Goal: Answer question/provide support: Share knowledge or assist other users

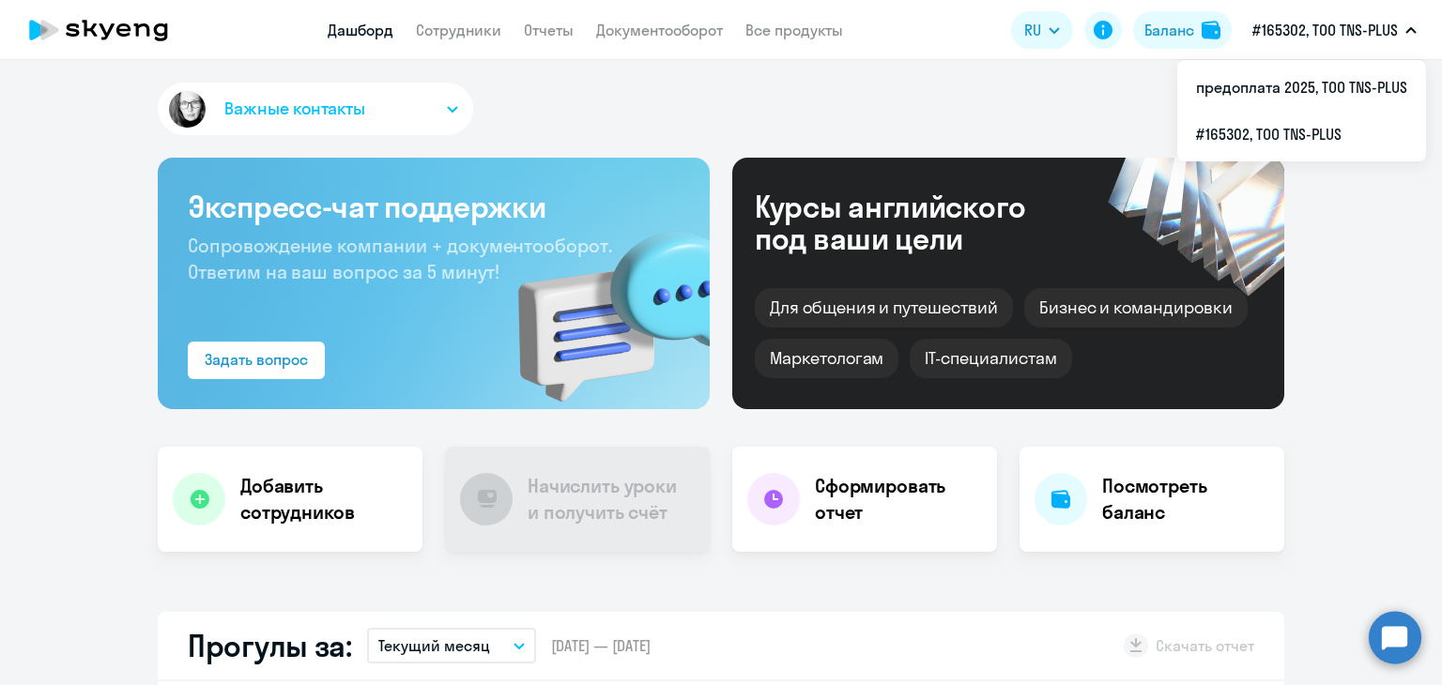
click at [1297, 45] on button "#165302, ТОО TNS-PLUS" at bounding box center [1334, 30] width 183 height 45
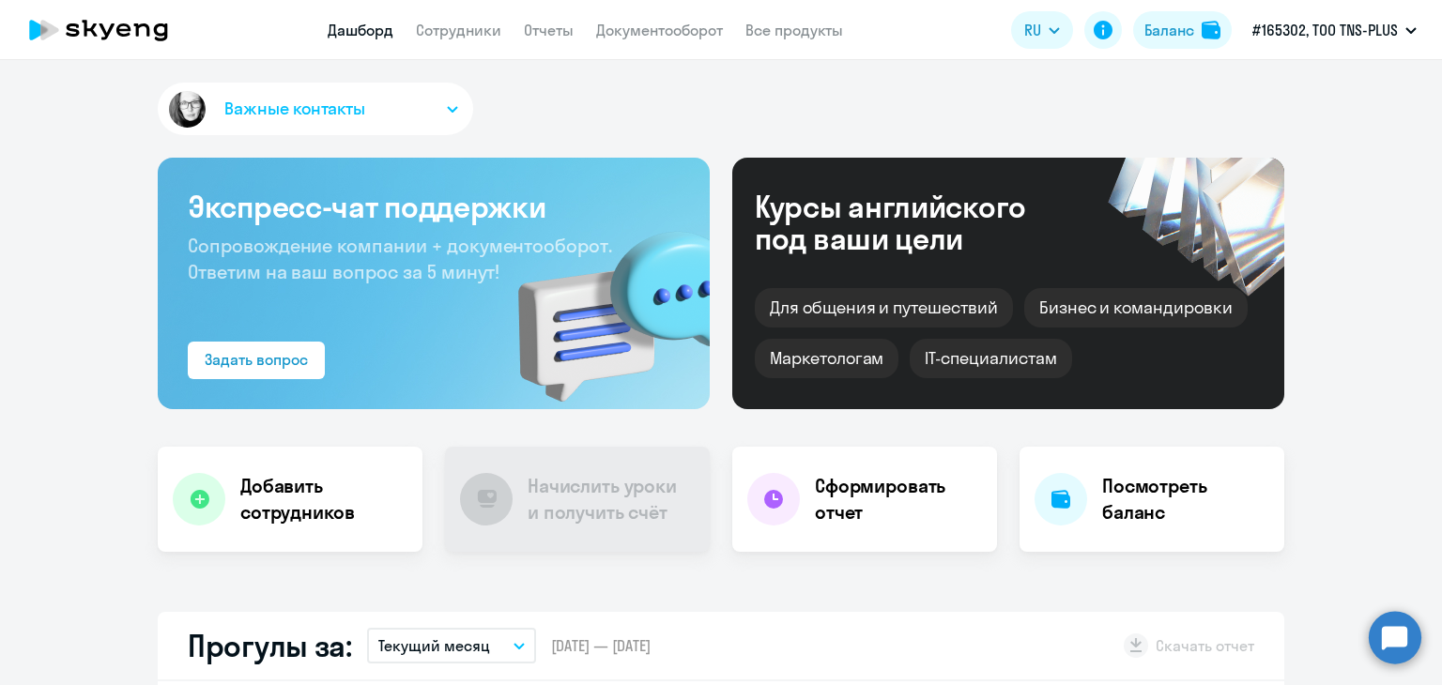
click at [1314, 27] on p "#165302, ТОО TNS-PLUS" at bounding box center [1324, 30] width 145 height 23
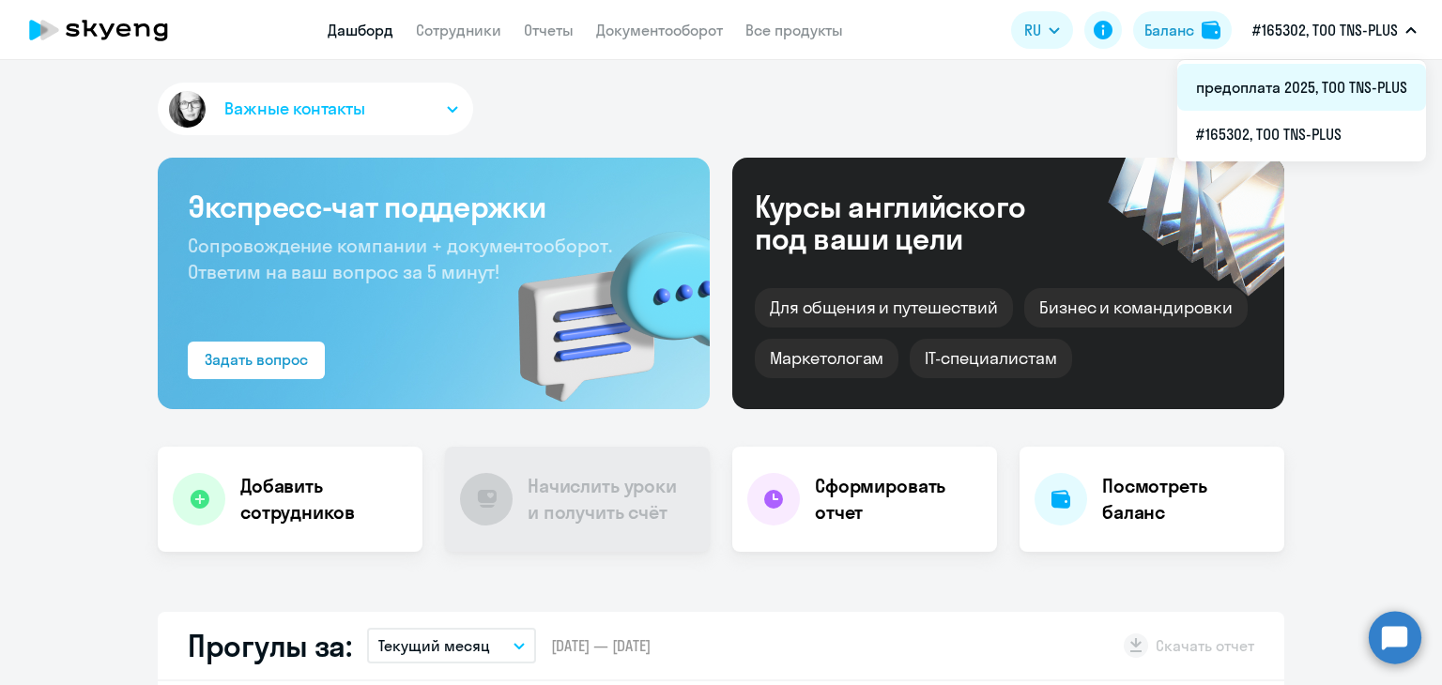
click at [1284, 82] on li "предоплата 2025, ТОО TNS-PLUS" at bounding box center [1301, 87] width 249 height 47
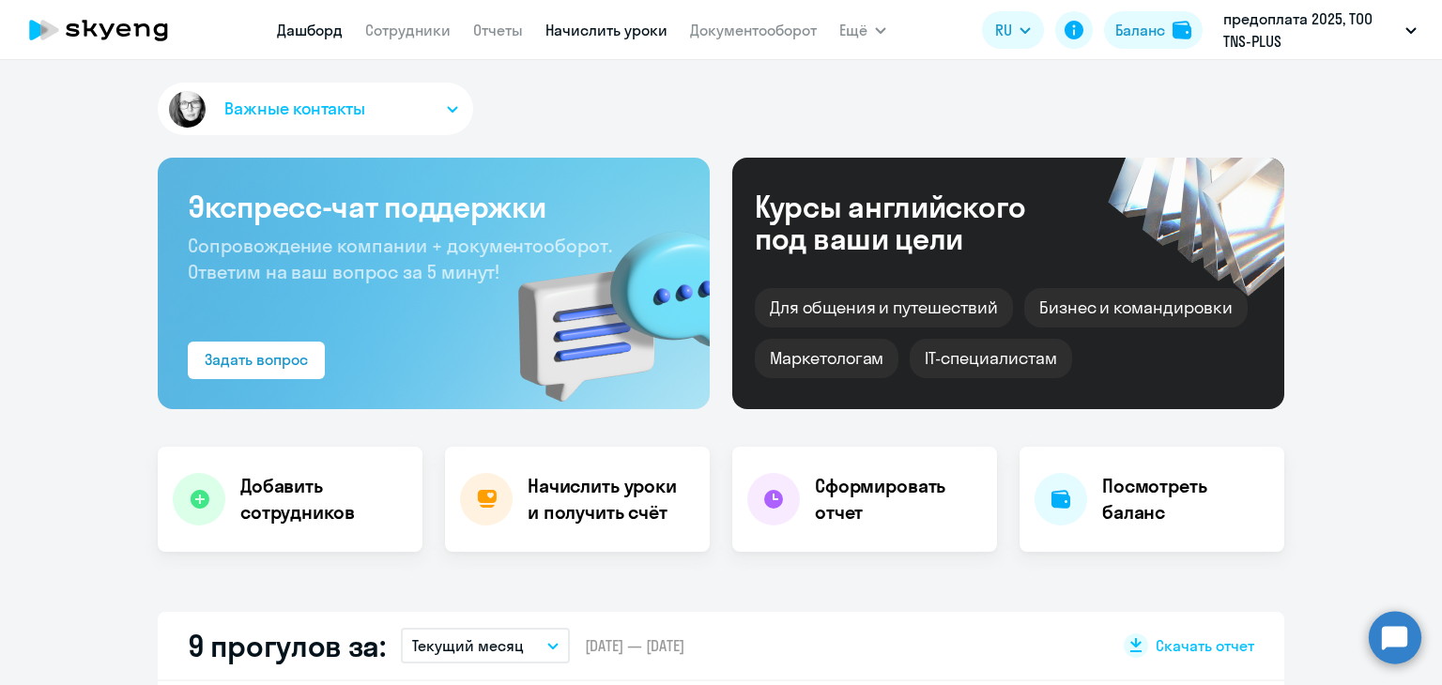
select select "30"
click at [578, 38] on link "Начислить уроки" at bounding box center [606, 30] width 122 height 19
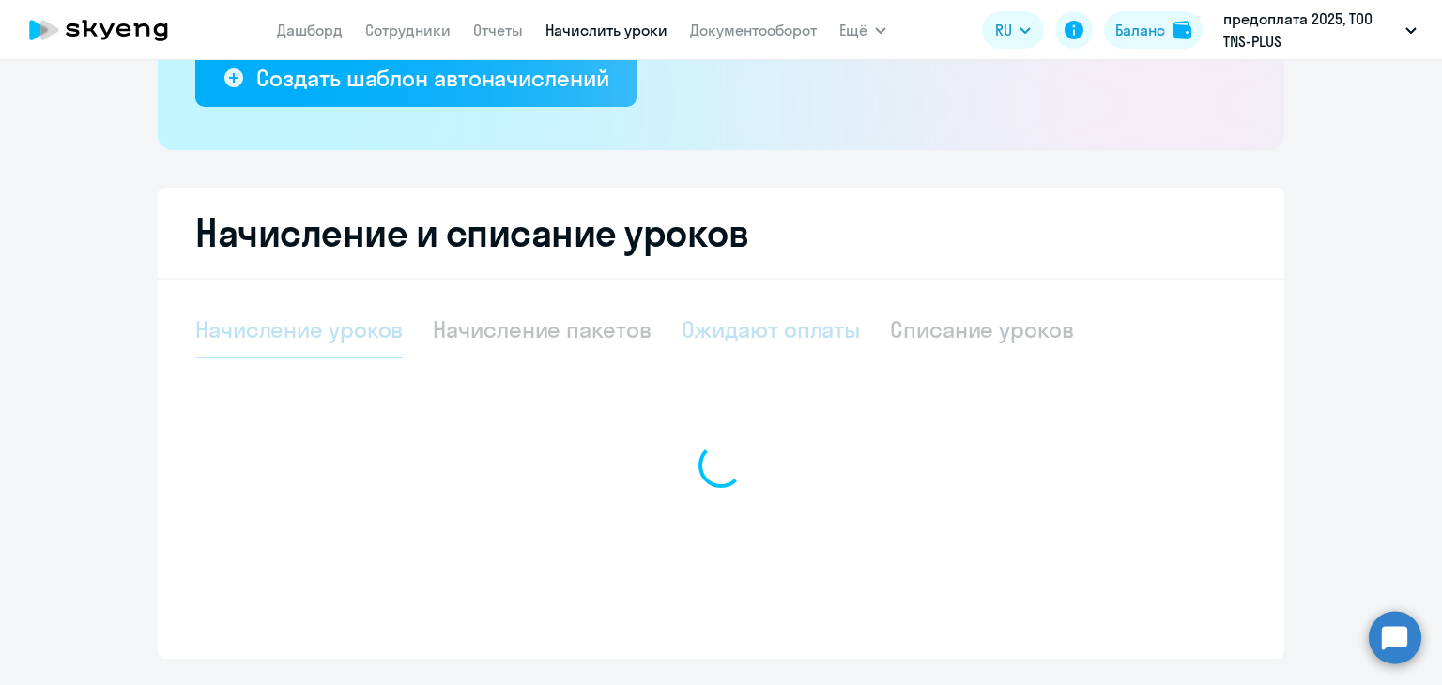
select select "10"
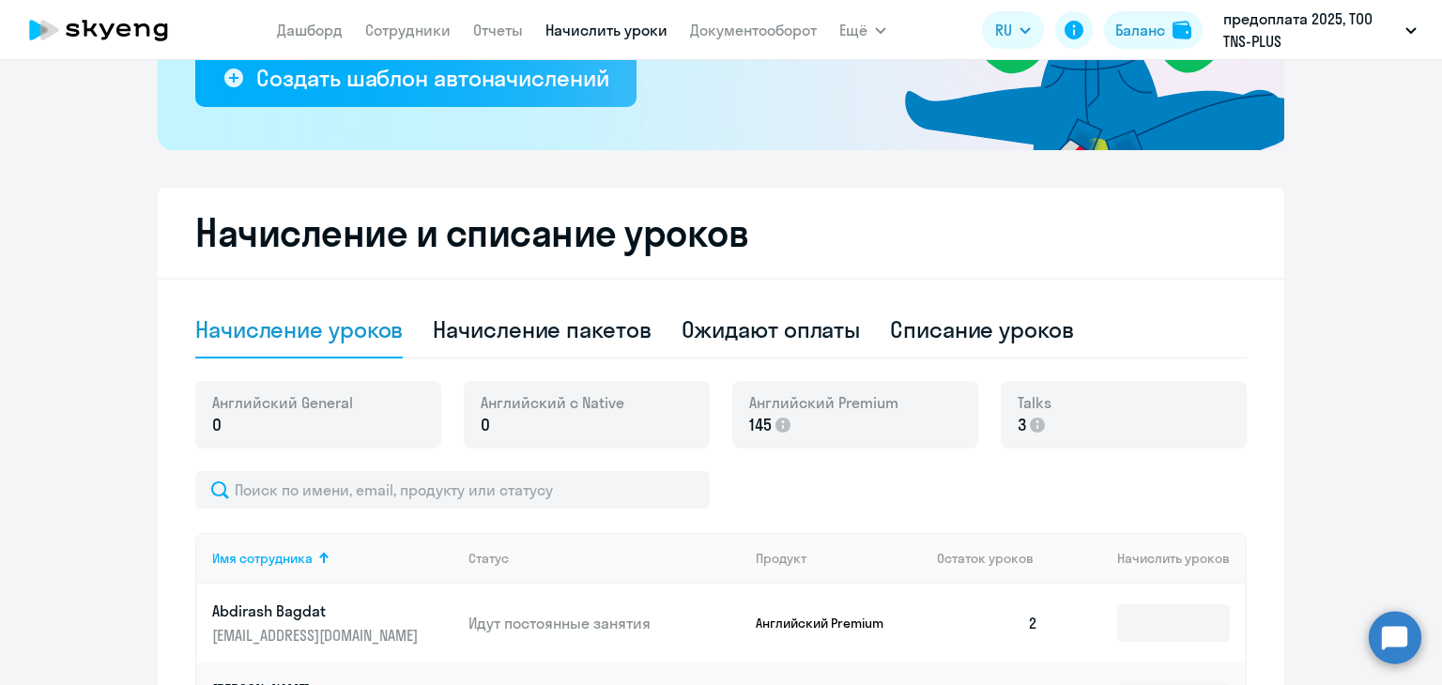
scroll to position [657, 0]
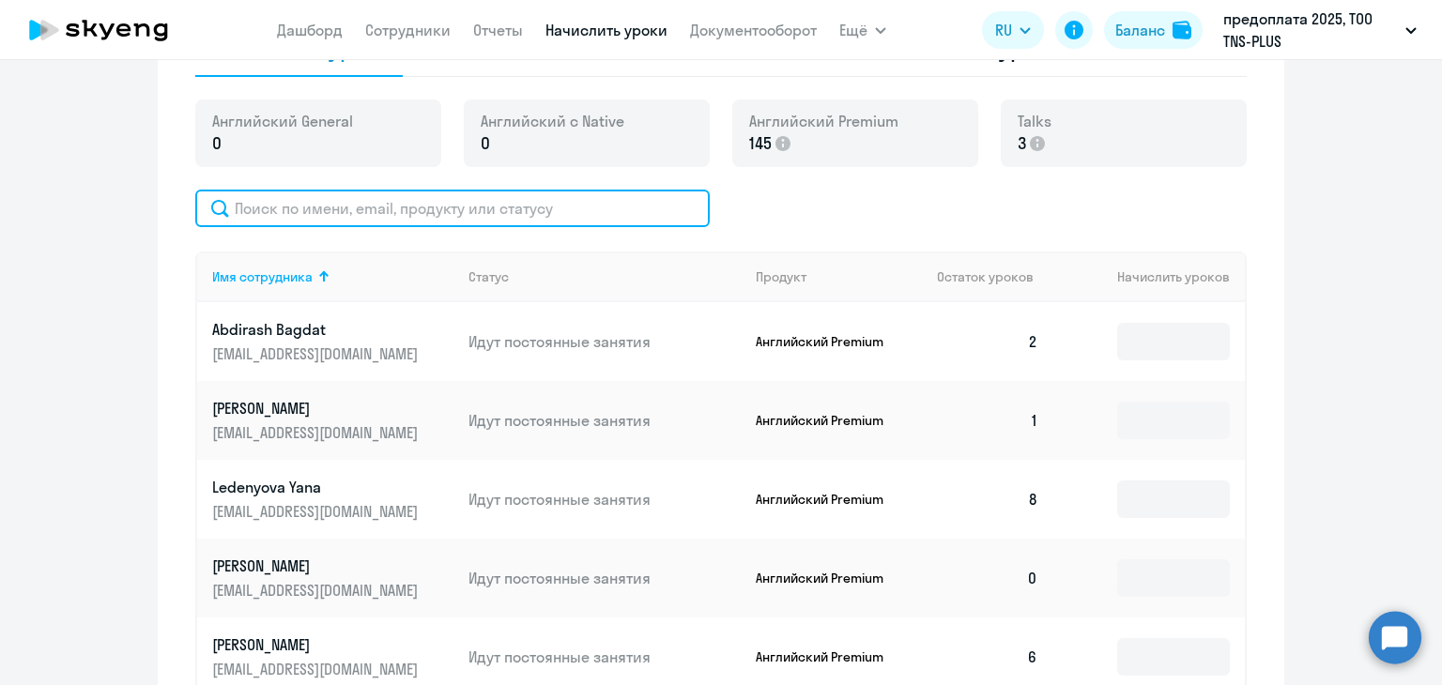
click at [443, 226] on input "text" at bounding box center [452, 209] width 514 height 38
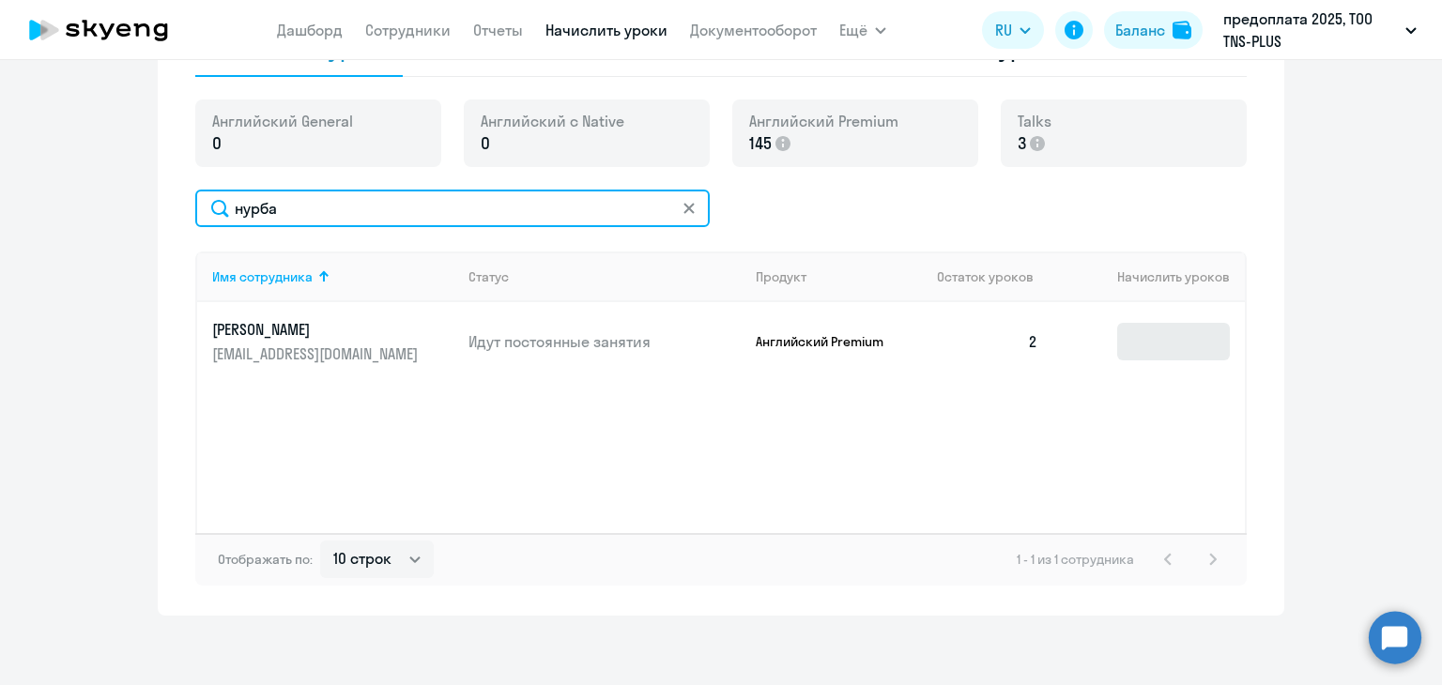
type input "нурба"
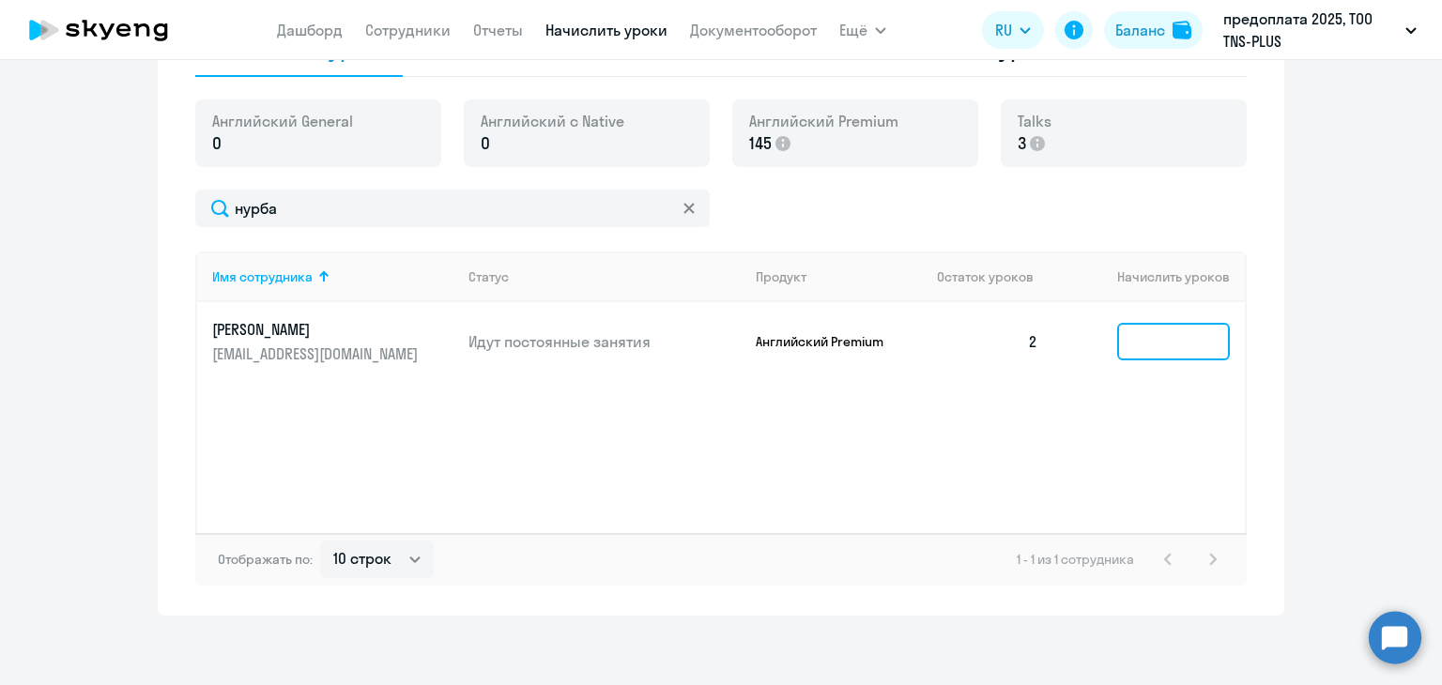
click at [1176, 344] on input at bounding box center [1173, 342] width 113 height 38
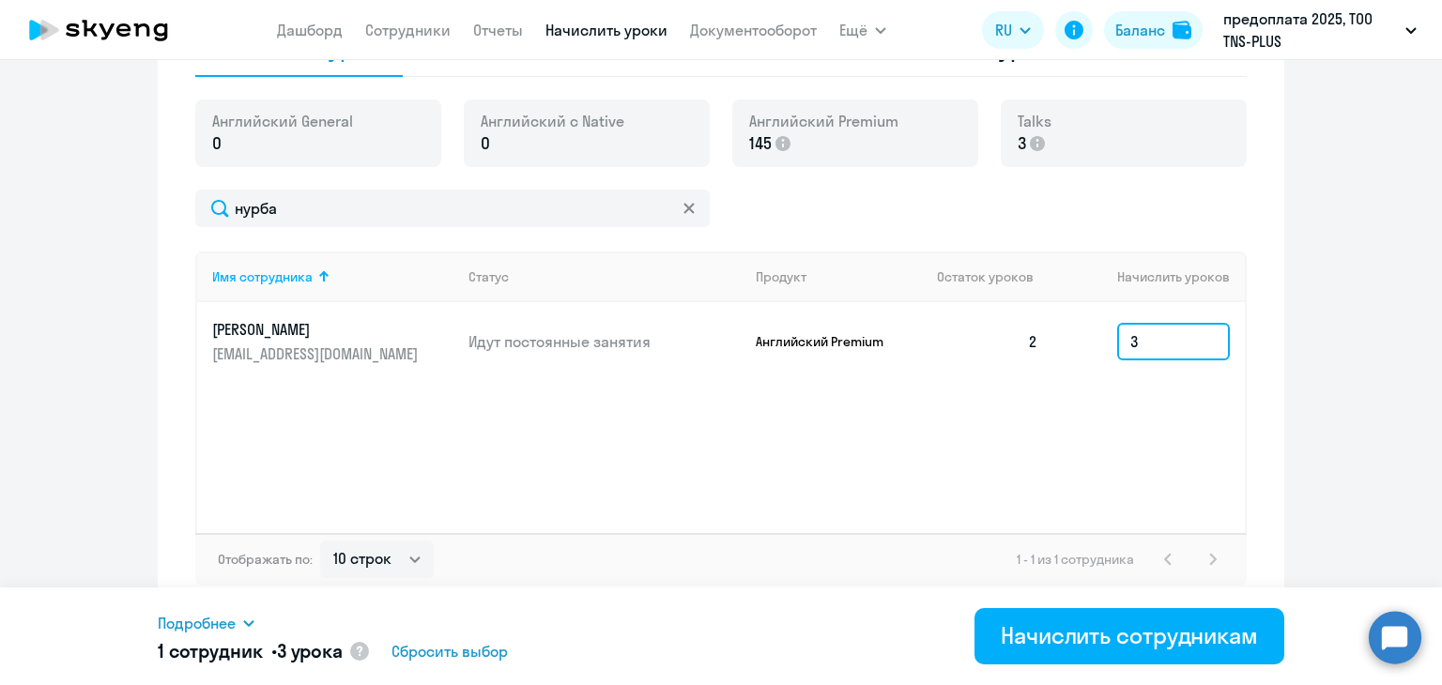
type input "3"
click at [668, 437] on div "Имя сотрудника Статус Продукт Остаток уроков Начислить уроков [PERSON_NAME] [EM…" at bounding box center [720, 393] width 1051 height 282
drag, startPoint x: 1134, startPoint y: 350, endPoint x: 1068, endPoint y: 339, distance: 66.7
click at [1068, 339] on td "3" at bounding box center [1148, 341] width 191 height 79
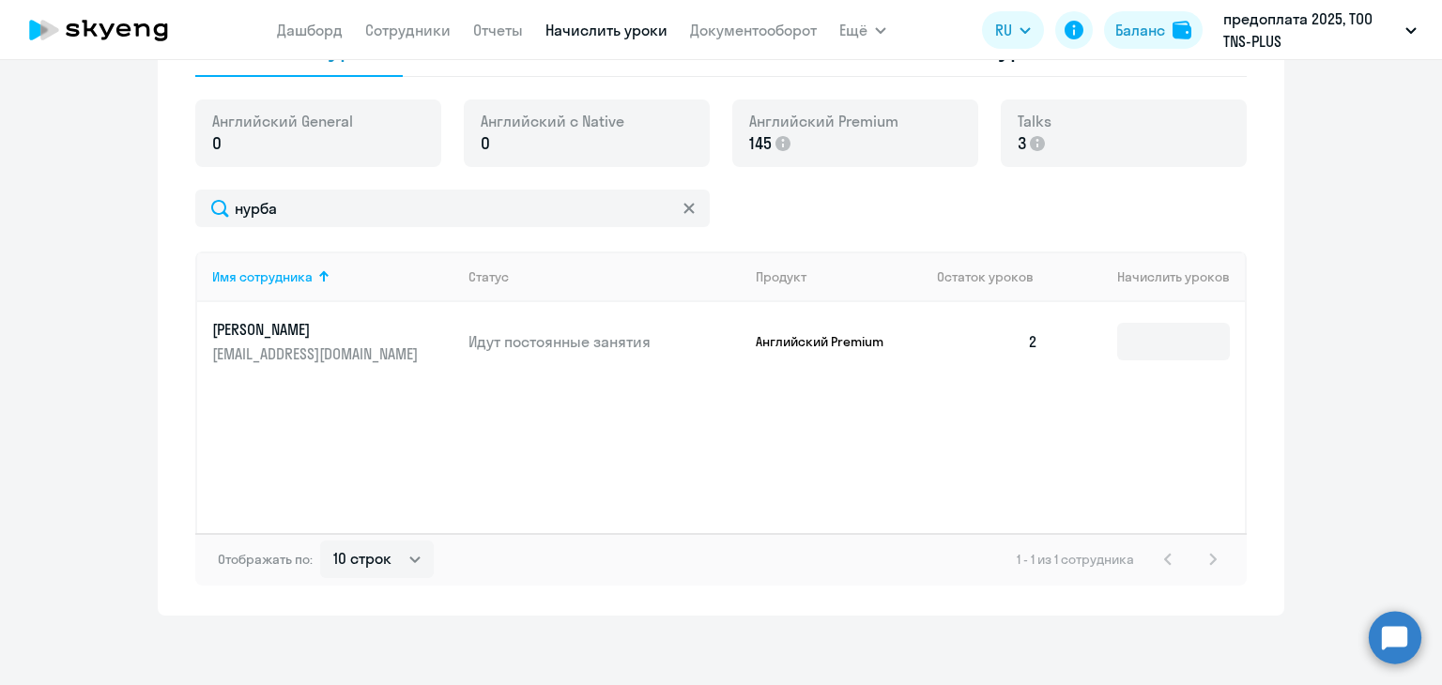
drag, startPoint x: 1054, startPoint y: 393, endPoint x: 1082, endPoint y: 369, distance: 37.3
click at [1058, 391] on div "Имя сотрудника Статус Продукт Остаток уроков Начислить уроков [PERSON_NAME] [EM…" at bounding box center [720, 393] width 1051 height 282
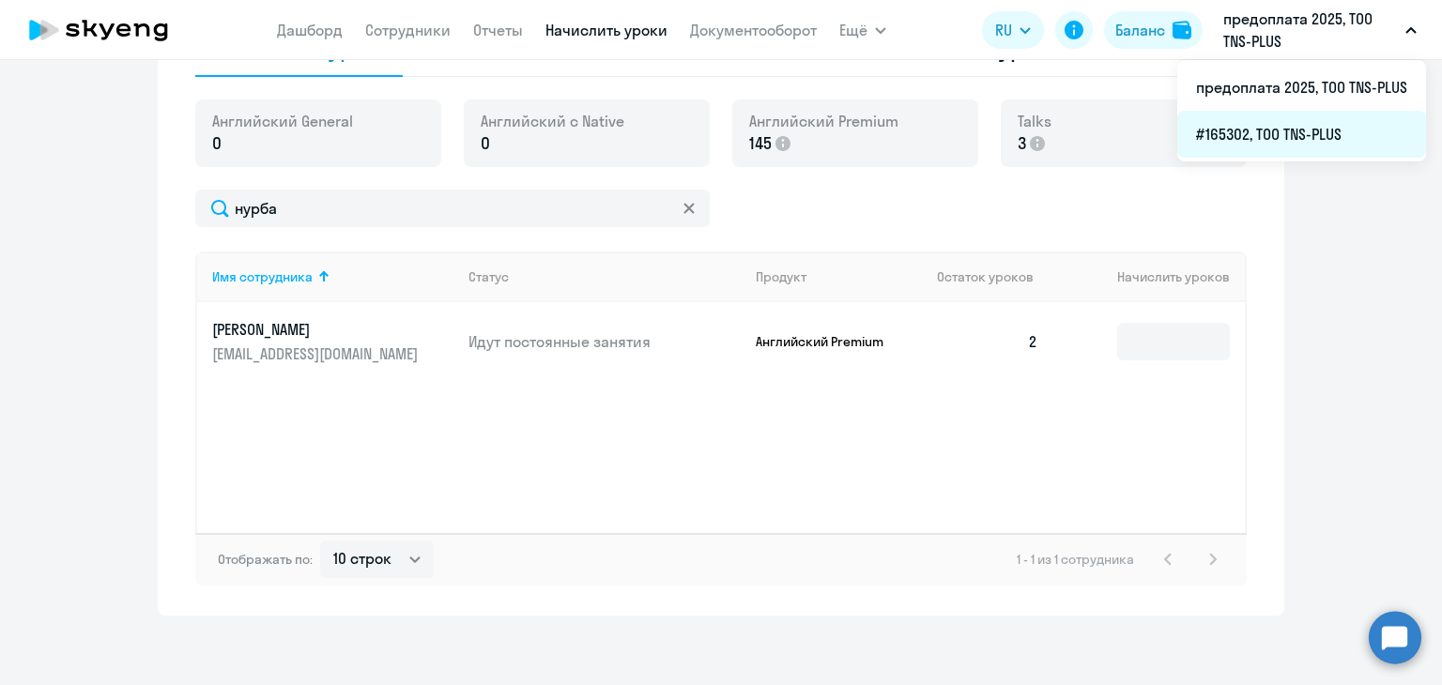
click at [1260, 128] on li "#165302, ТОО TNS-PLUS" at bounding box center [1301, 134] width 249 height 47
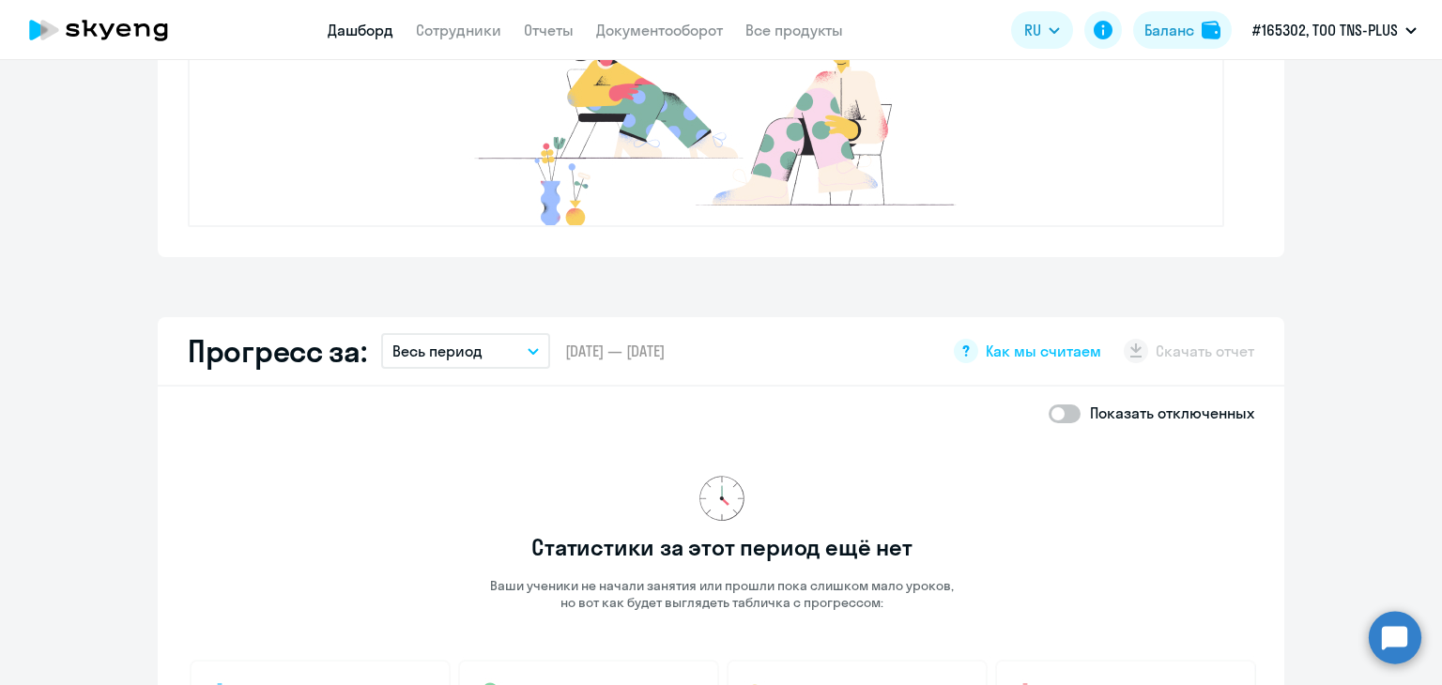
scroll to position [732, 0]
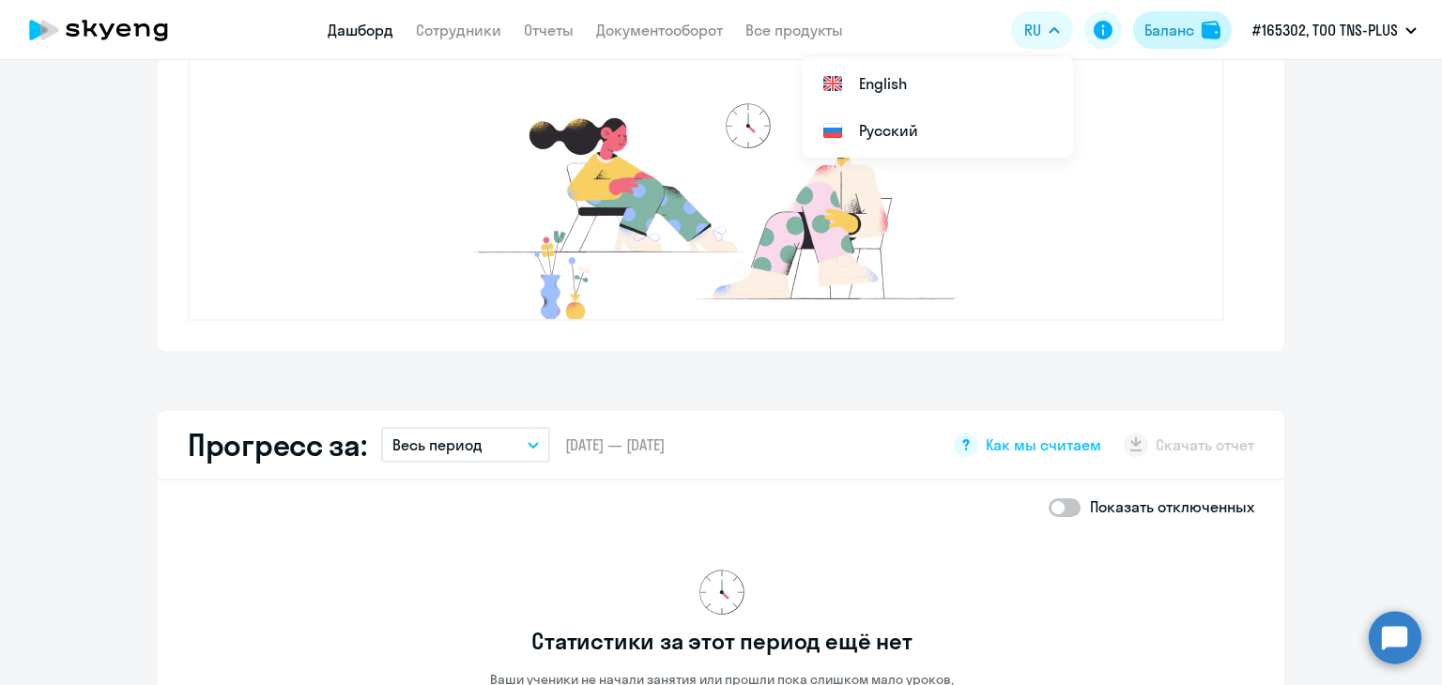
click at [1180, 36] on div "Баланс" at bounding box center [1169, 30] width 50 height 23
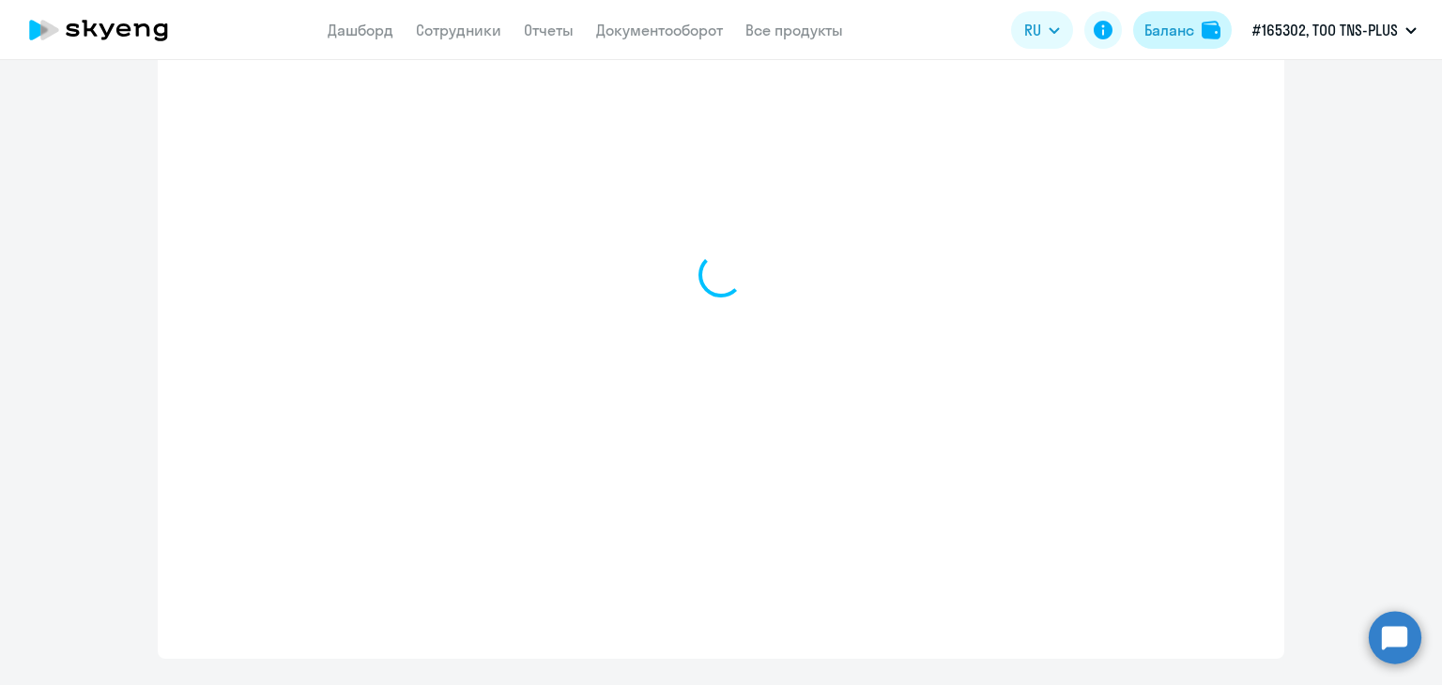
select select "english_adult_not_native_speaker"
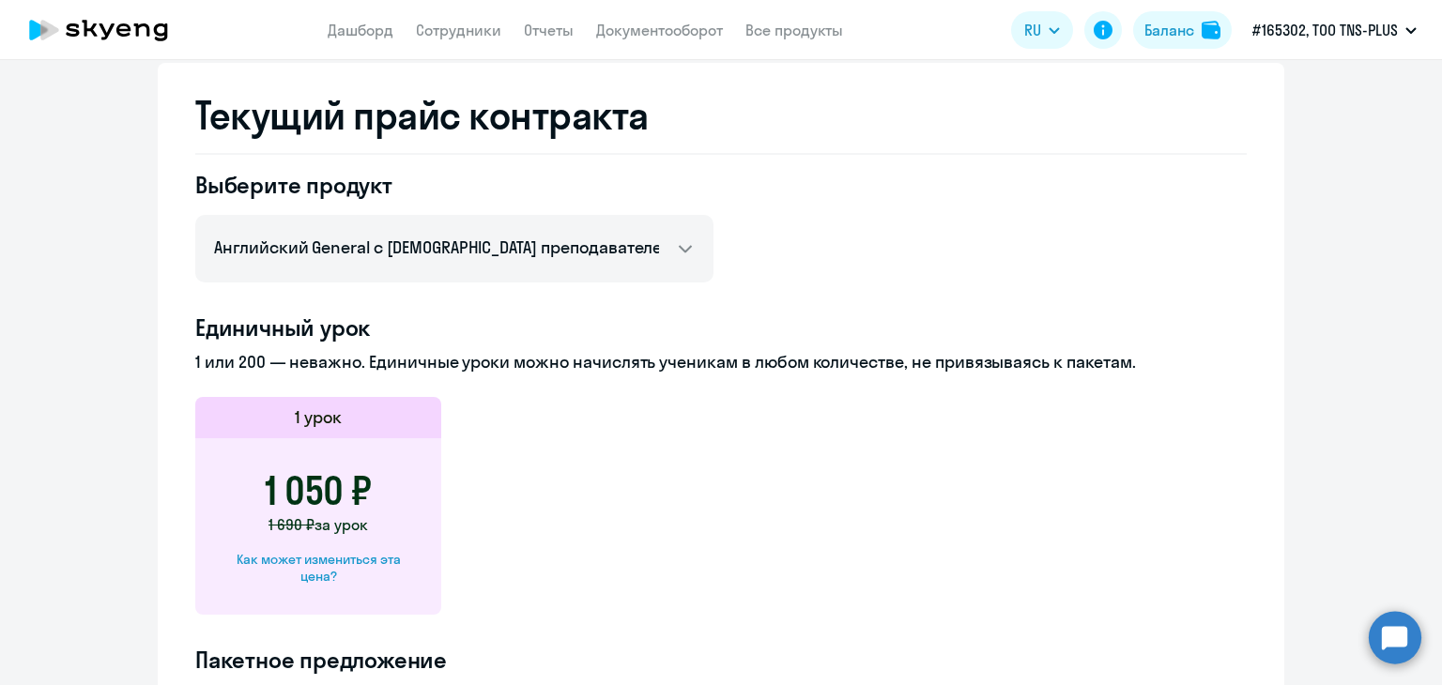
scroll to position [624, 0]
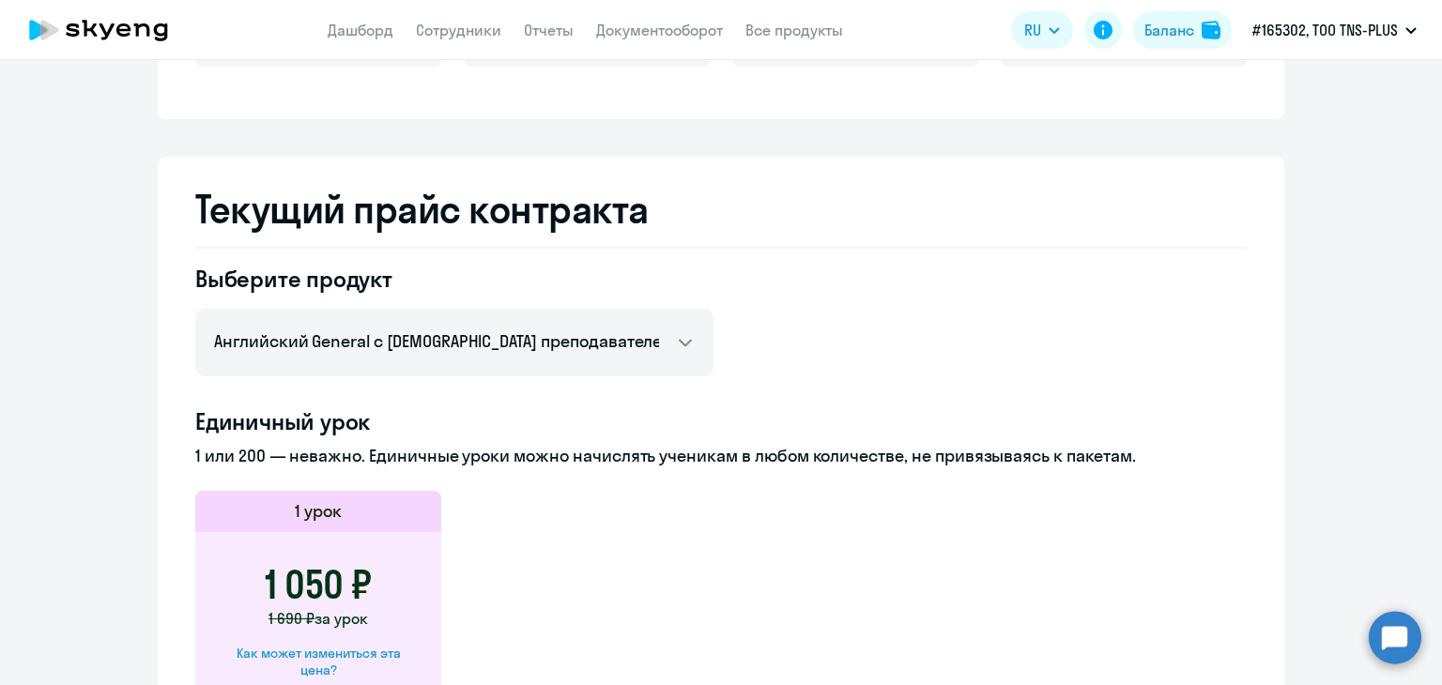
click at [436, 47] on app-header "Дашборд Сотрудники Отчеты Документооборот Все продукты Дашборд Сотрудники Отчет…" at bounding box center [721, 30] width 1442 height 60
drag, startPoint x: 452, startPoint y: 30, endPoint x: 443, endPoint y: 38, distance: 12.6
click at [451, 31] on link "Сотрудники" at bounding box center [458, 30] width 85 height 19
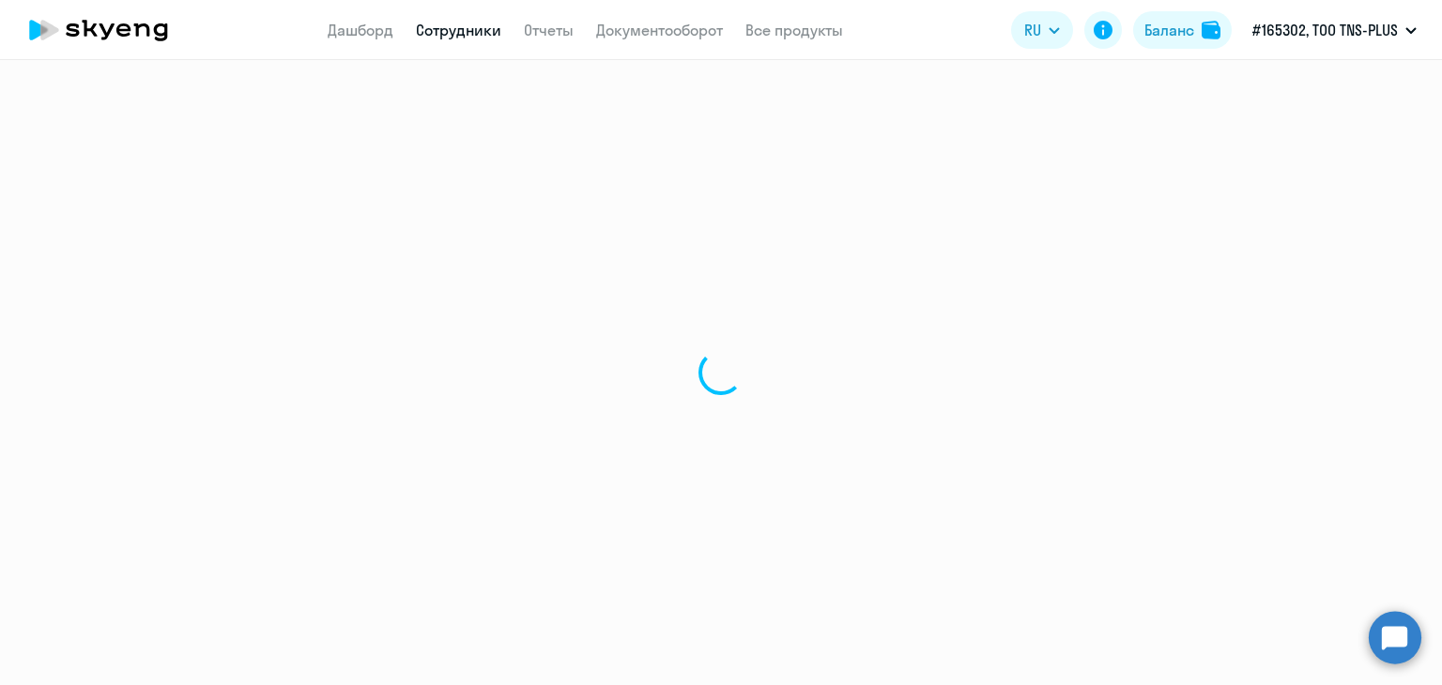
select select "30"
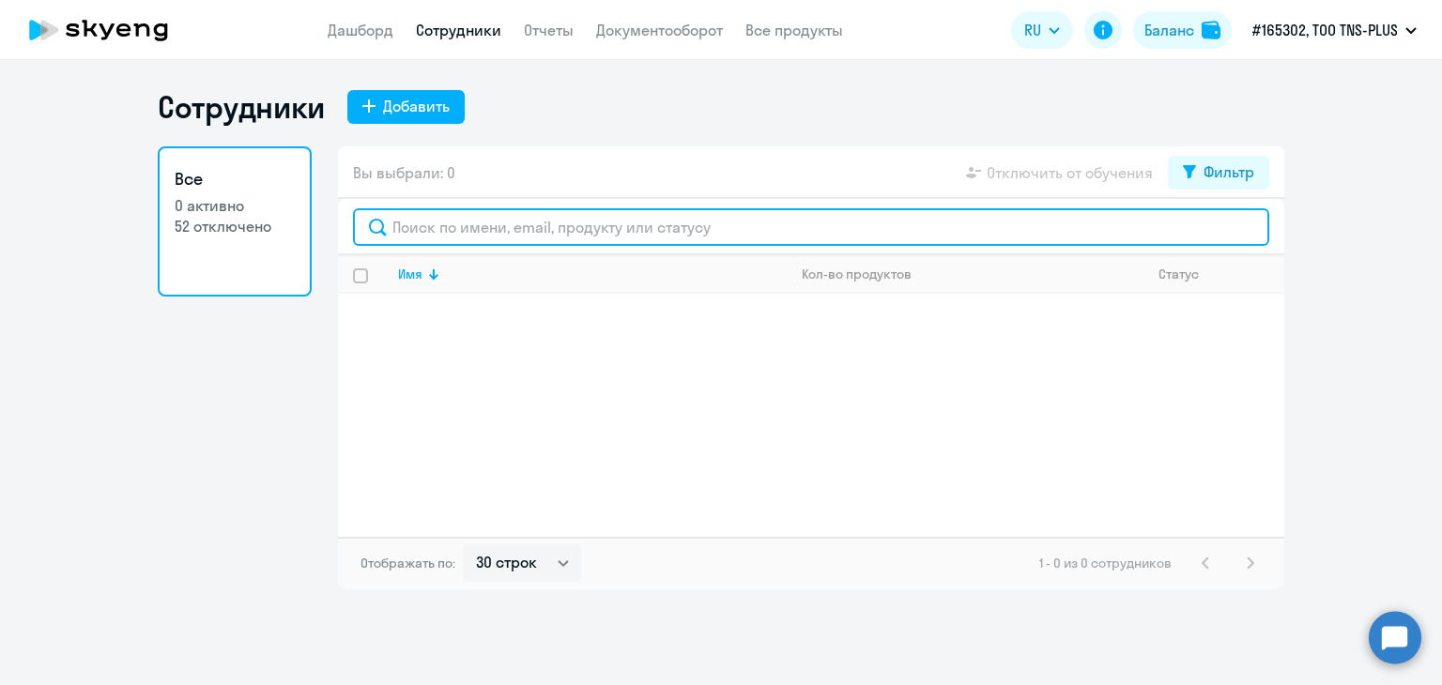
click at [534, 211] on input "text" at bounding box center [811, 227] width 916 height 38
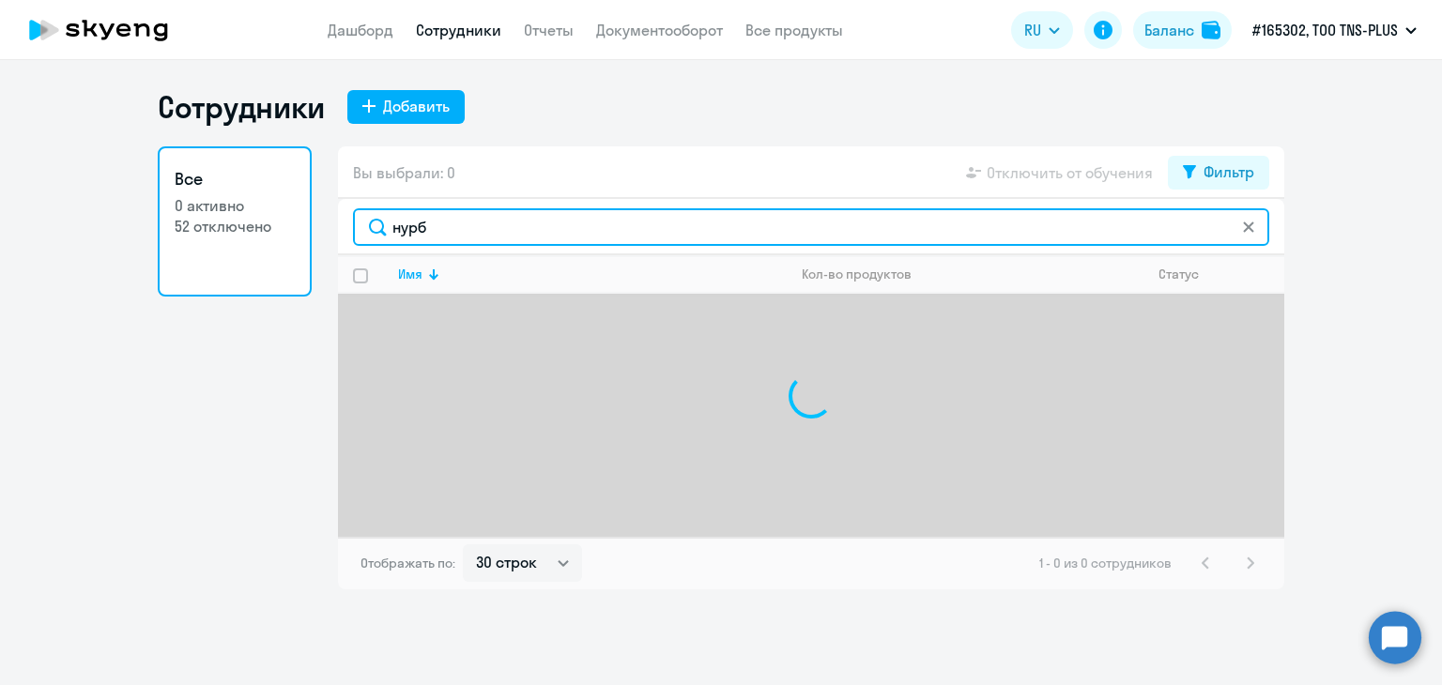
type input "нурба"
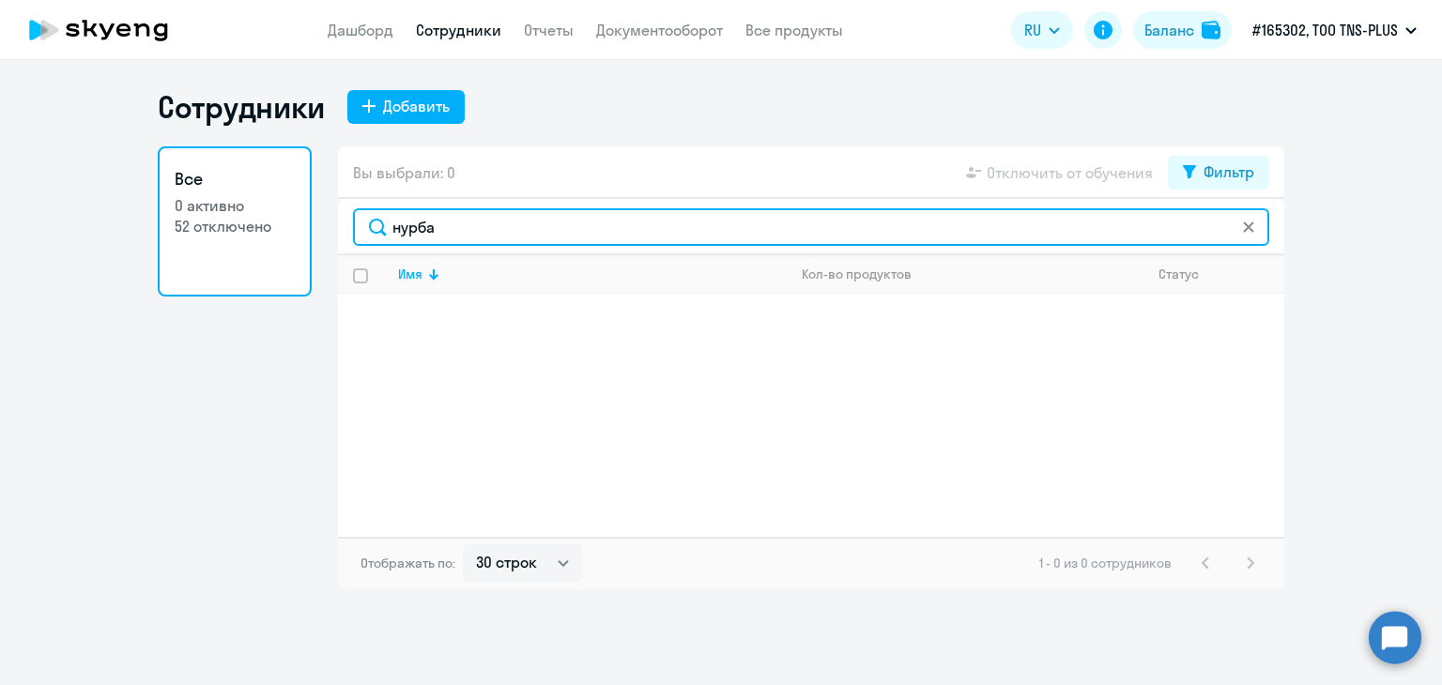
drag, startPoint x: 512, startPoint y: 211, endPoint x: 221, endPoint y: 210, distance: 290.0
click at [221, 210] on div "Все 0 активно 52 отключено Вы выбрали: 0 Отключить от обучения Фильтр [GEOGRAPH…" at bounding box center [721, 367] width 1126 height 443
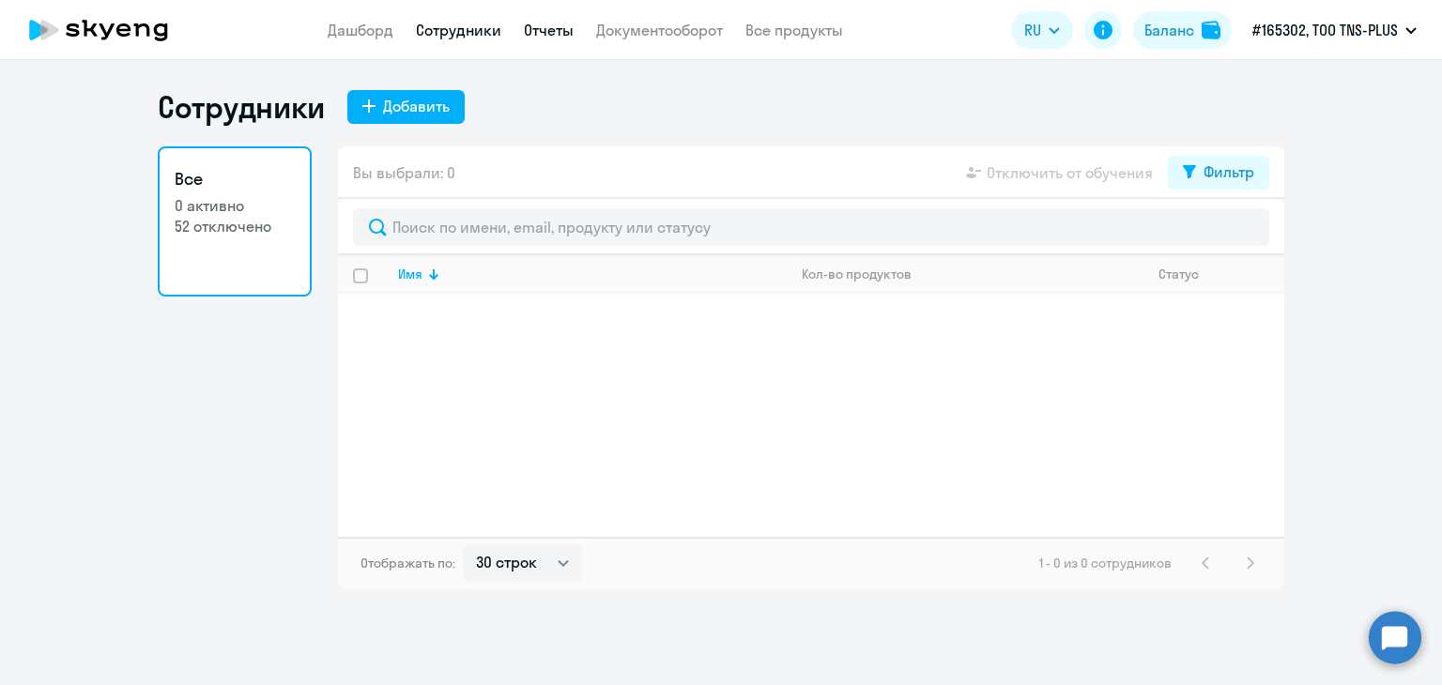
click at [527, 27] on link "Отчеты" at bounding box center [549, 30] width 50 height 19
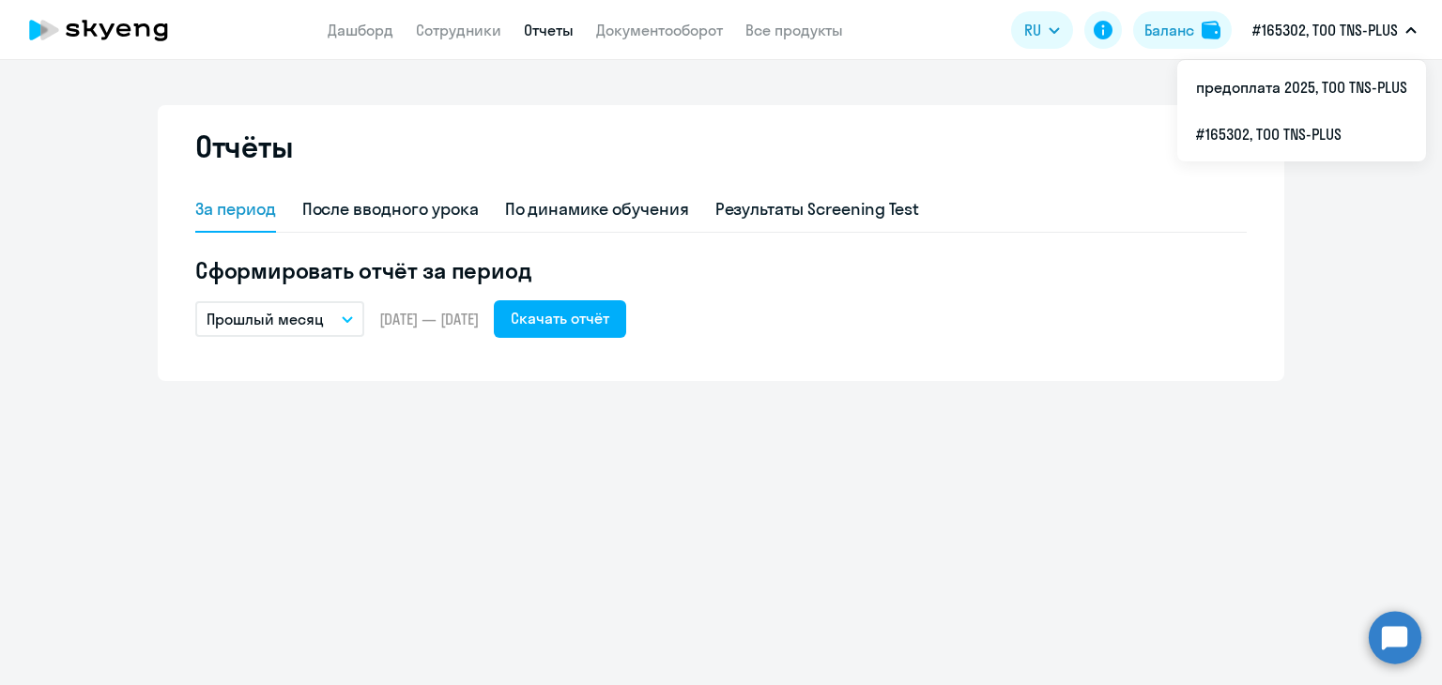
click at [1317, 26] on p "#165302, ТОО TNS-PLUS" at bounding box center [1324, 30] width 145 height 23
click at [1282, 134] on li "#165302, ТОО TNS-PLUS" at bounding box center [1301, 134] width 249 height 47
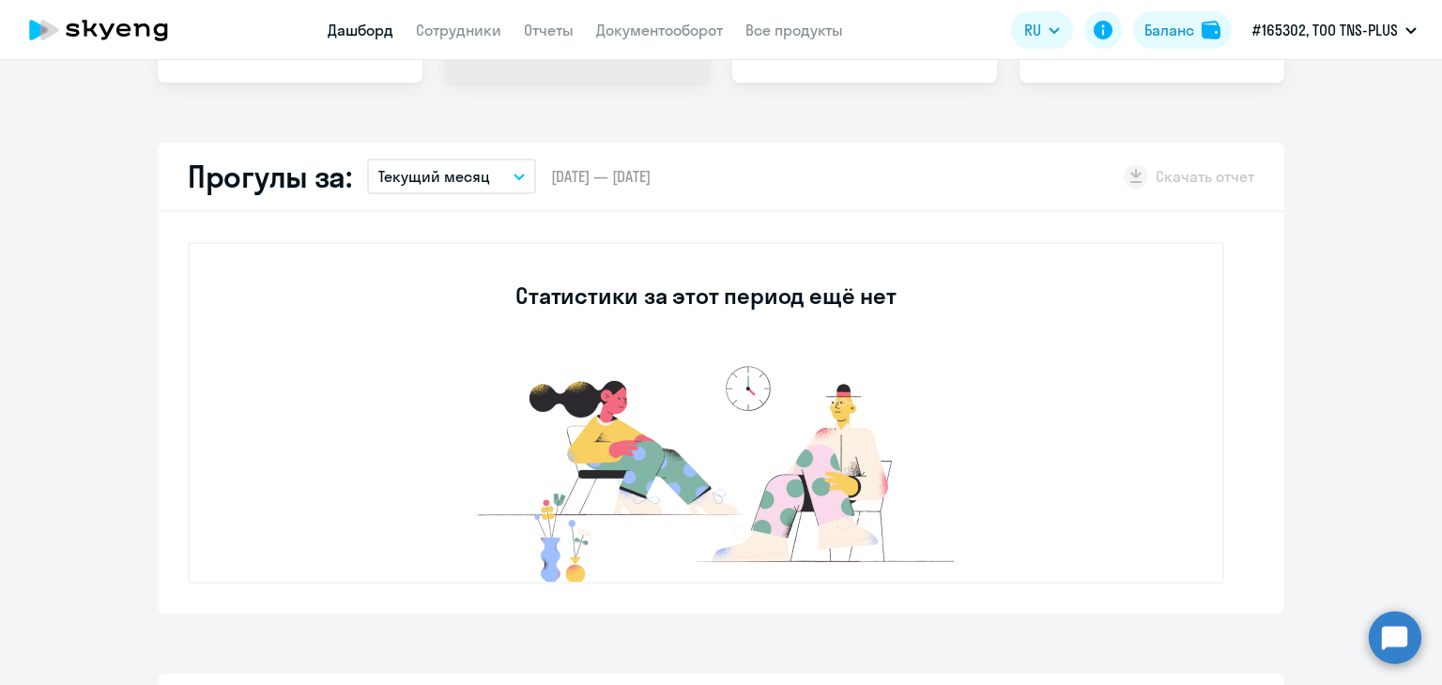
scroll to position [94, 0]
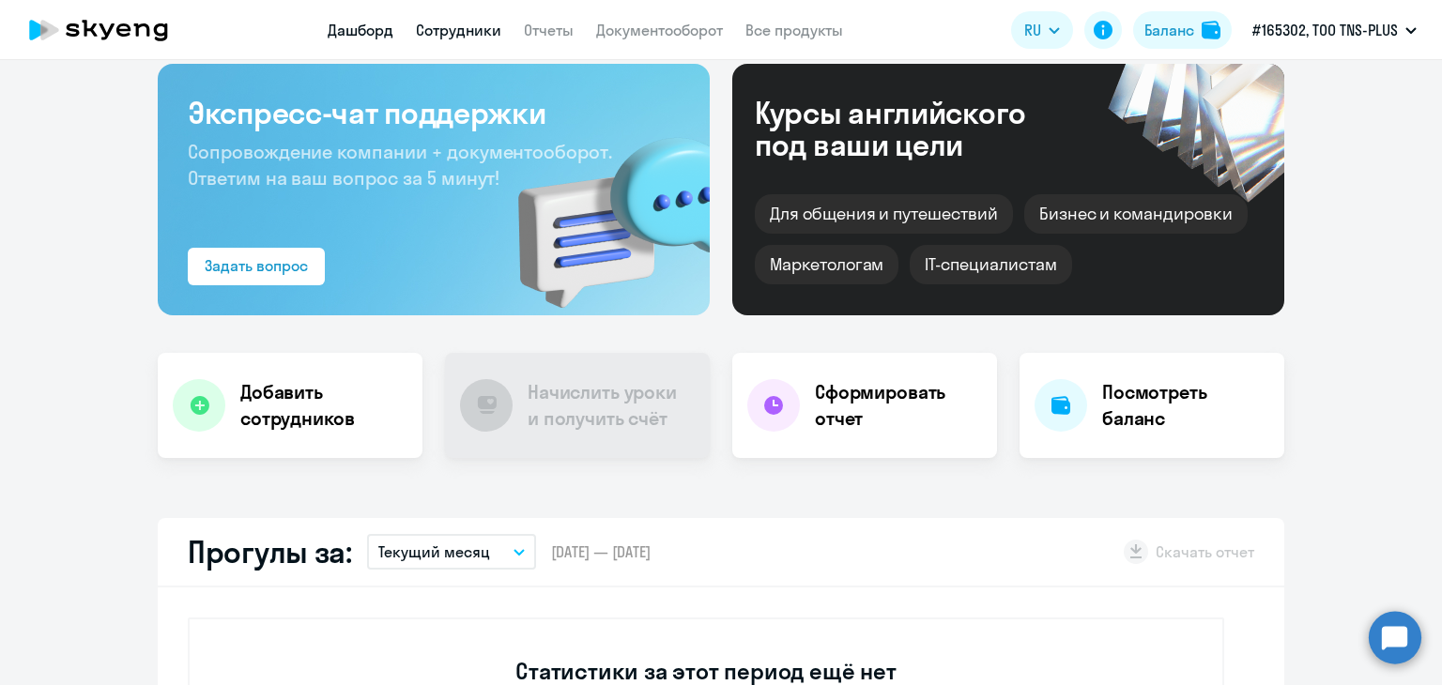
click at [452, 30] on link "Сотрудники" at bounding box center [458, 30] width 85 height 19
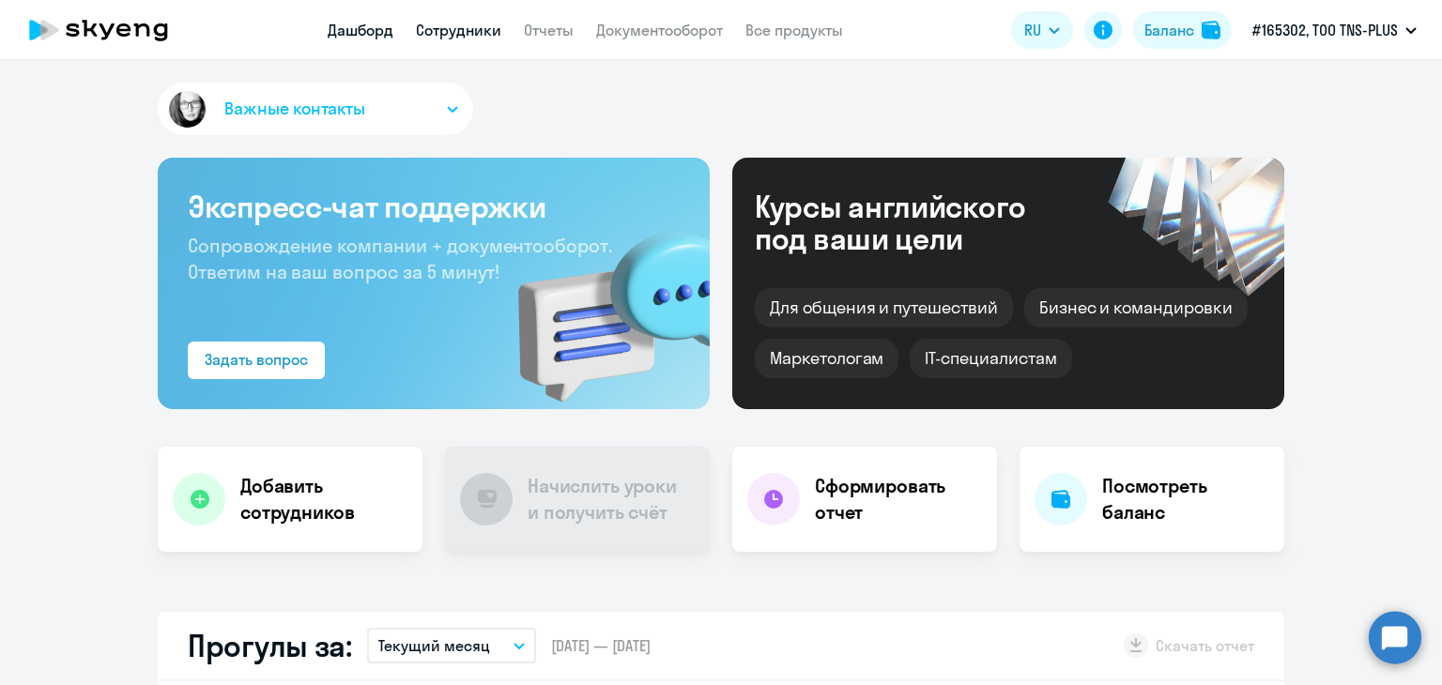
select select "30"
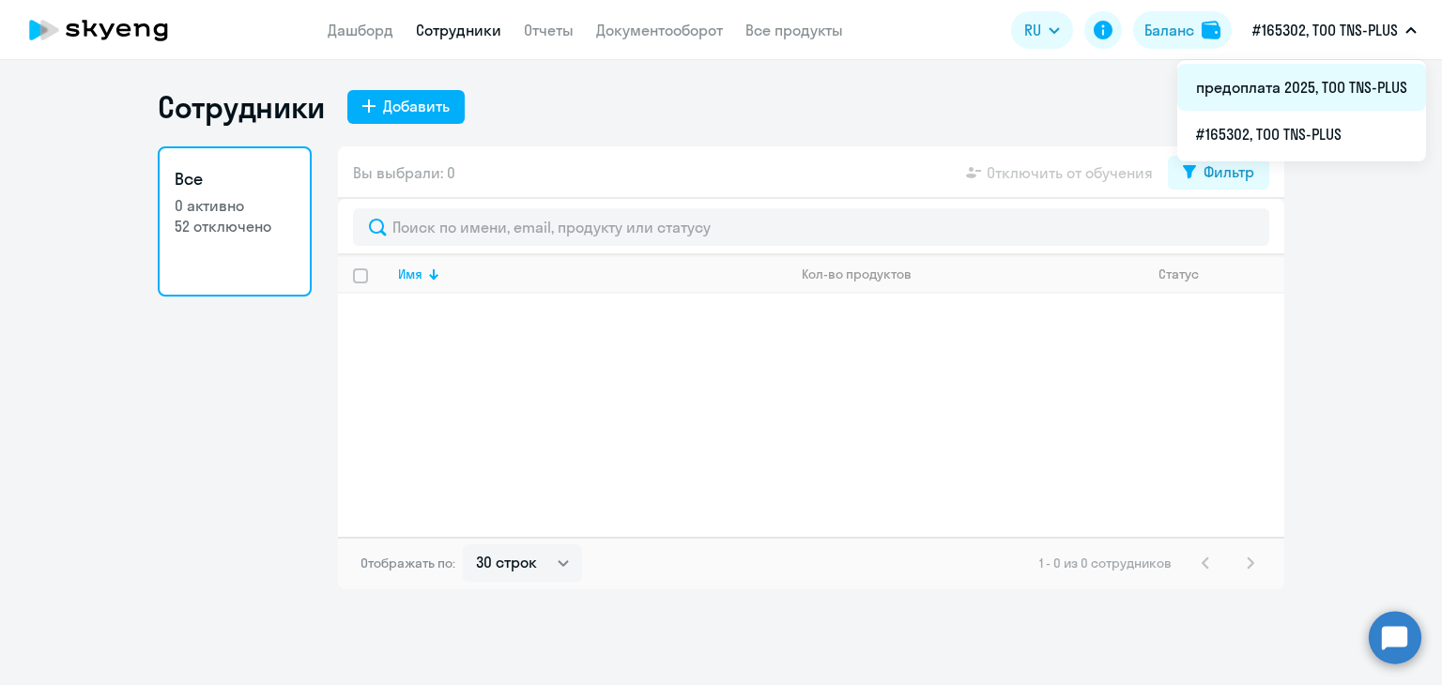
click at [1254, 96] on li "предоплата 2025, ТОО TNS-PLUS" at bounding box center [1301, 87] width 249 height 47
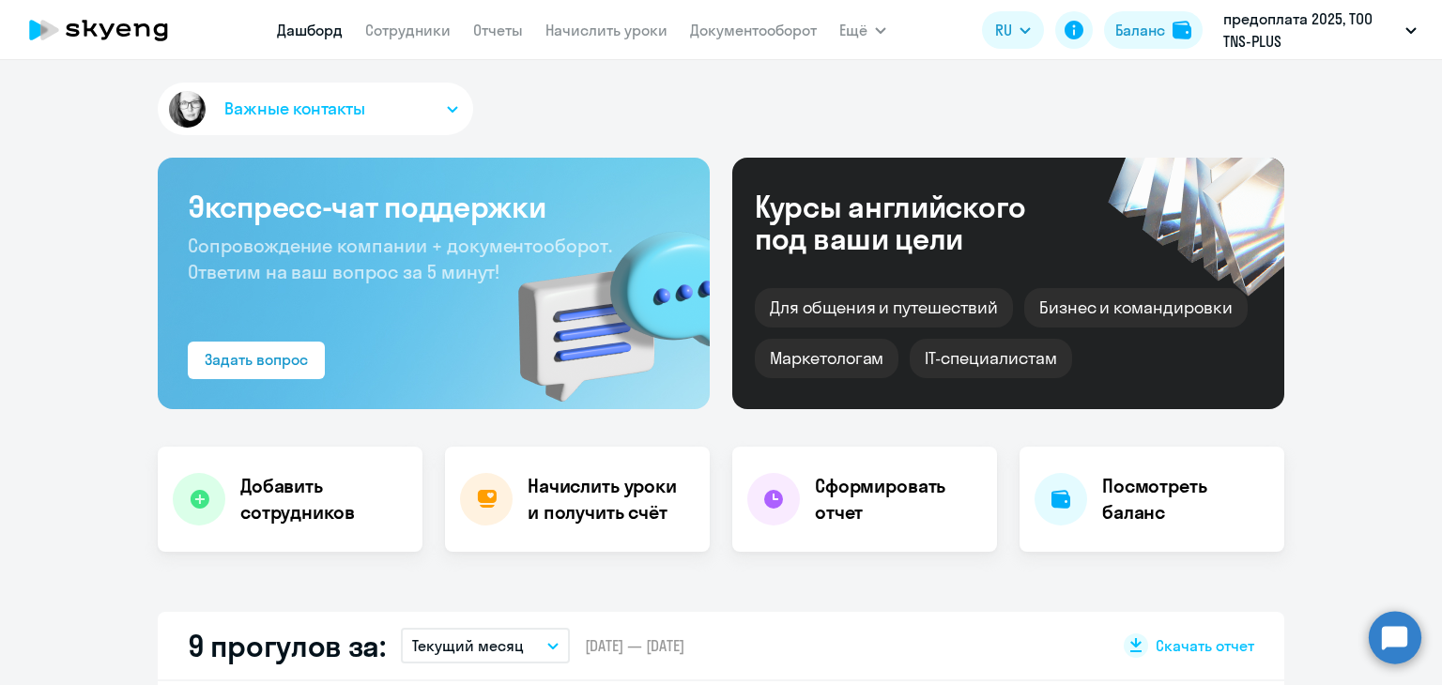
scroll to position [469, 0]
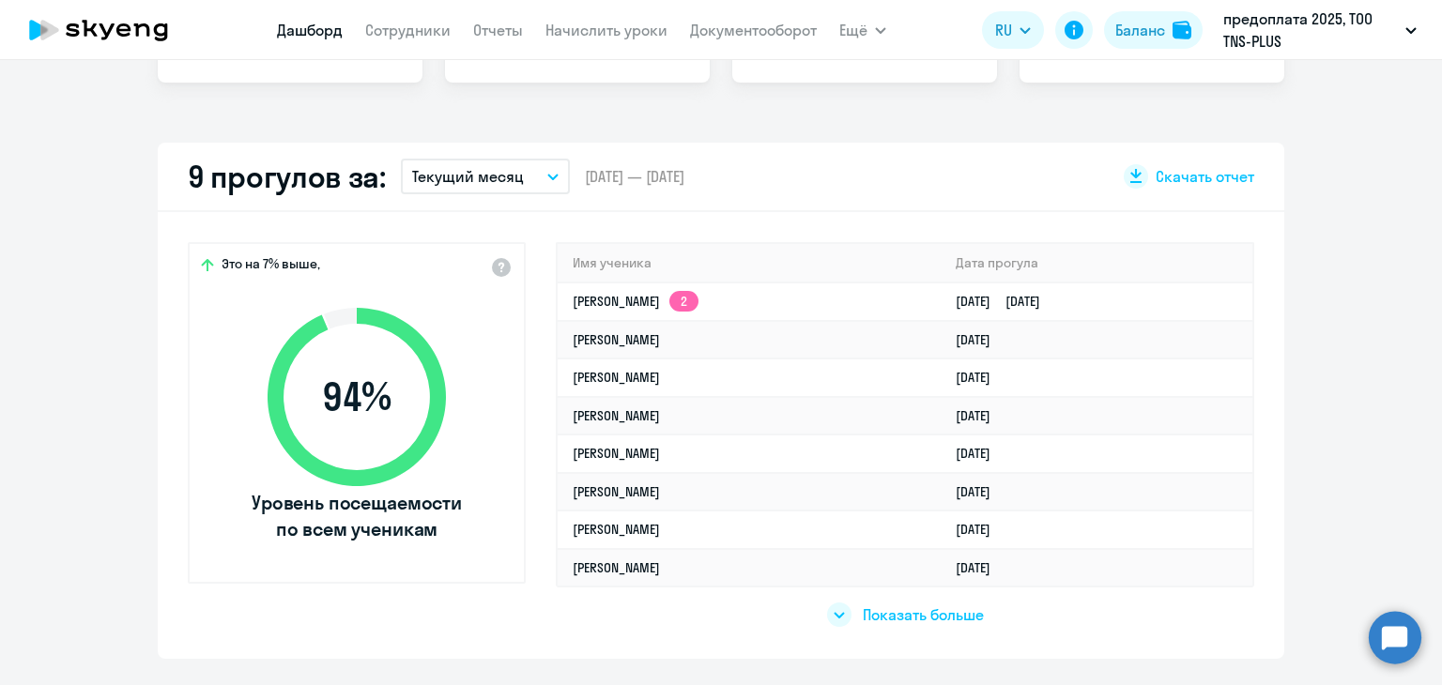
select select "30"
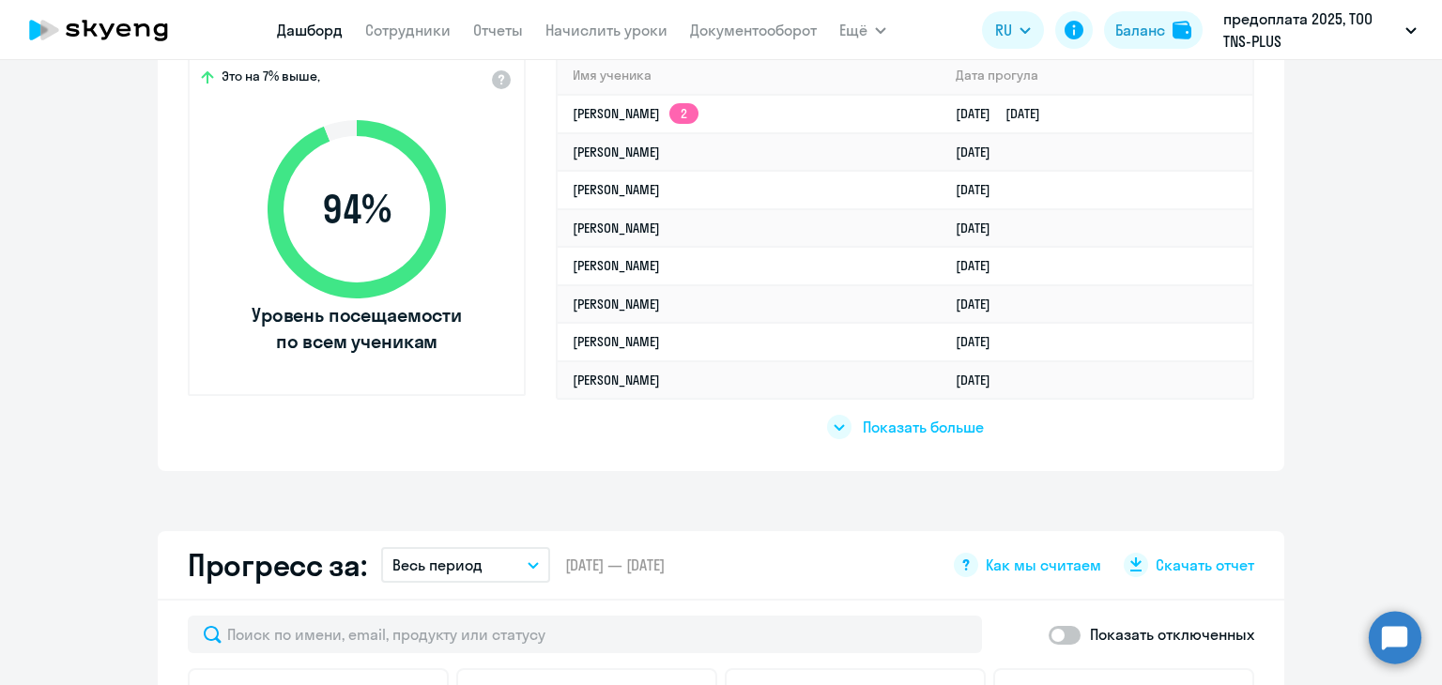
click at [1281, 205] on app-truancy-attendance-dashboard "9 прогулов за: Текущий месяц – [DATE] — [DATE] Скачать отчет Это на 7% выше, 94…" at bounding box center [721, 213] width 1442 height 516
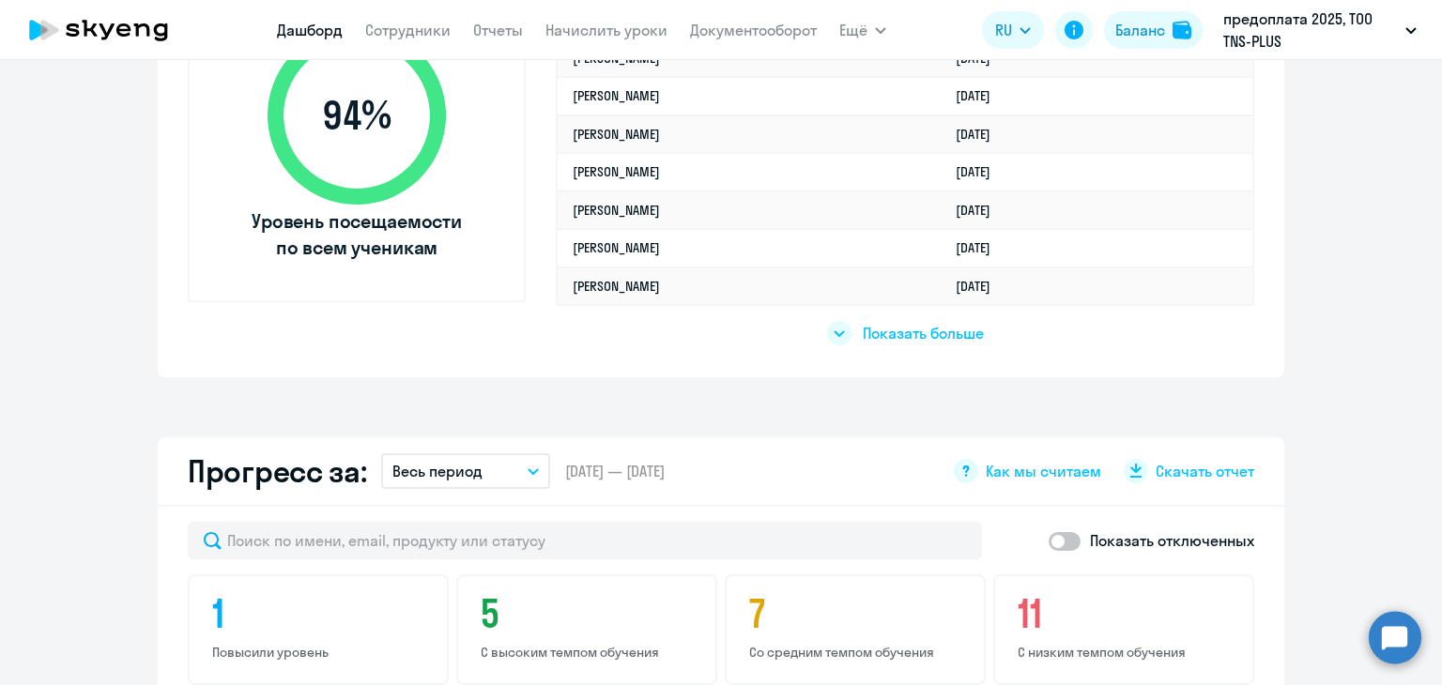
scroll to position [563, 0]
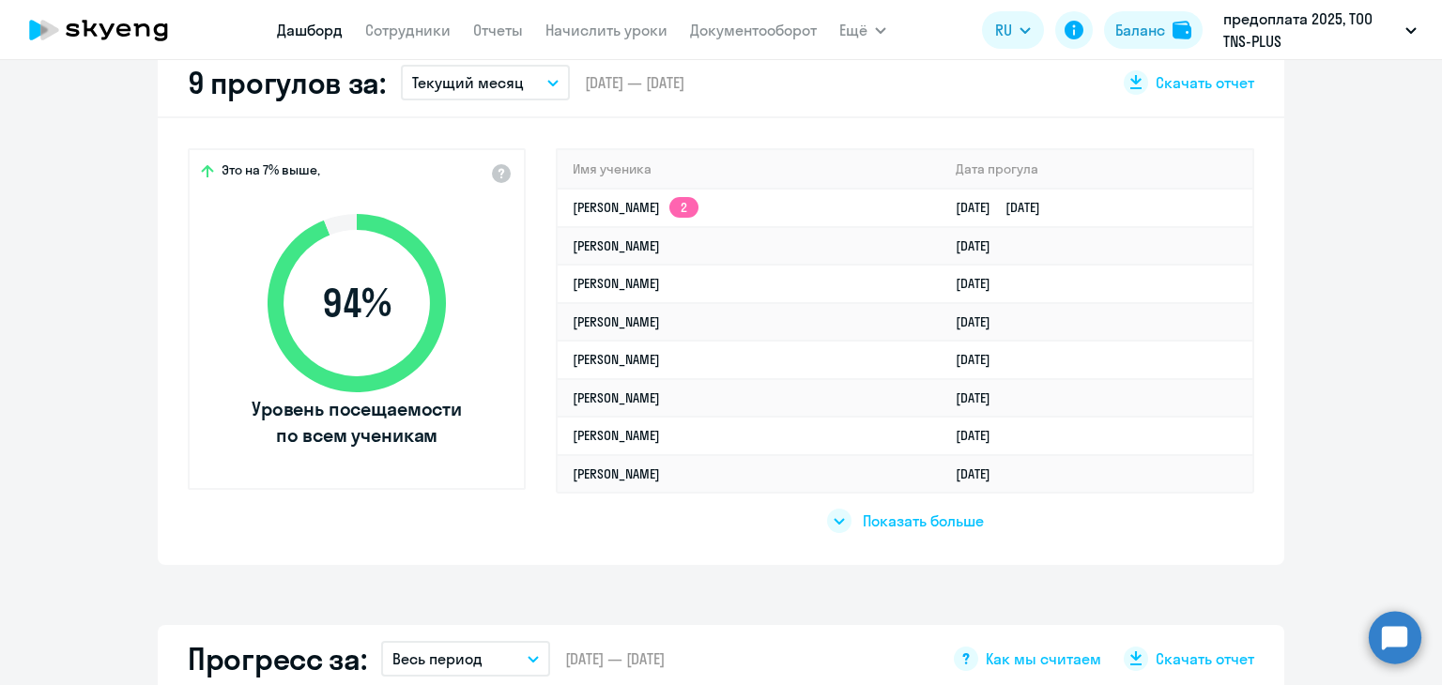
click at [933, 519] on span "Показать больше" at bounding box center [923, 521] width 121 height 21
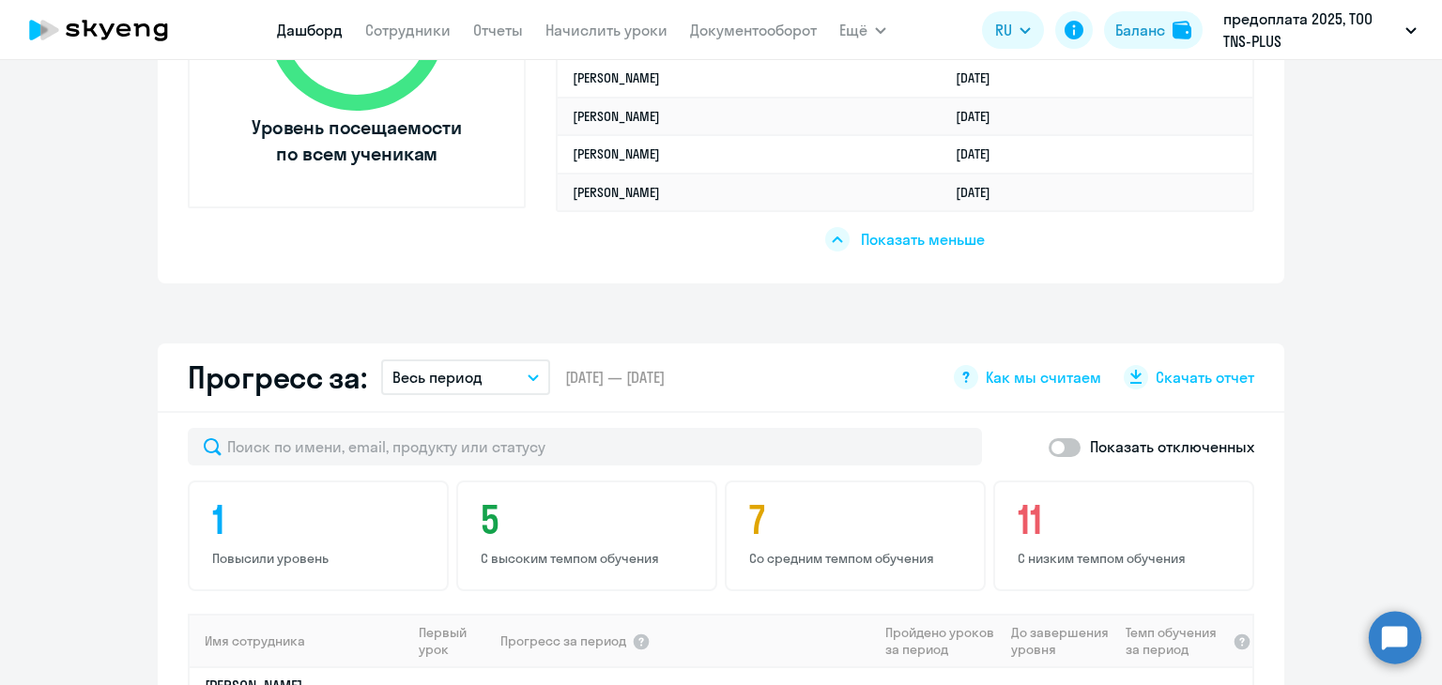
scroll to position [657, 0]
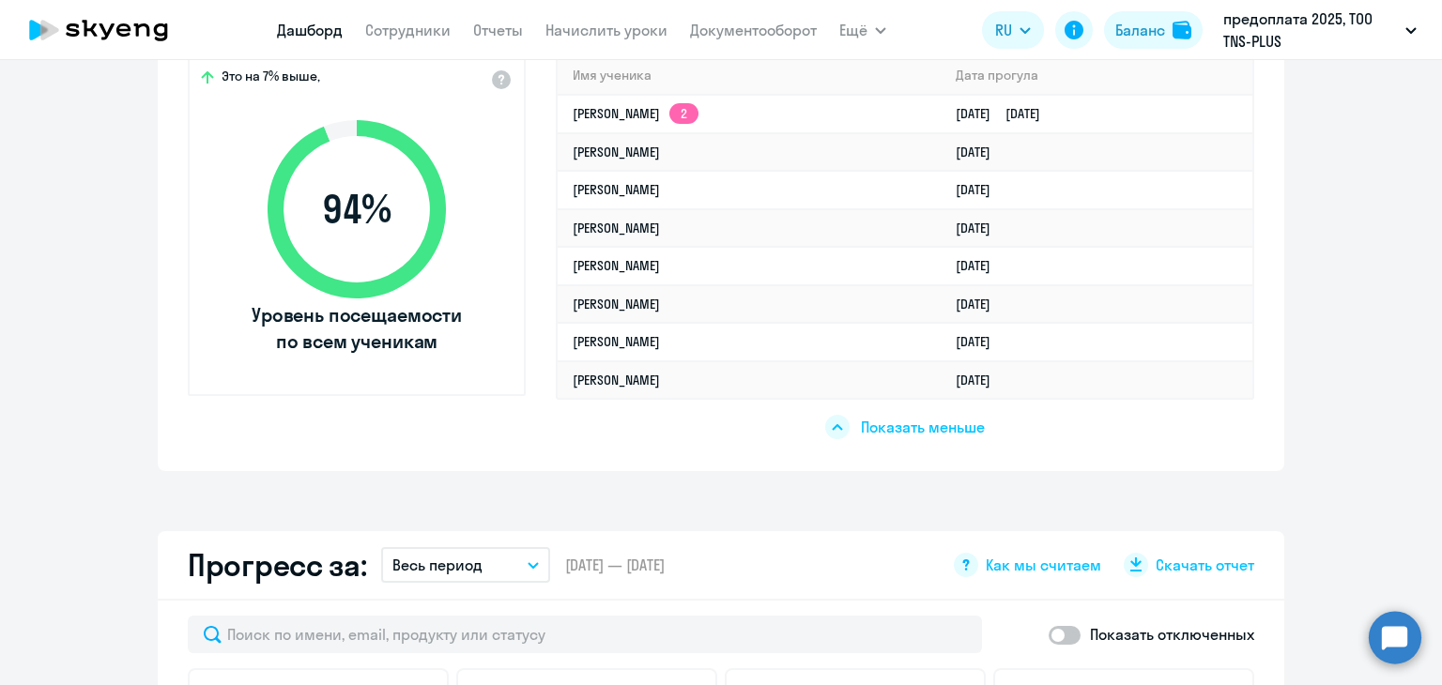
click at [853, 438] on div "Показать меньше" at bounding box center [905, 419] width 698 height 43
click at [875, 420] on span "Показать больше" at bounding box center [923, 427] width 121 height 21
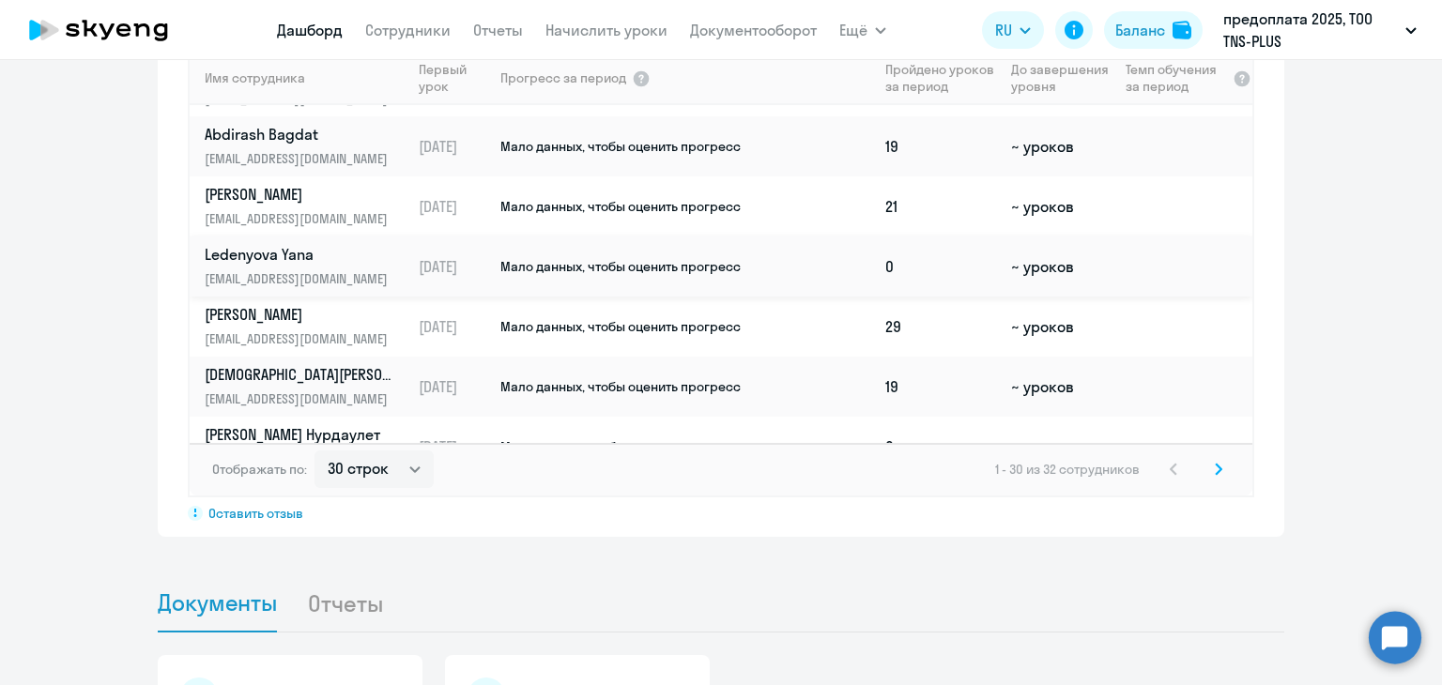
scroll to position [1183, 0]
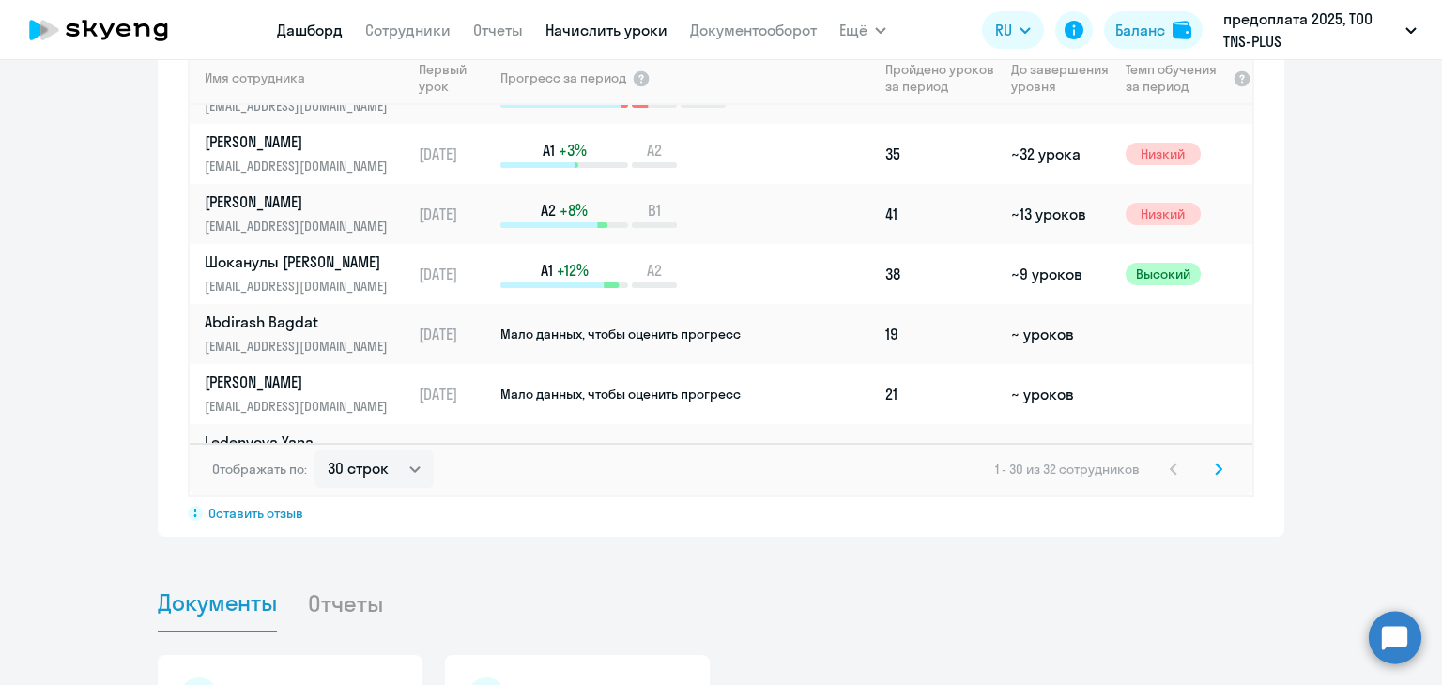
click at [578, 37] on link "Начислить уроки" at bounding box center [606, 30] width 122 height 19
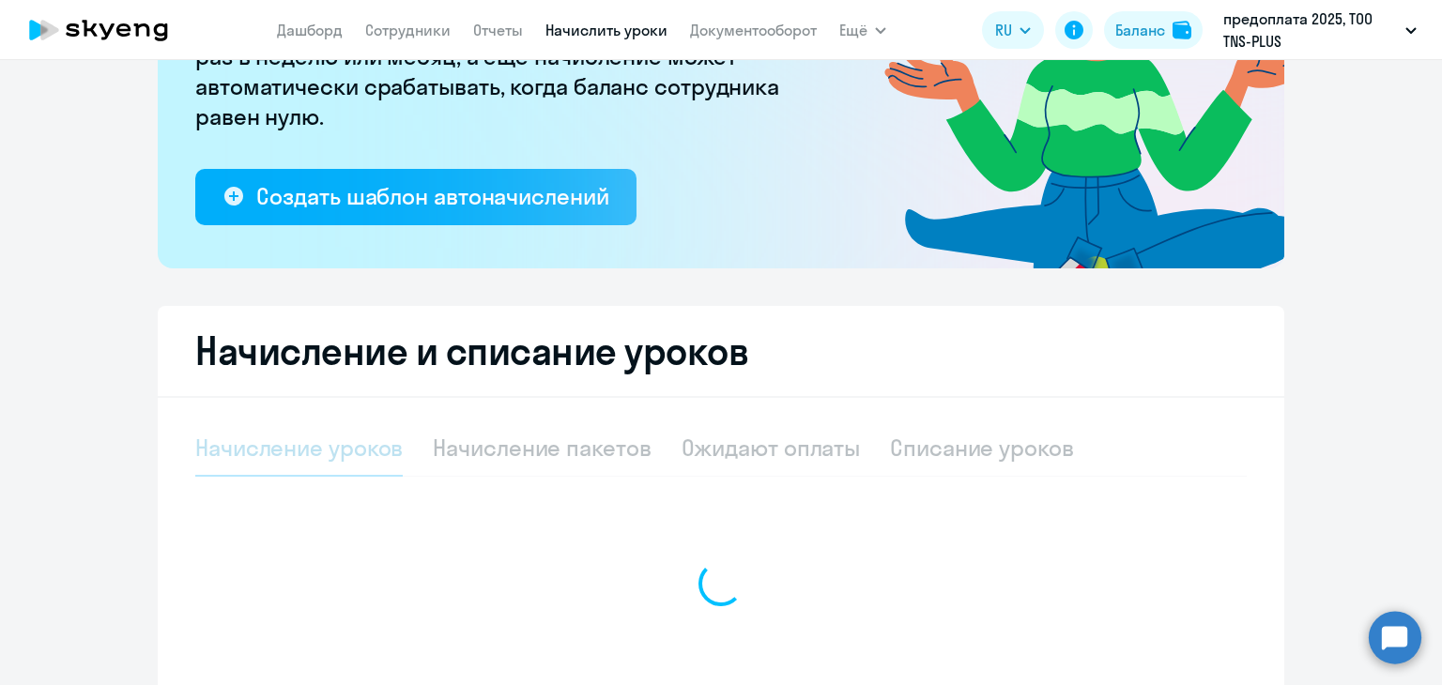
select select "10"
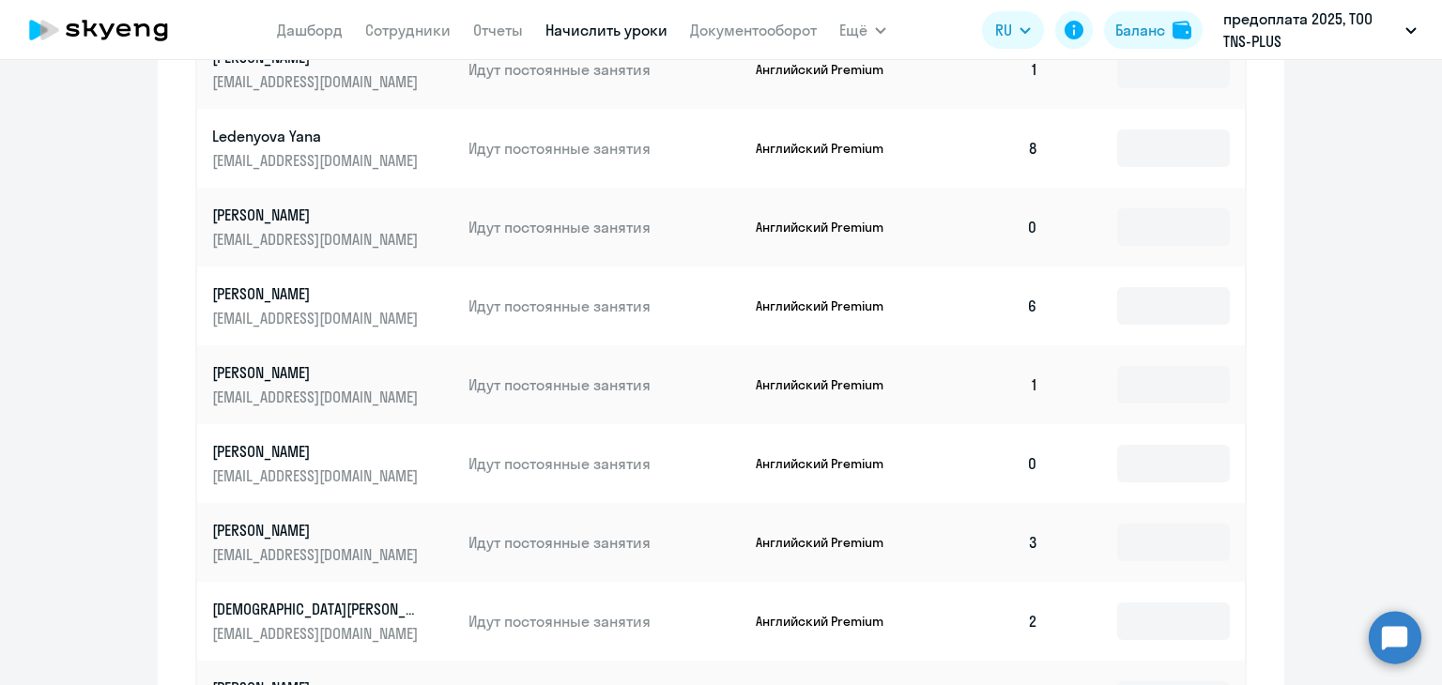
scroll to position [1220, 0]
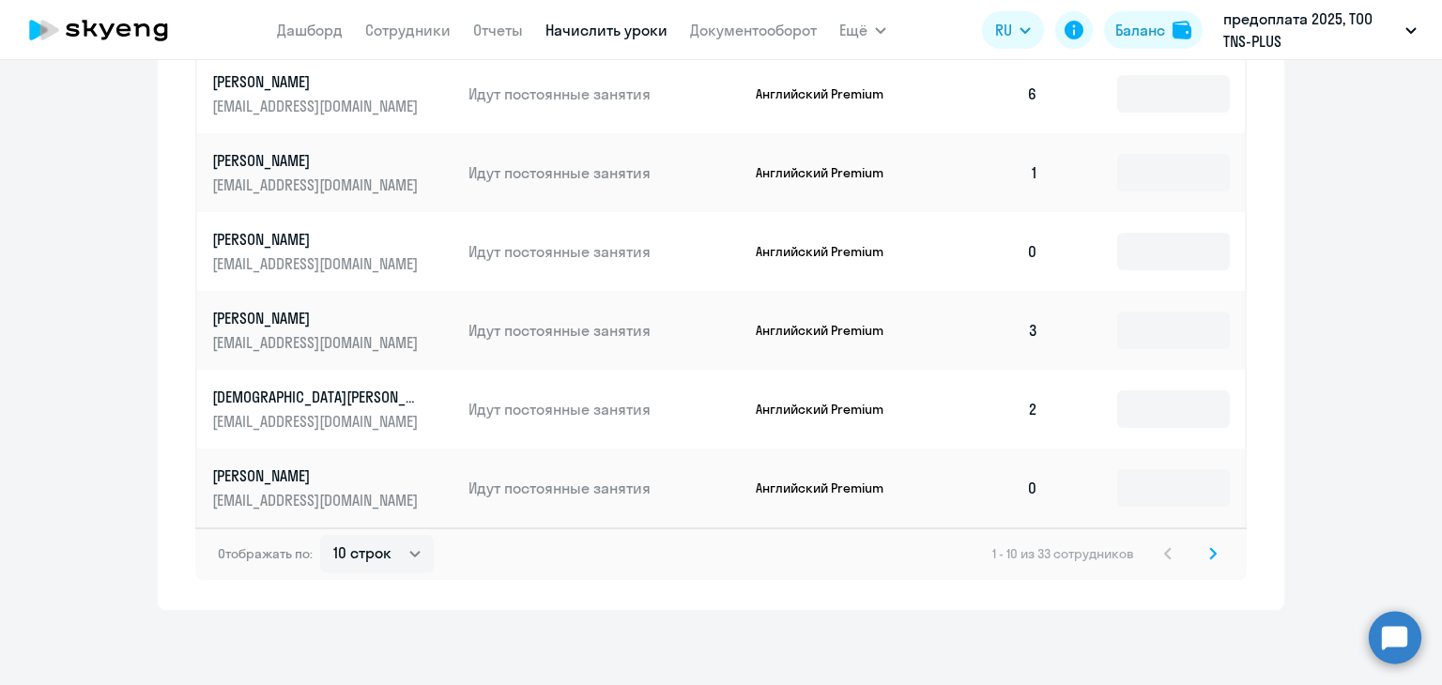
click at [1209, 545] on svg-icon at bounding box center [1212, 553] width 23 height 23
click at [1210, 550] on svg-icon at bounding box center [1212, 553] width 23 height 23
click at [1201, 547] on svg-icon at bounding box center [1212, 553] width 23 height 23
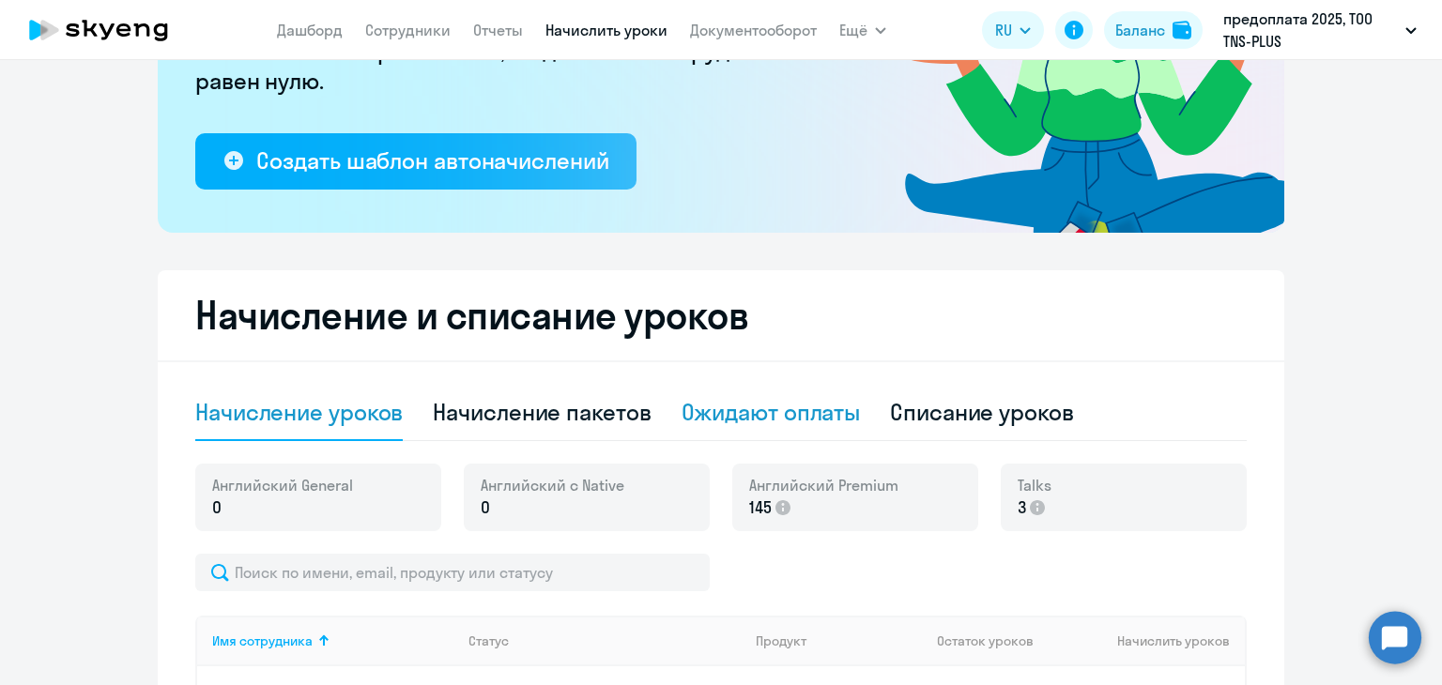
scroll to position [574, 0]
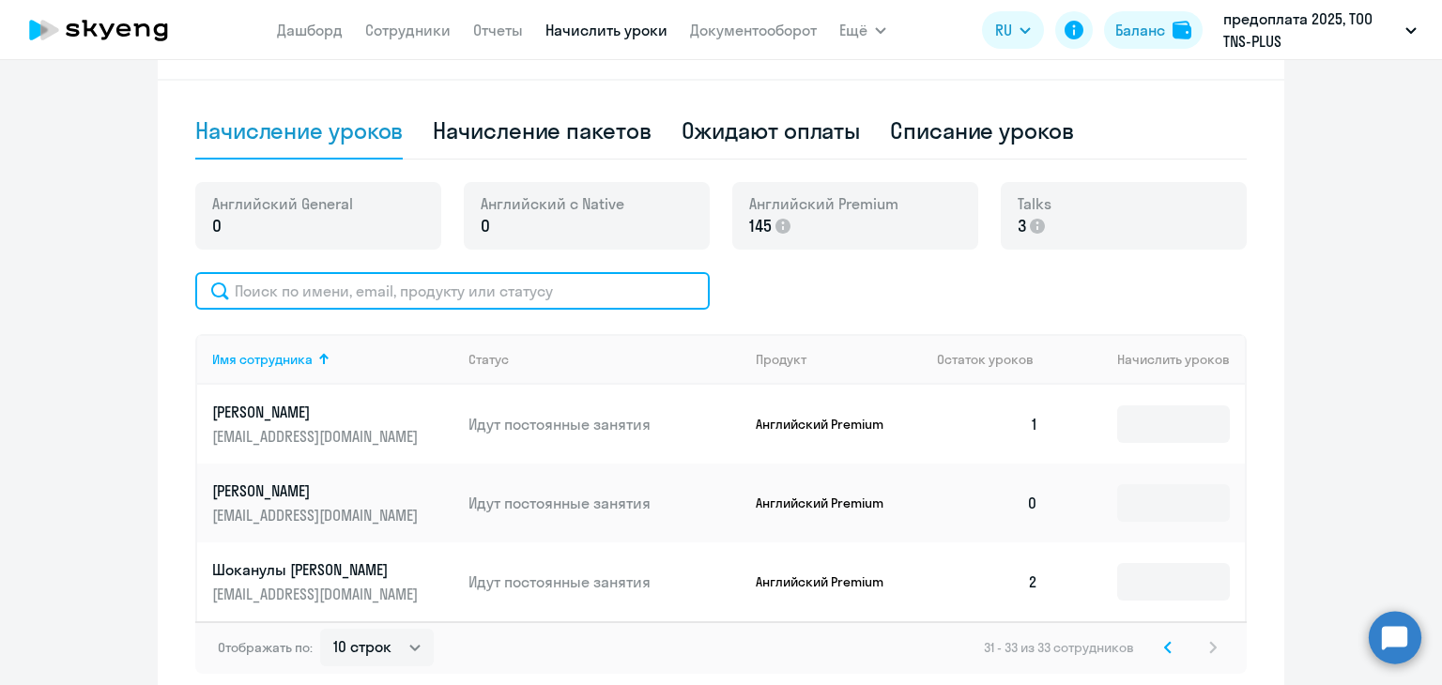
click at [359, 274] on input "text" at bounding box center [452, 291] width 514 height 38
type input "tal"
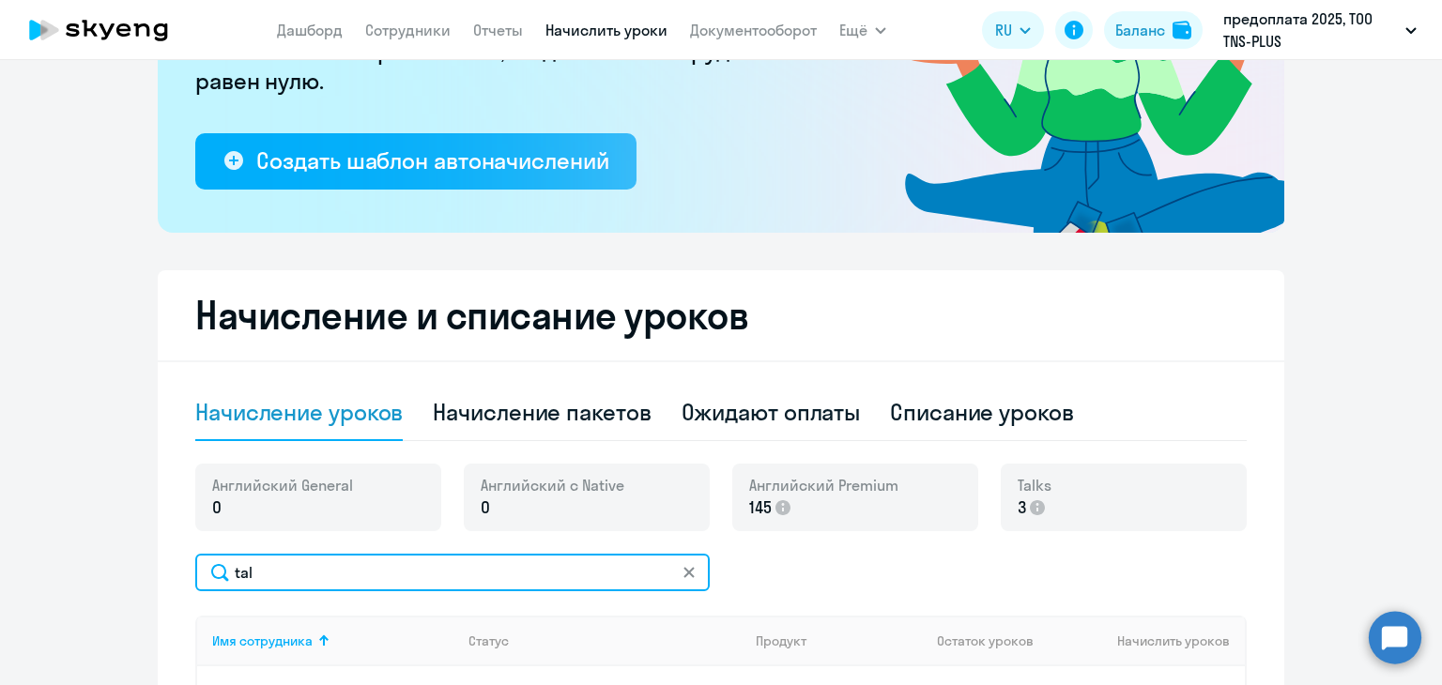
scroll to position [387, 0]
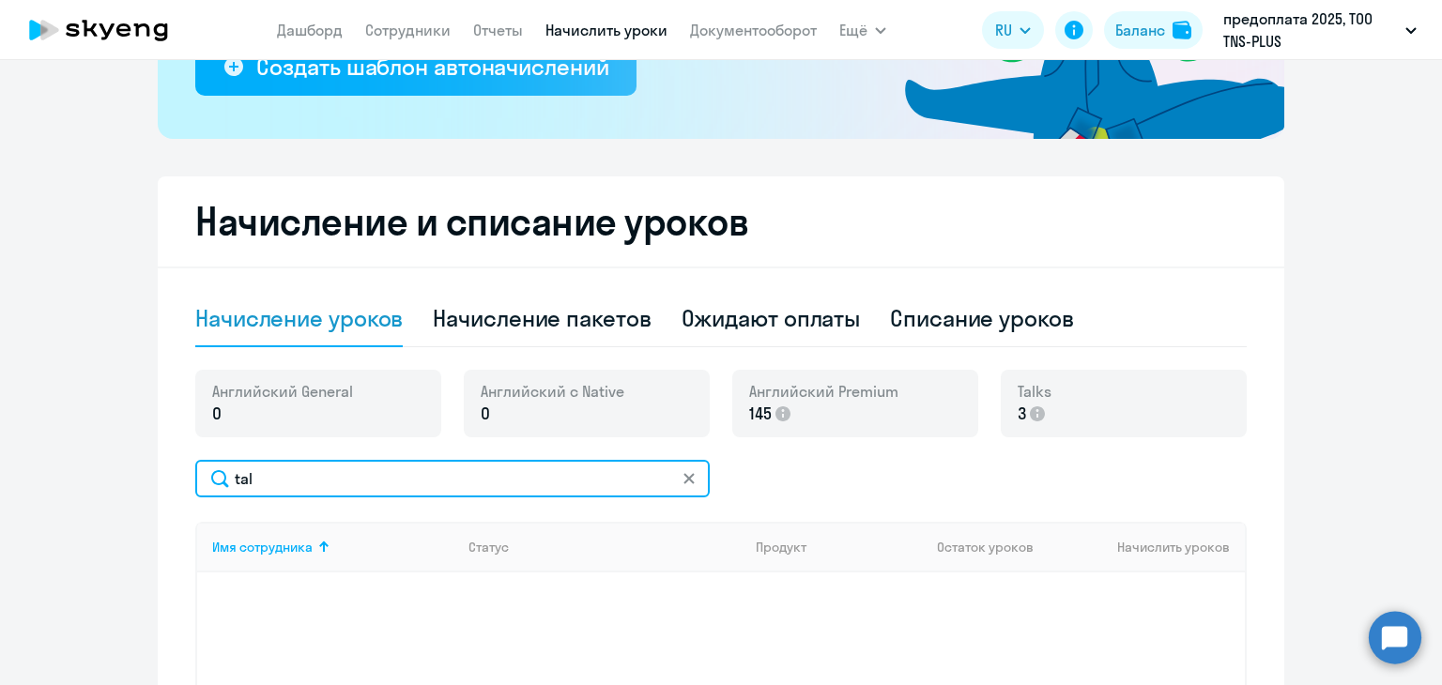
drag, startPoint x: 424, startPoint y: 480, endPoint x: 134, endPoint y: 481, distance: 290.0
click at [134, 481] on ng-component "Рекомендуем создать шаблон автоначислений Уроки больше не придётся начислять вр…" at bounding box center [721, 294] width 1442 height 1184
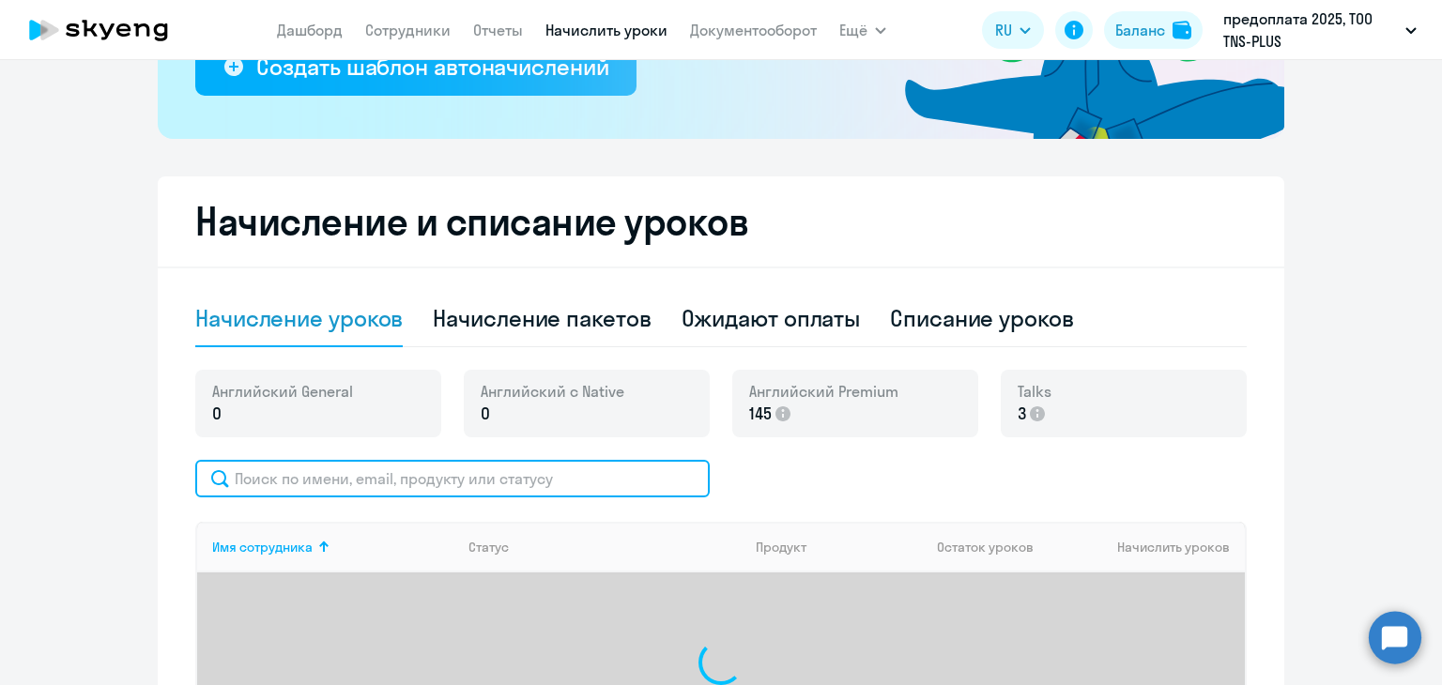
scroll to position [293, 0]
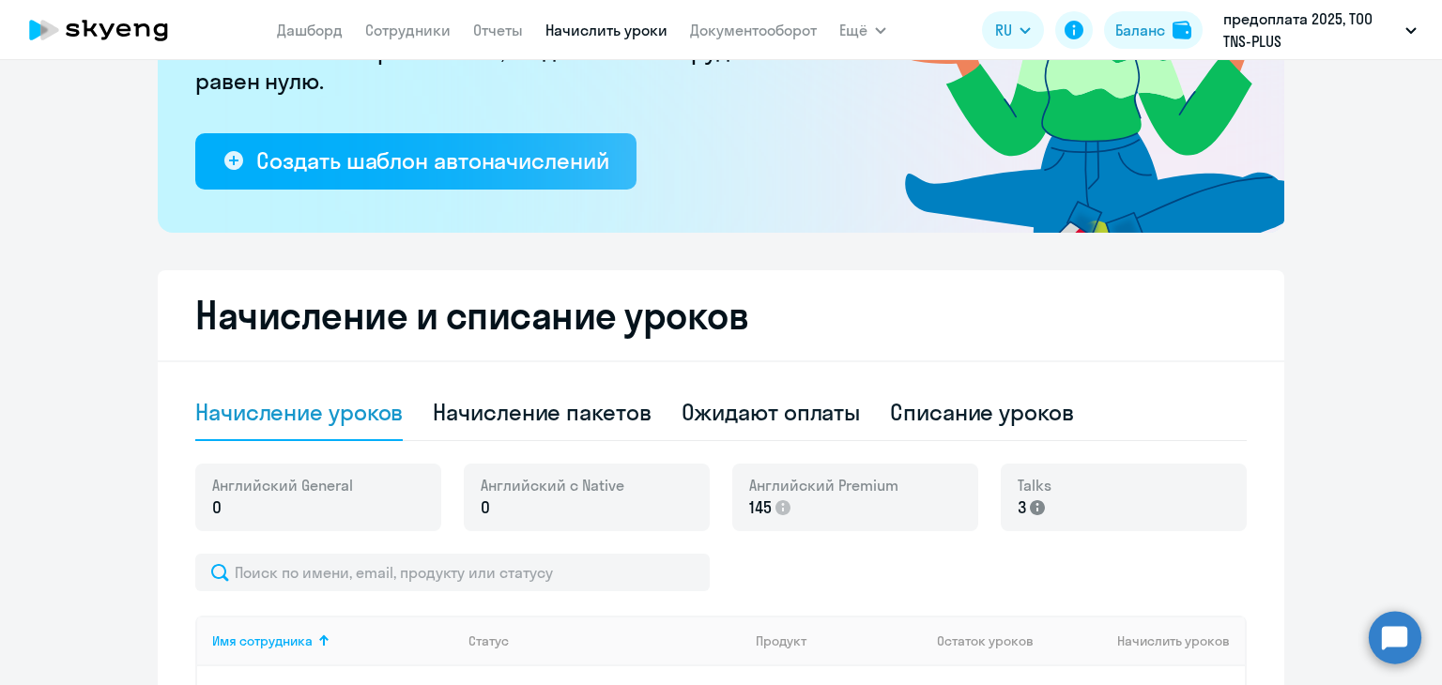
click at [1030, 508] on icon at bounding box center [1037, 507] width 15 height 15
click at [1017, 565] on div at bounding box center [720, 573] width 1051 height 38
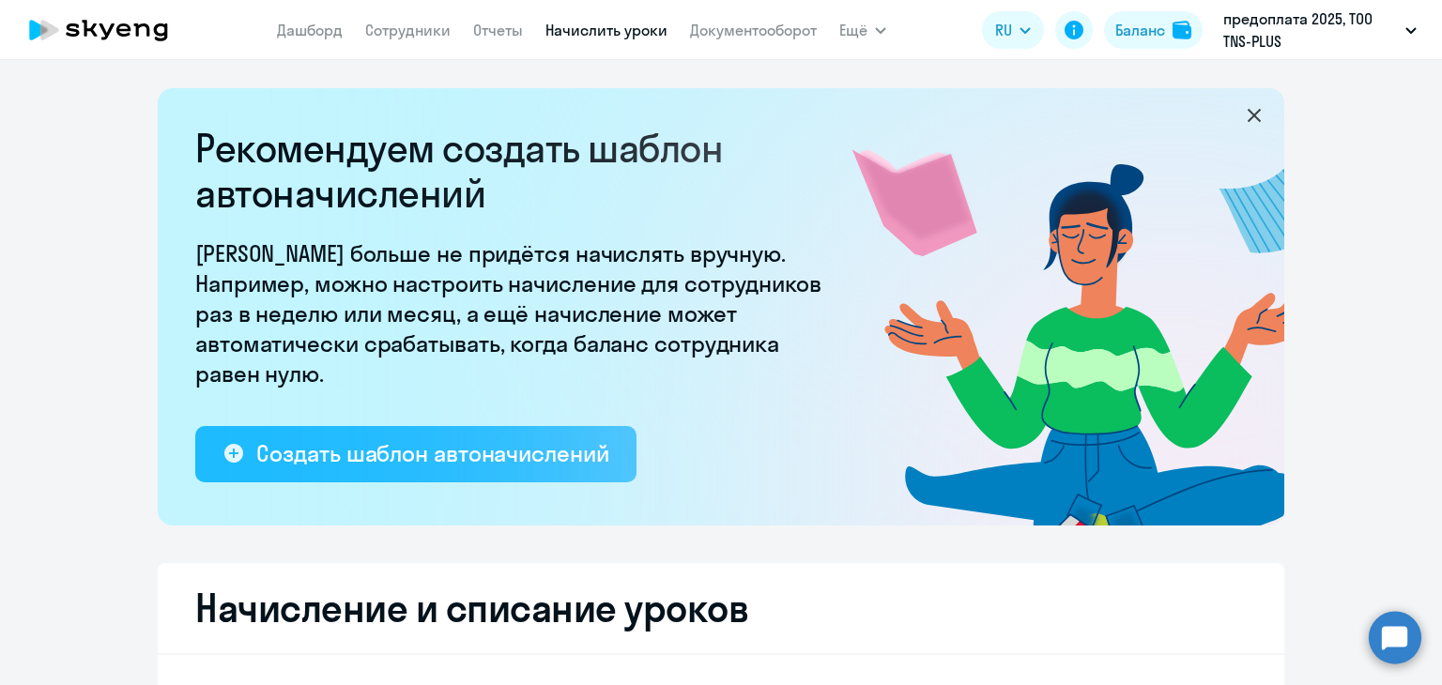
click at [368, 446] on div "Создать шаблон автоначислений" at bounding box center [432, 453] width 352 height 30
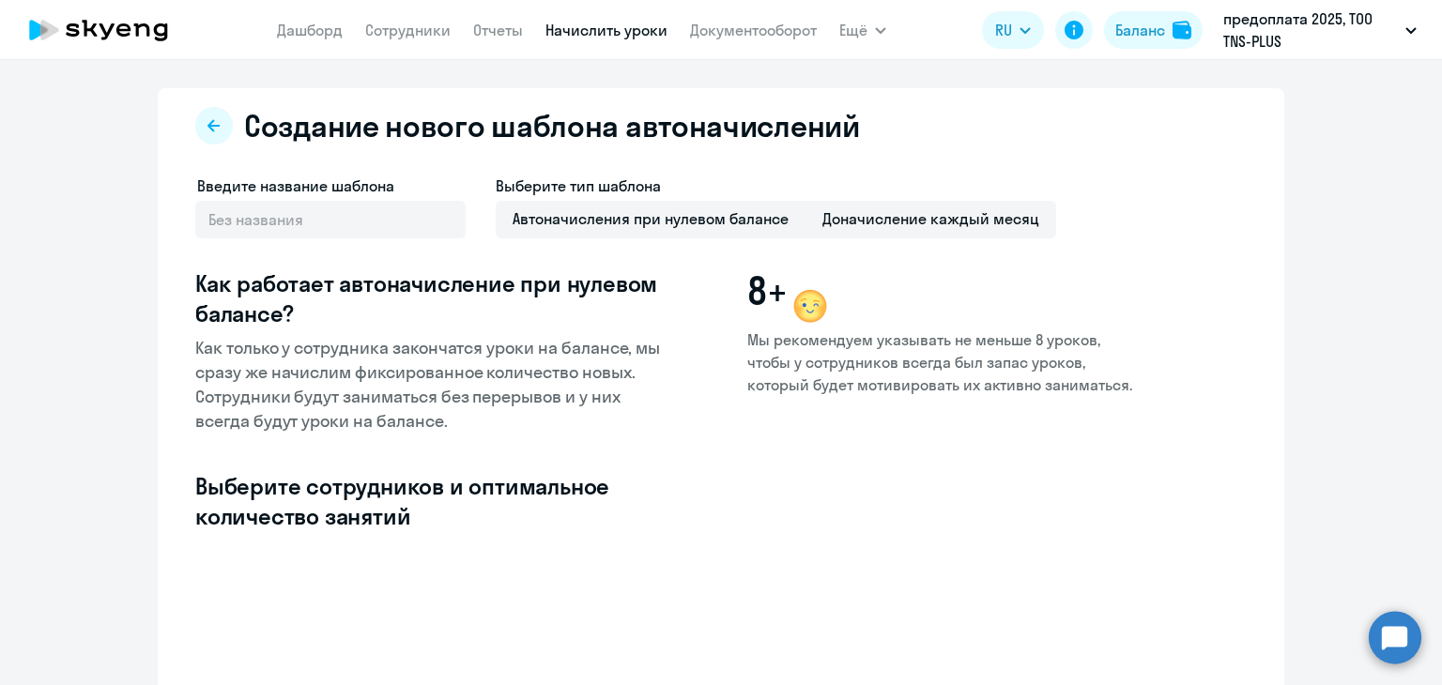
select select "10"
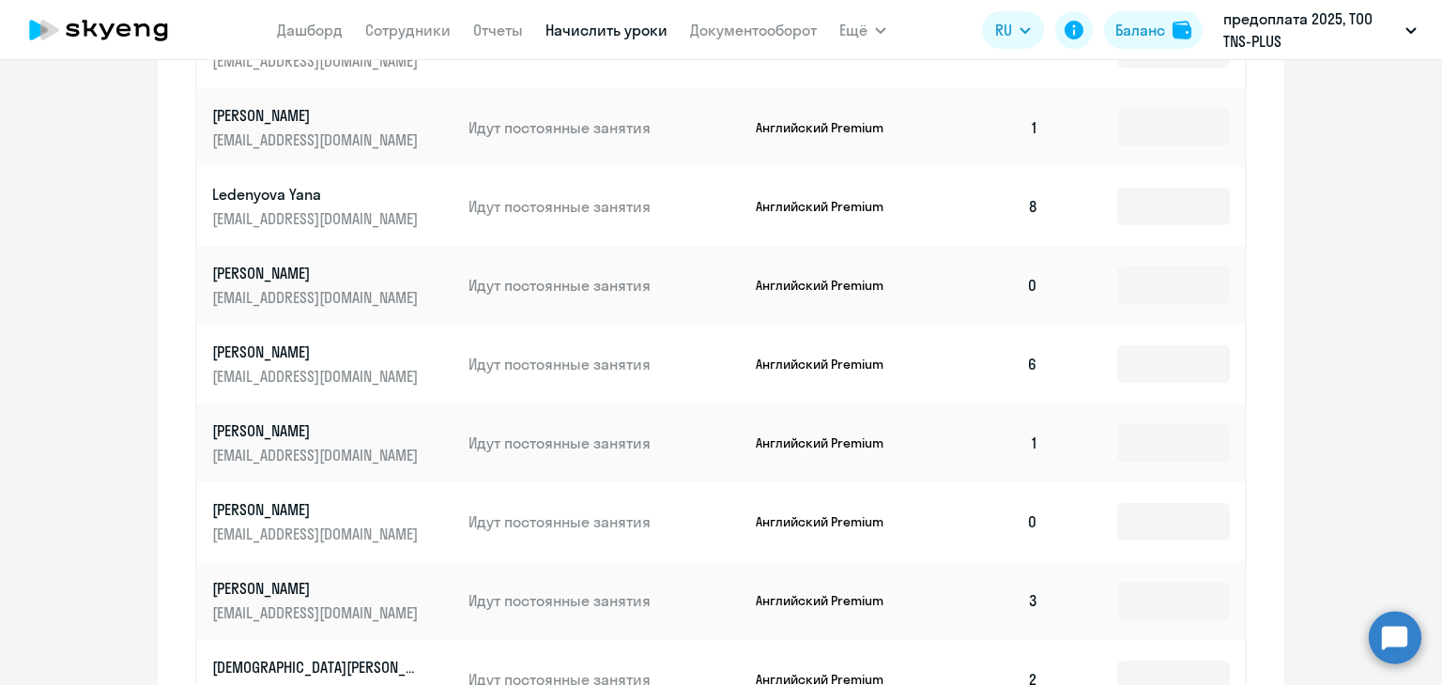
scroll to position [188, 0]
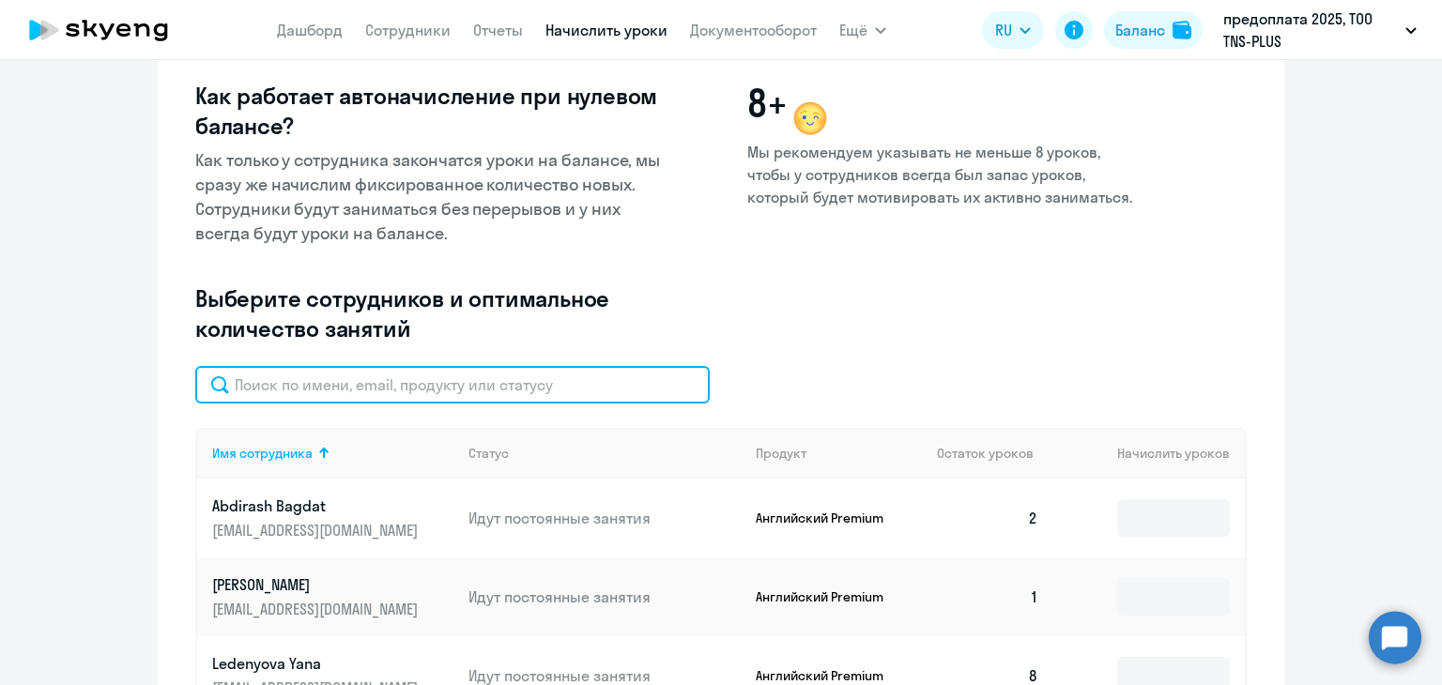
click at [309, 376] on input "text" at bounding box center [452, 385] width 514 height 38
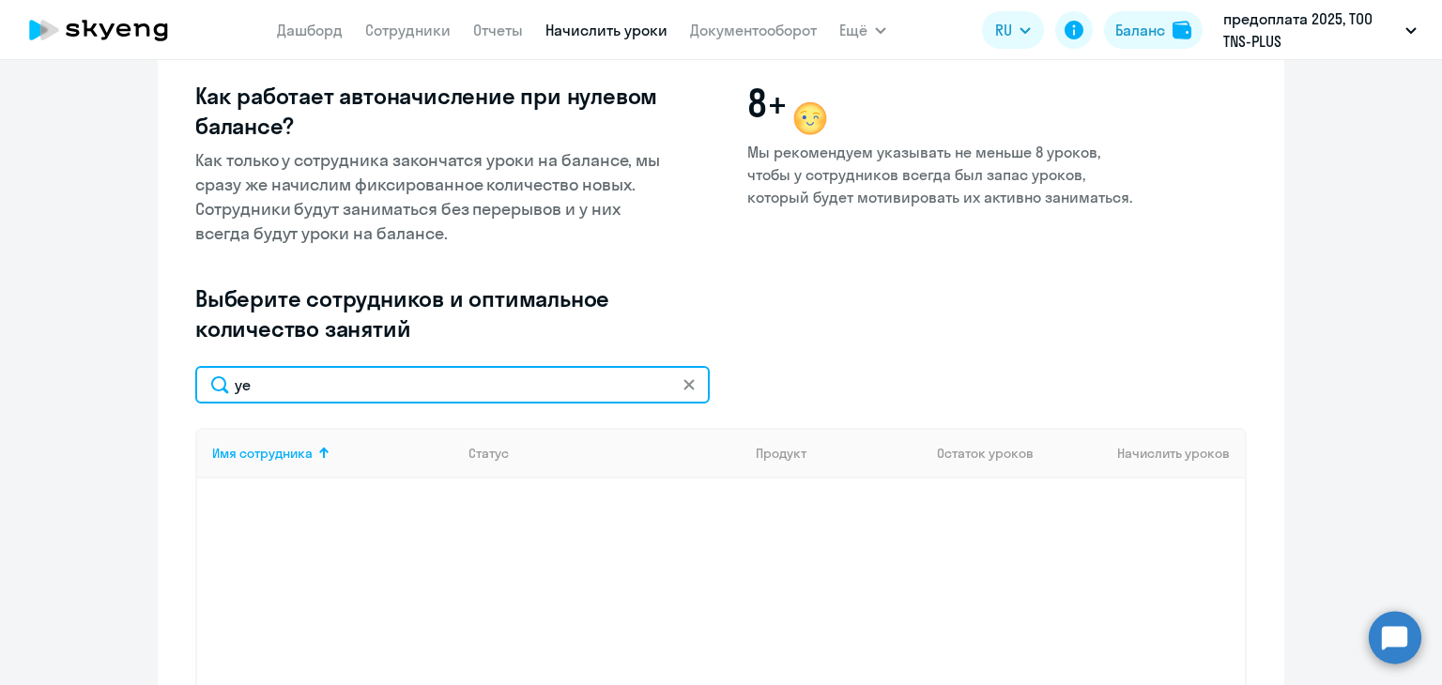
type input "y"
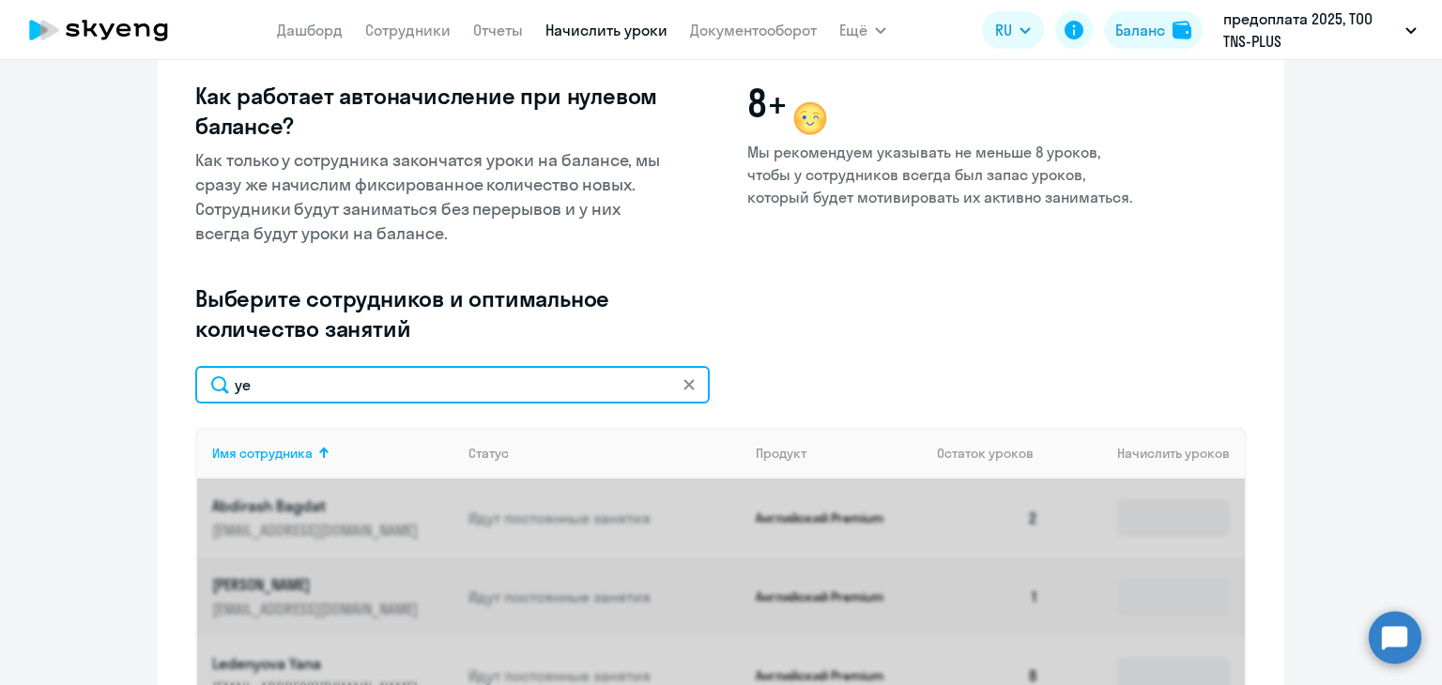
type input "y"
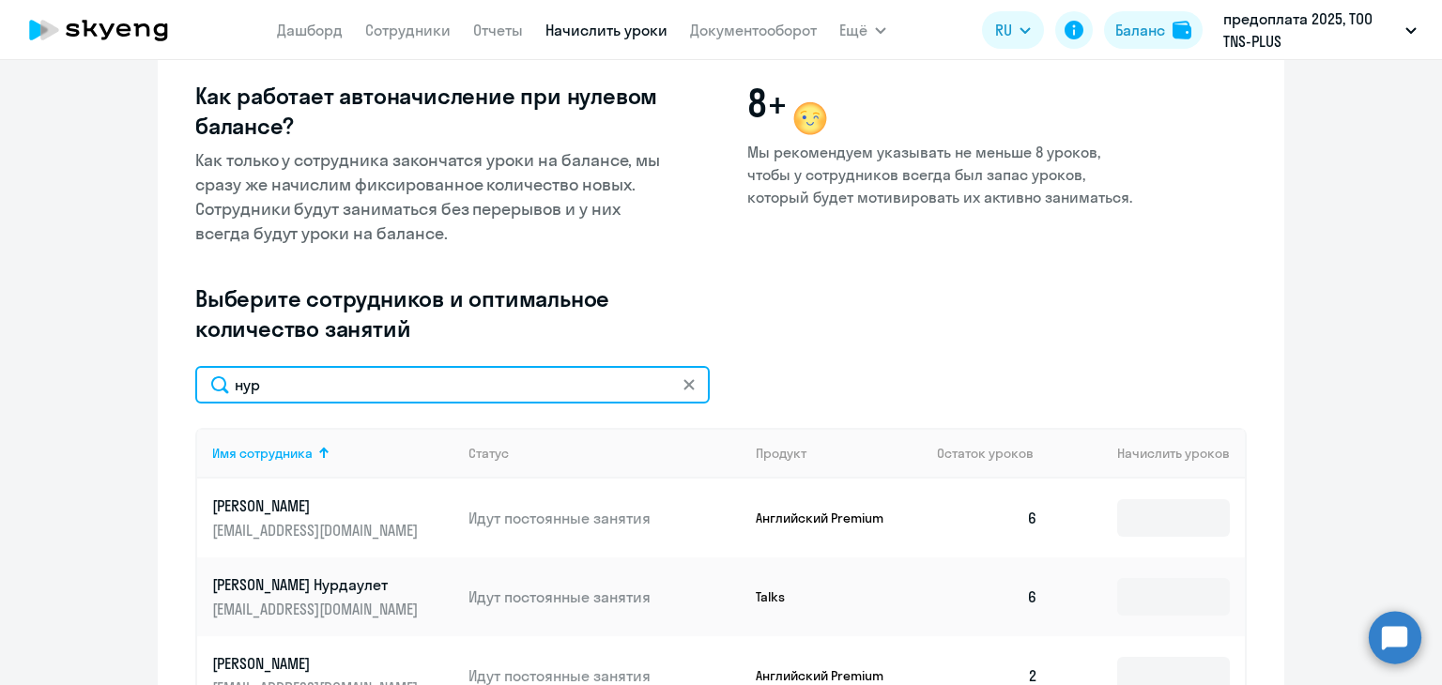
scroll to position [454, 0]
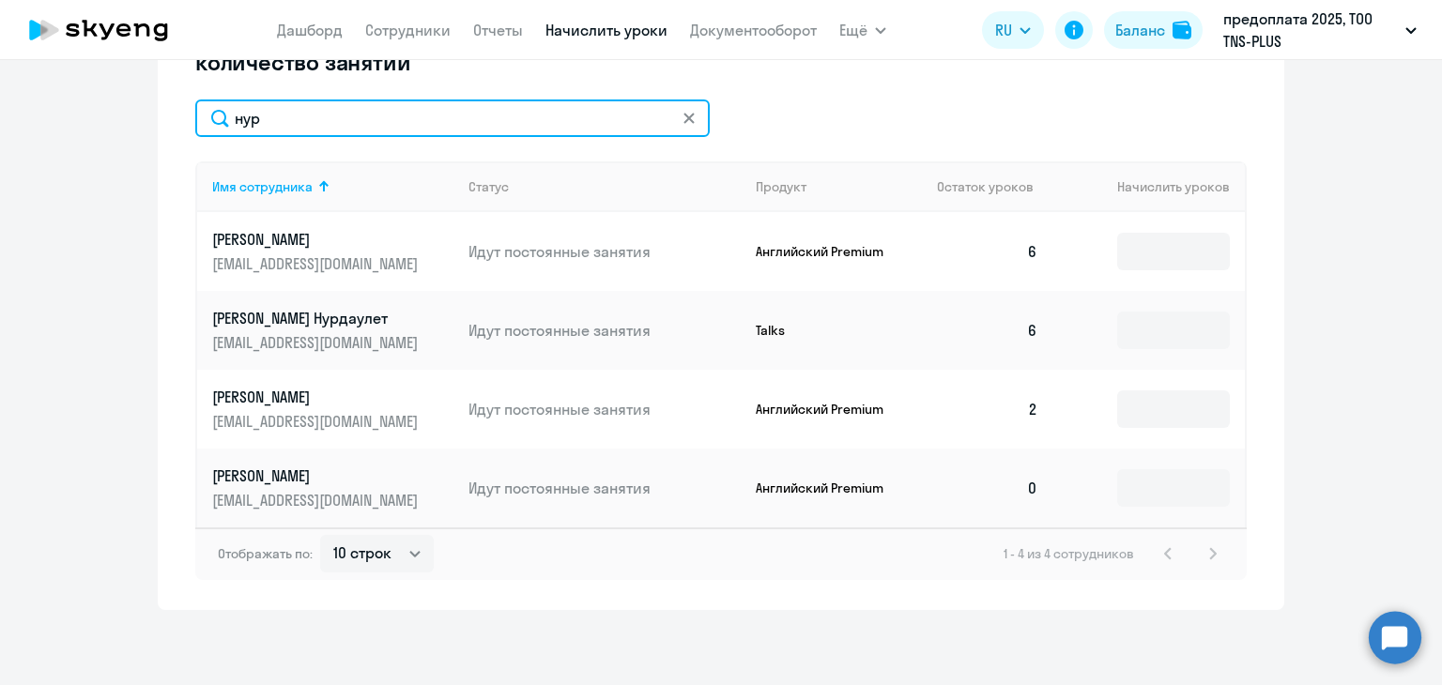
type input "нур"
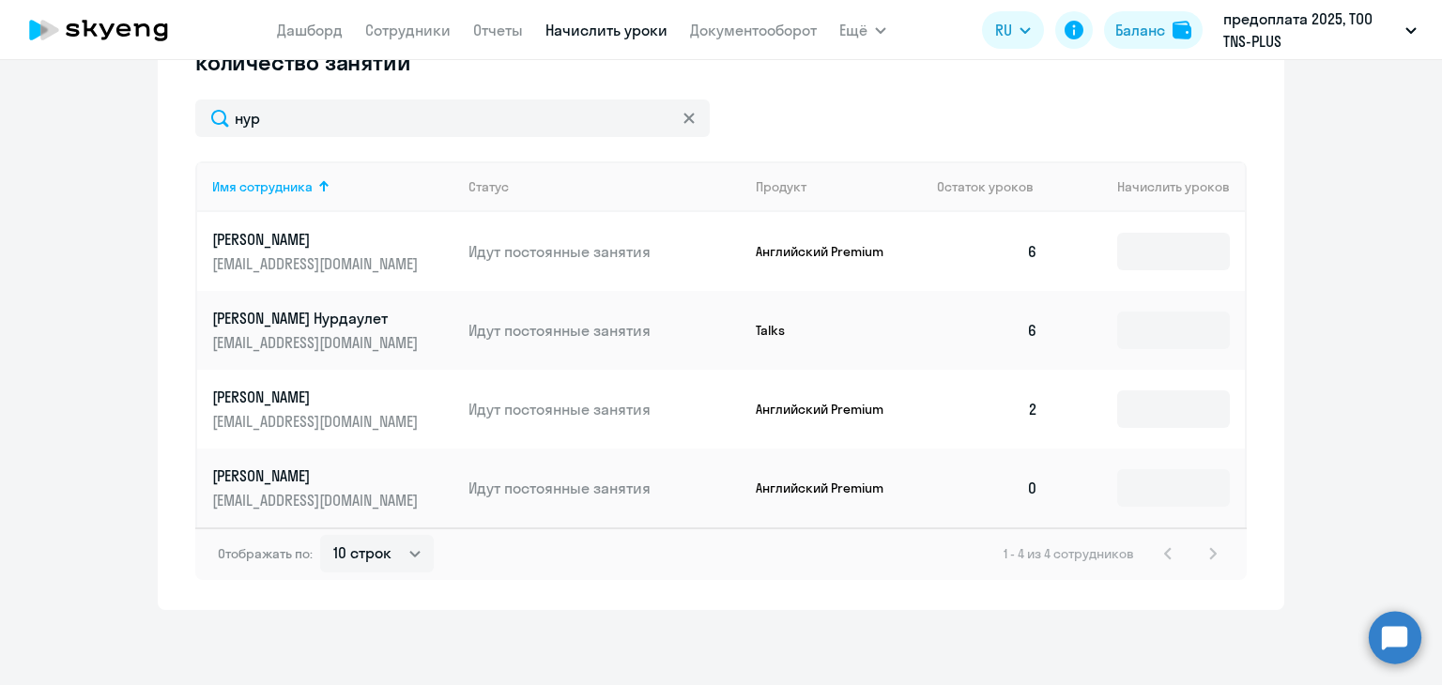
click at [756, 335] on p "Talks" at bounding box center [826, 330] width 141 height 17
click at [756, 330] on p "Talks" at bounding box center [826, 330] width 141 height 17
click at [274, 403] on p "[PERSON_NAME]" at bounding box center [317, 397] width 210 height 21
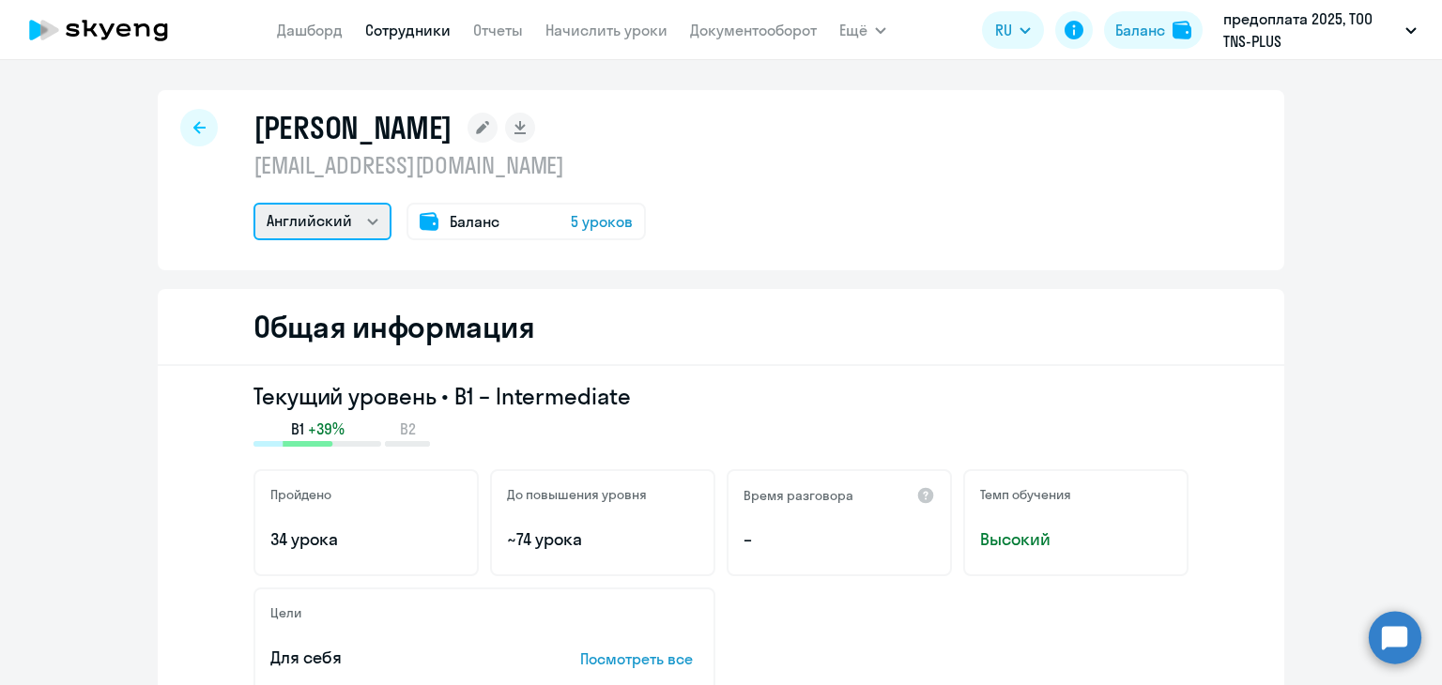
click at [339, 225] on select "Английский Остальные" at bounding box center [322, 222] width 138 height 38
select select "others"
click at [253, 203] on select "Английский Остальные" at bounding box center [322, 222] width 138 height 38
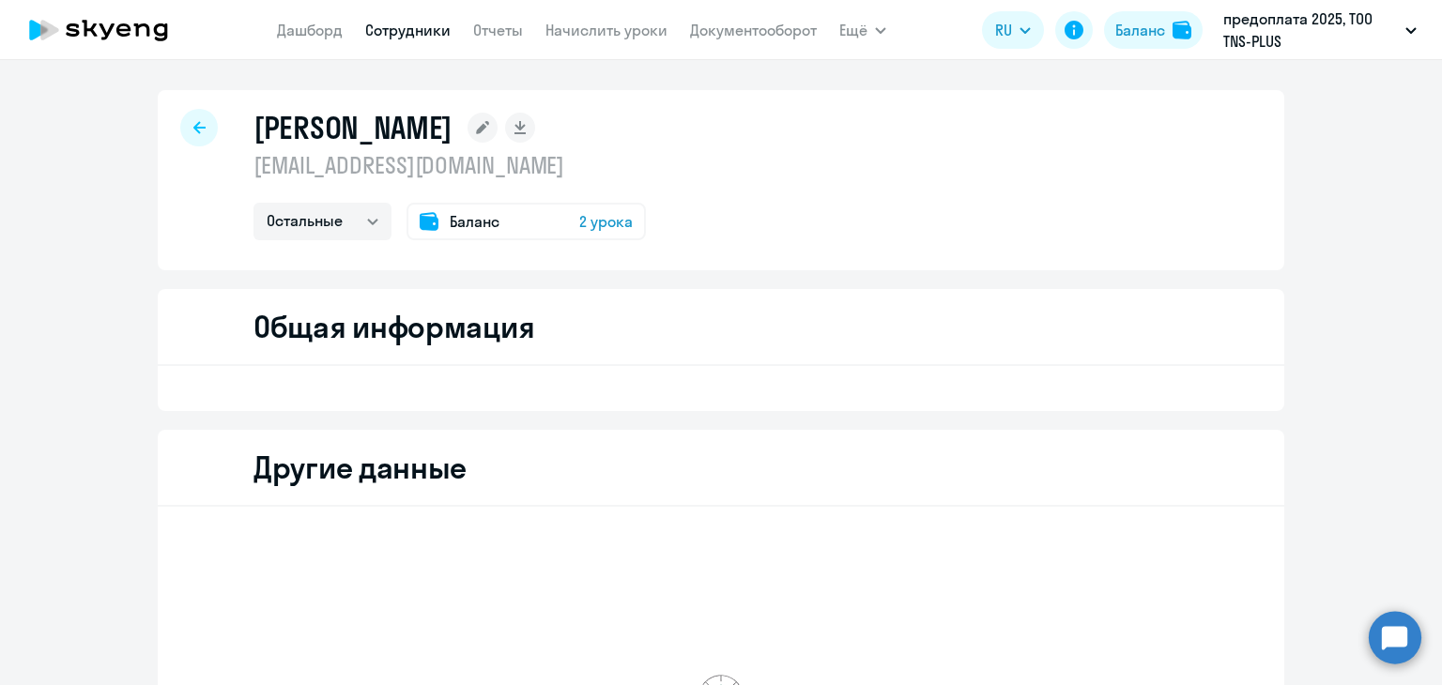
click at [589, 229] on span "2 урока" at bounding box center [605, 221] width 53 height 23
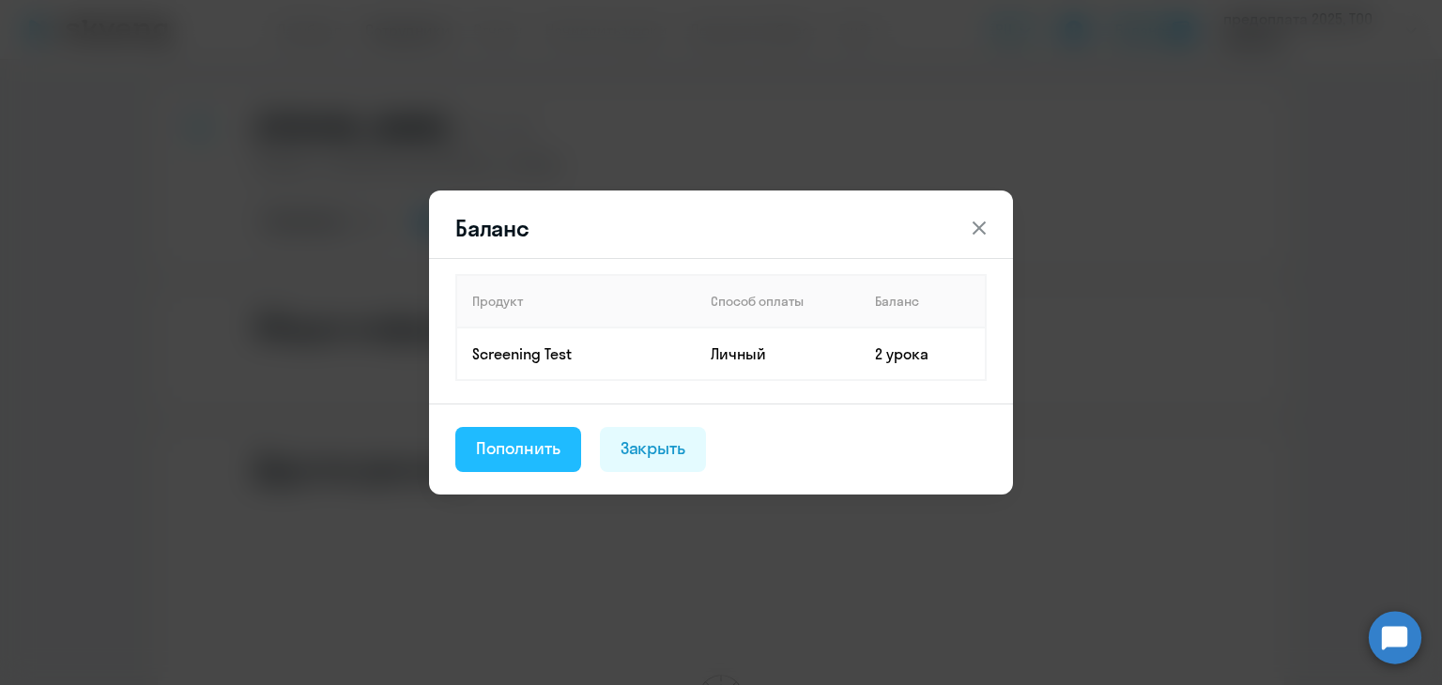
click at [518, 467] on button "Пополнить" at bounding box center [518, 449] width 126 height 45
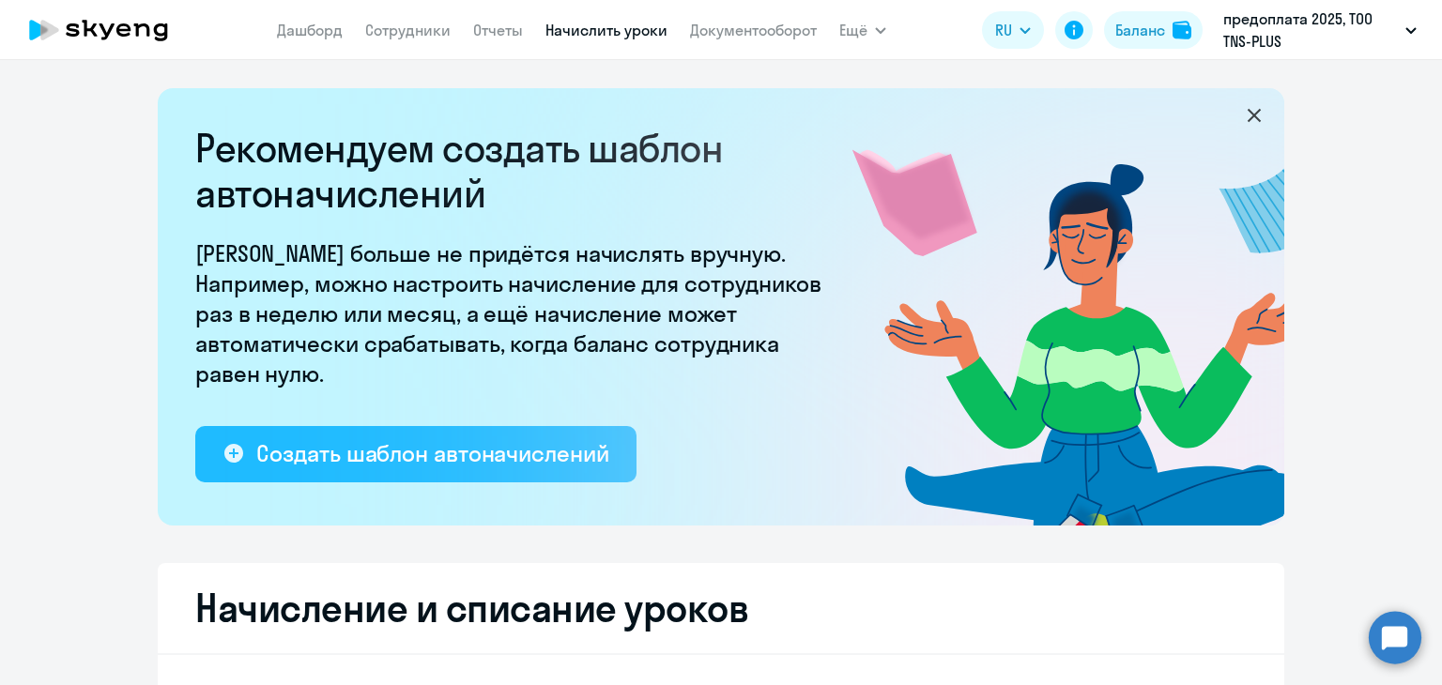
select select "10"
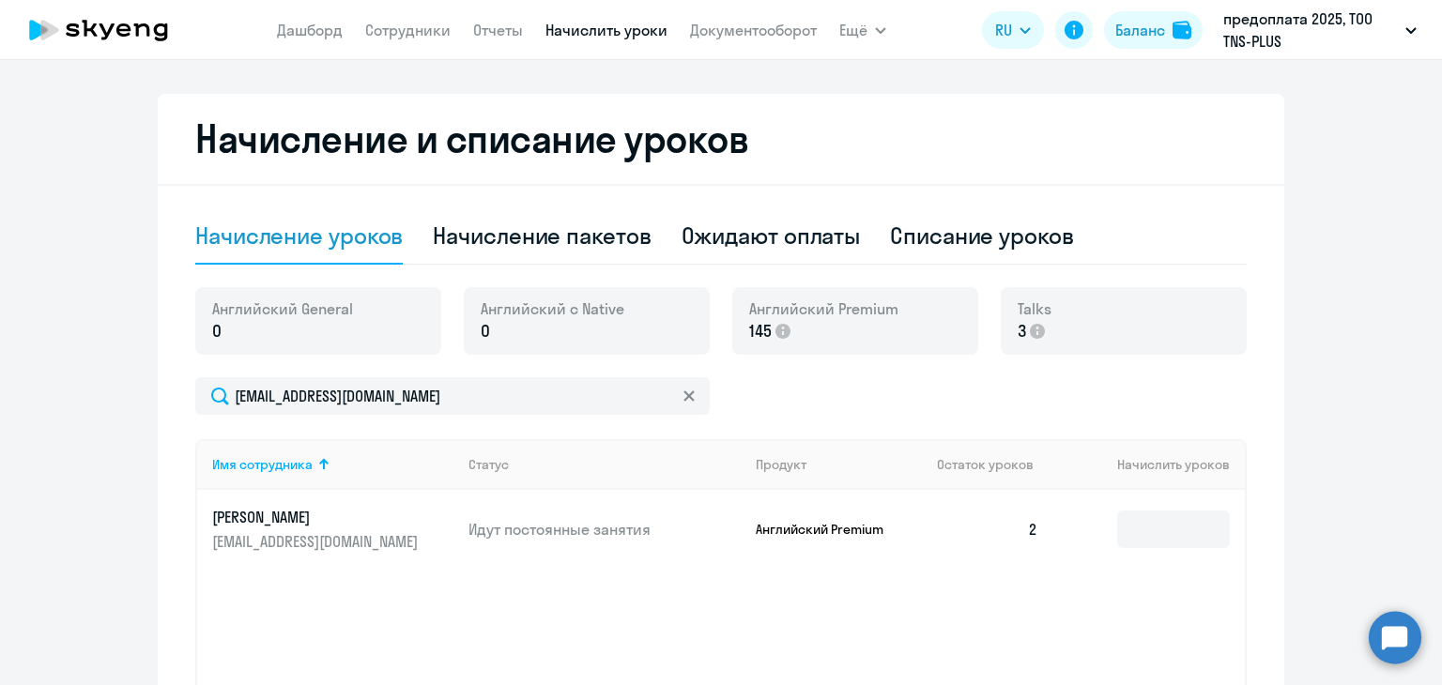
scroll to position [657, 0]
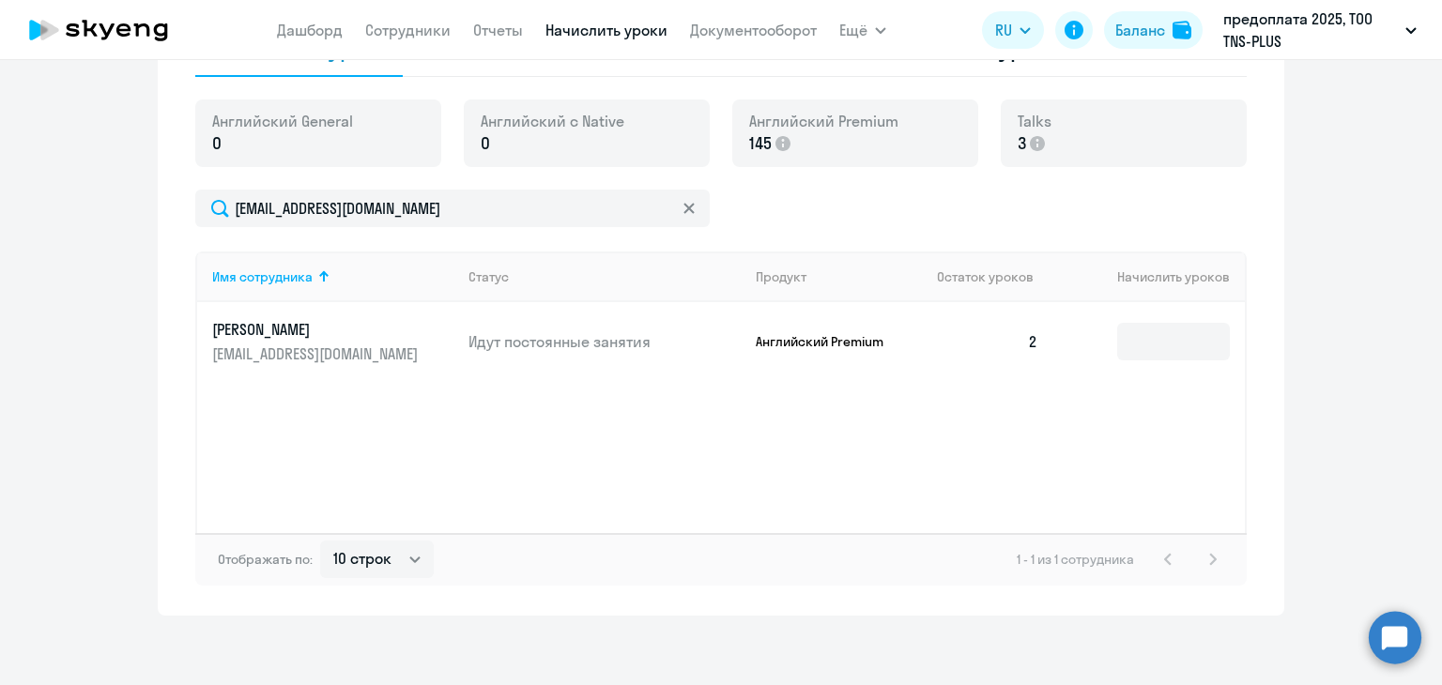
drag, startPoint x: 304, startPoint y: 320, endPoint x: 283, endPoint y: 324, distance: 21.0
click at [283, 324] on p "[PERSON_NAME]" at bounding box center [317, 329] width 210 height 21
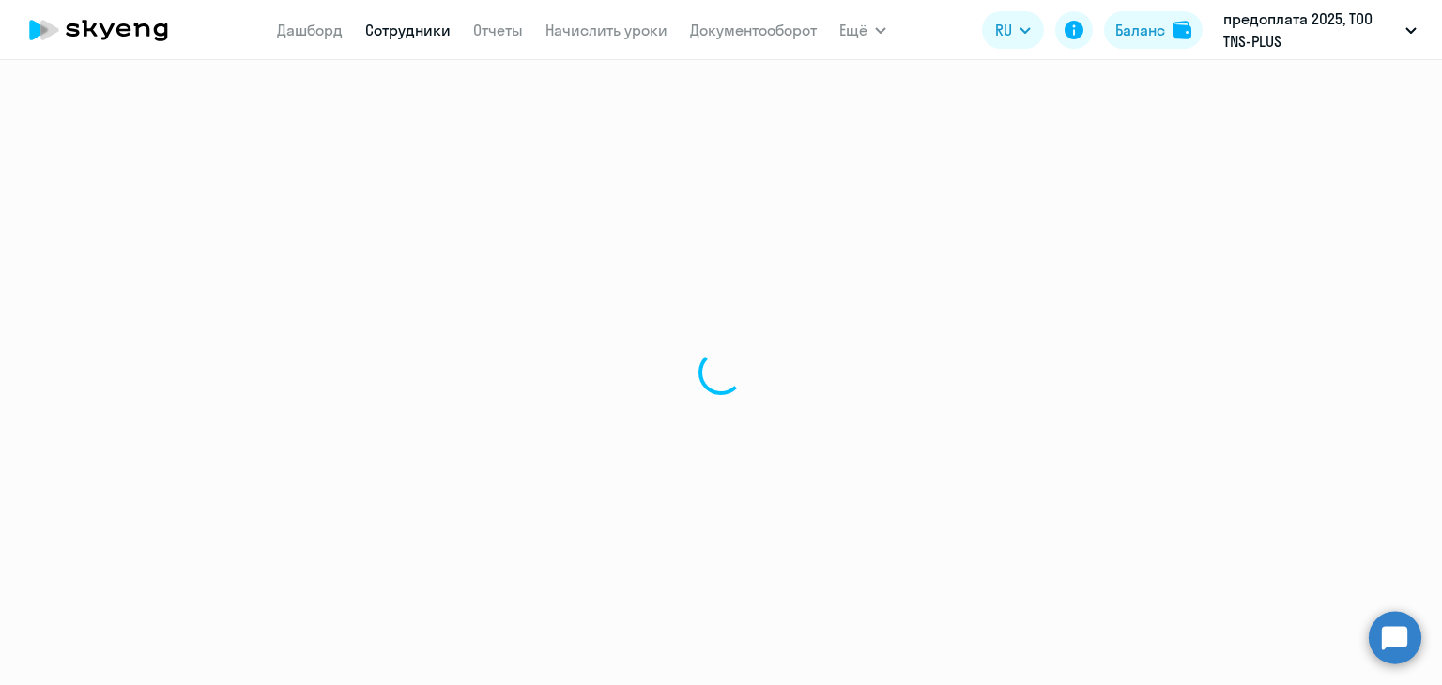
select select "english"
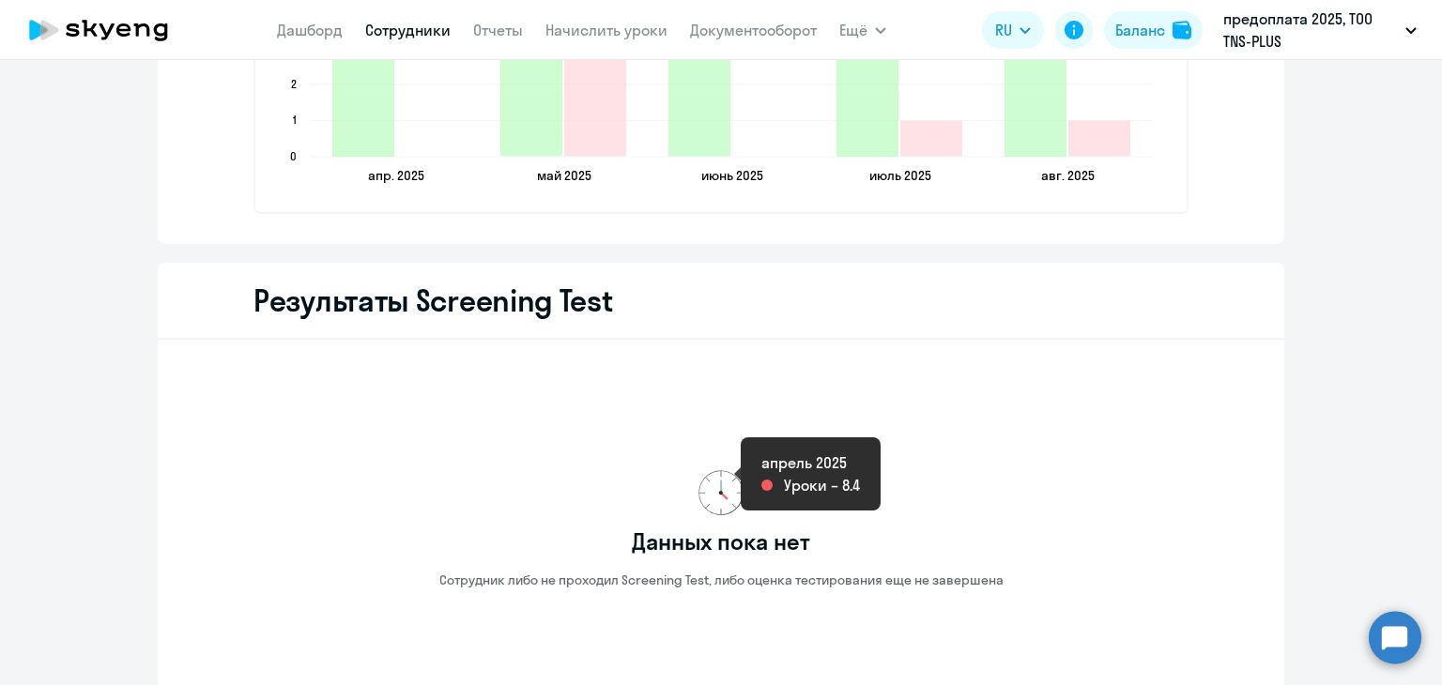
scroll to position [2628, 0]
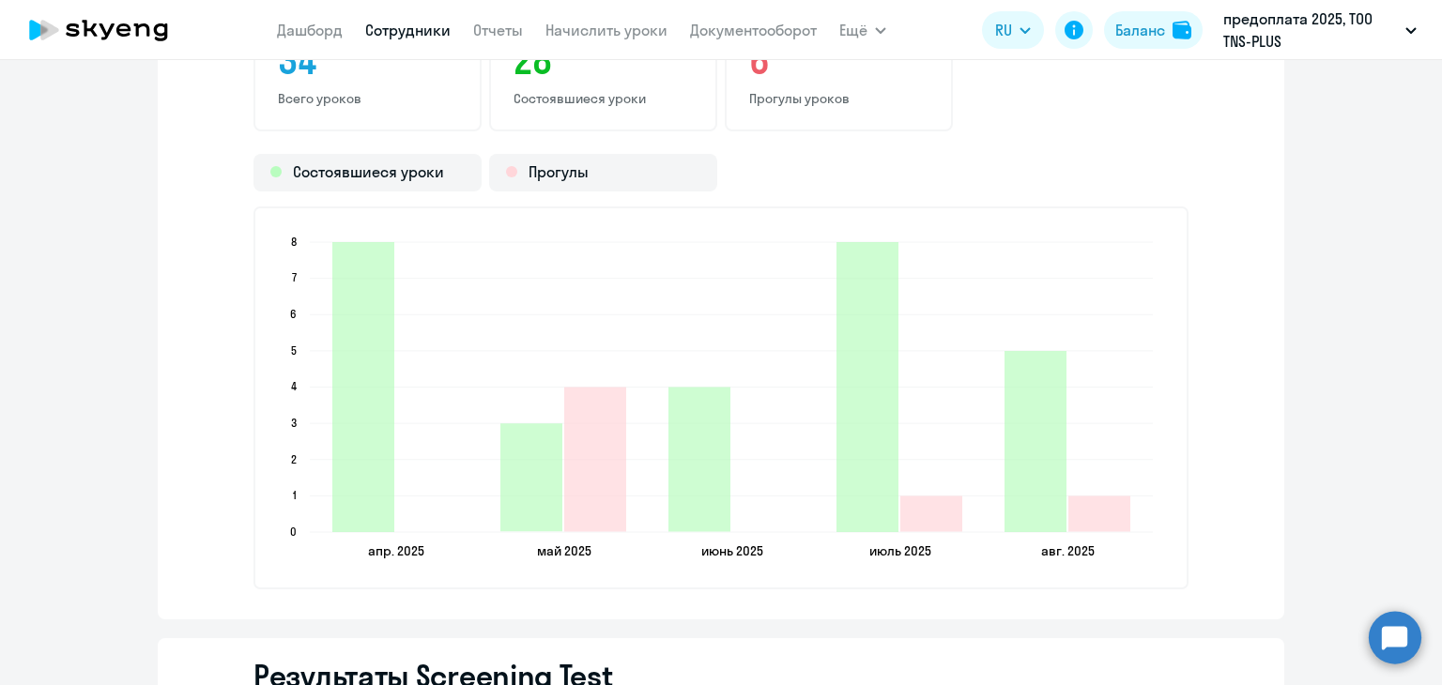
click at [1388, 630] on circle at bounding box center [1394, 637] width 53 height 53
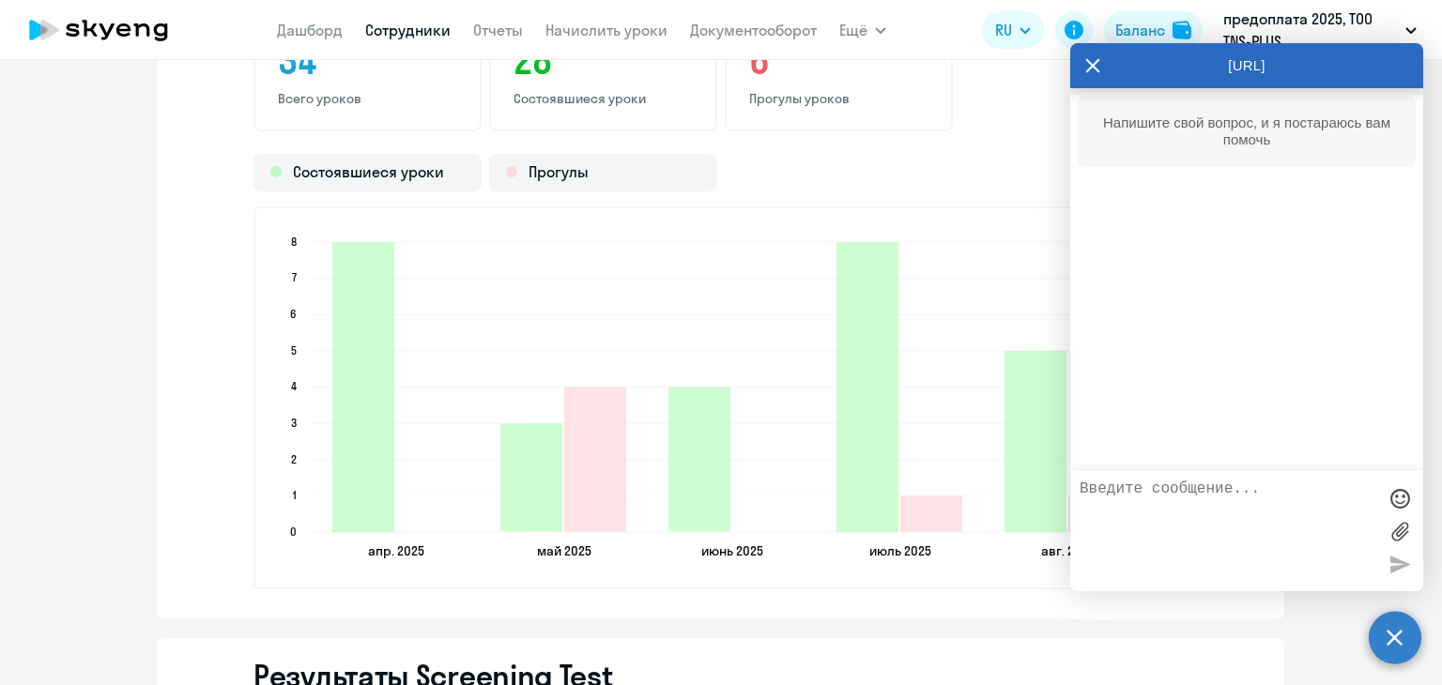
click at [1165, 516] on textarea at bounding box center [1227, 531] width 297 height 101
click at [1163, 509] on textarea at bounding box center [1227, 531] width 297 height 101
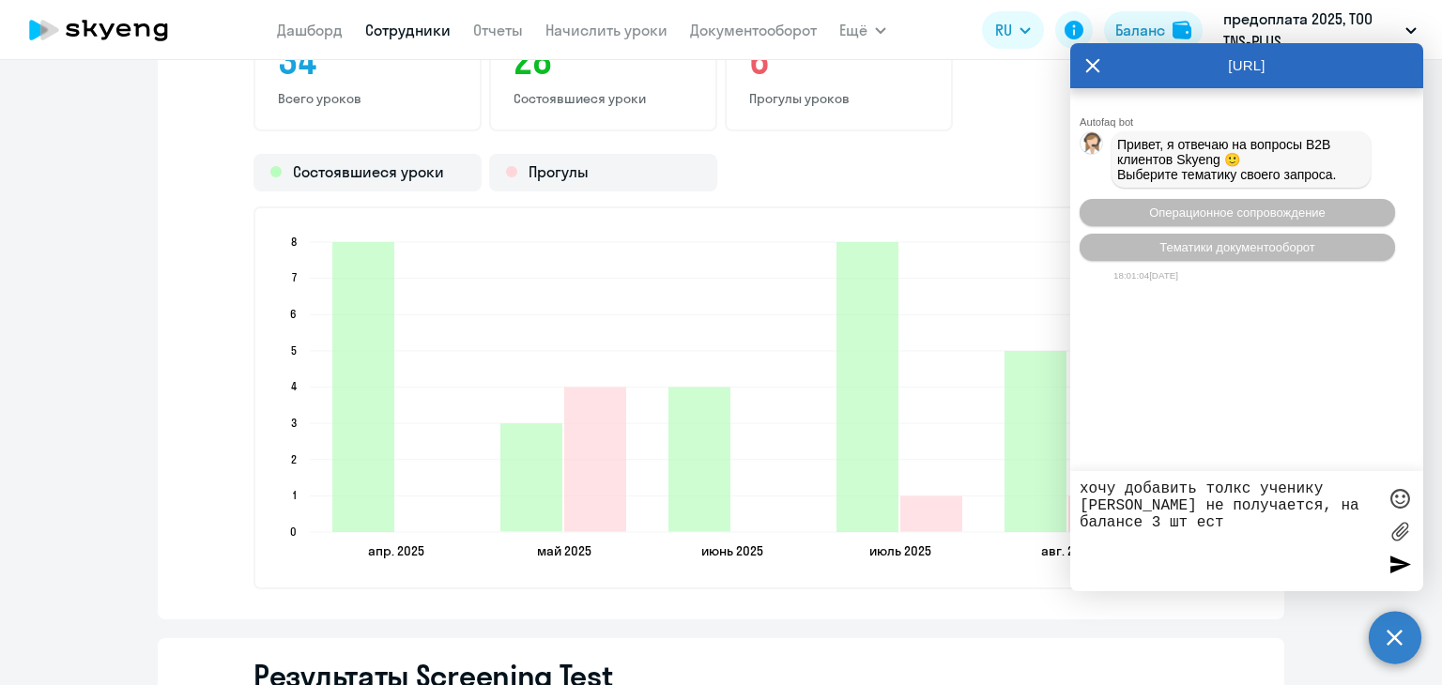
type textarea "хочу добавить толкс ученику [PERSON_NAME] не получается, на балансе 3 шт есть"
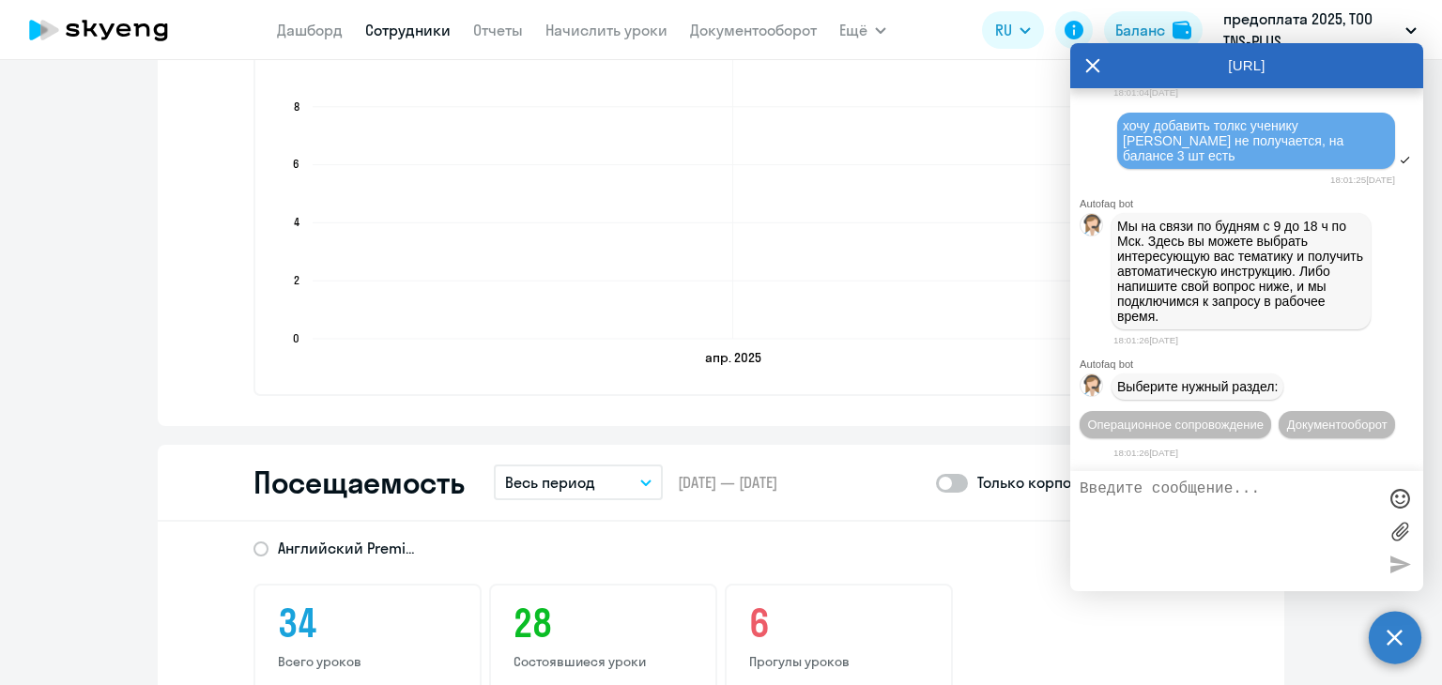
scroll to position [1971, 0]
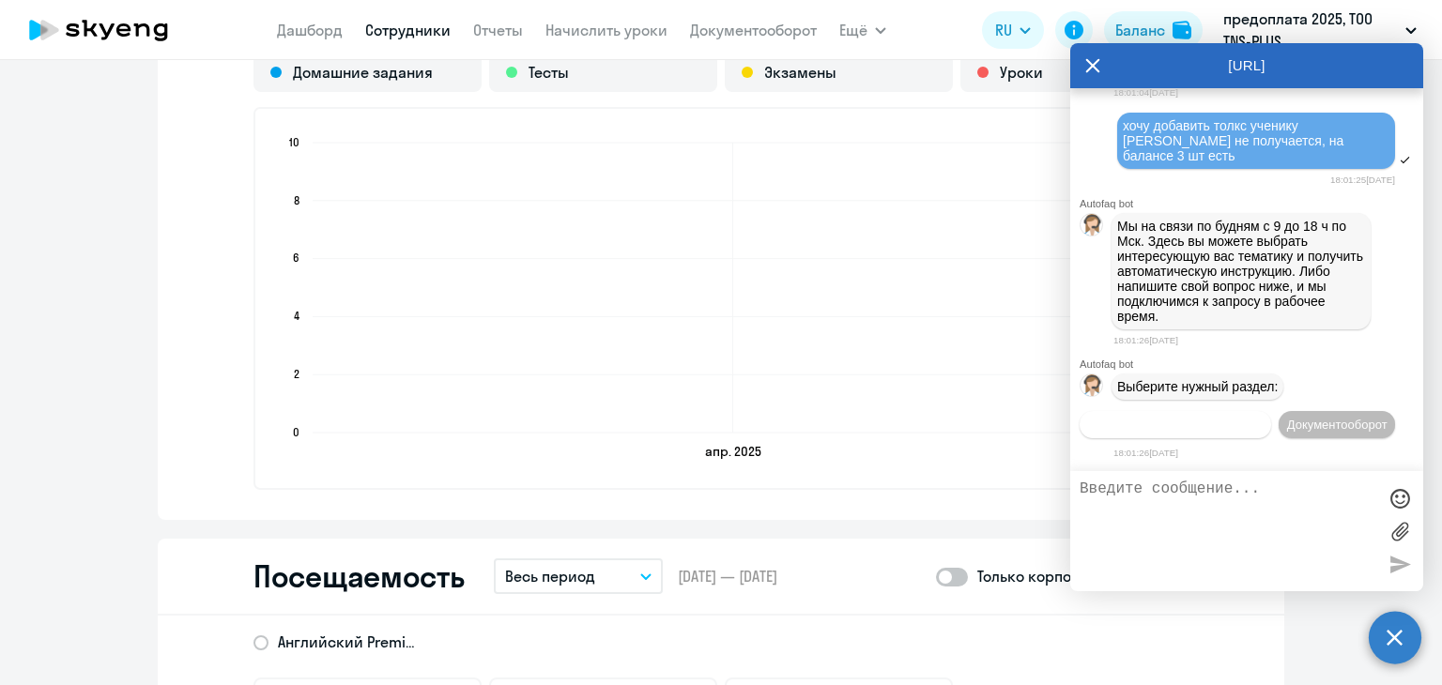
click at [1263, 418] on span "Операционное сопровождение" at bounding box center [1175, 425] width 176 height 14
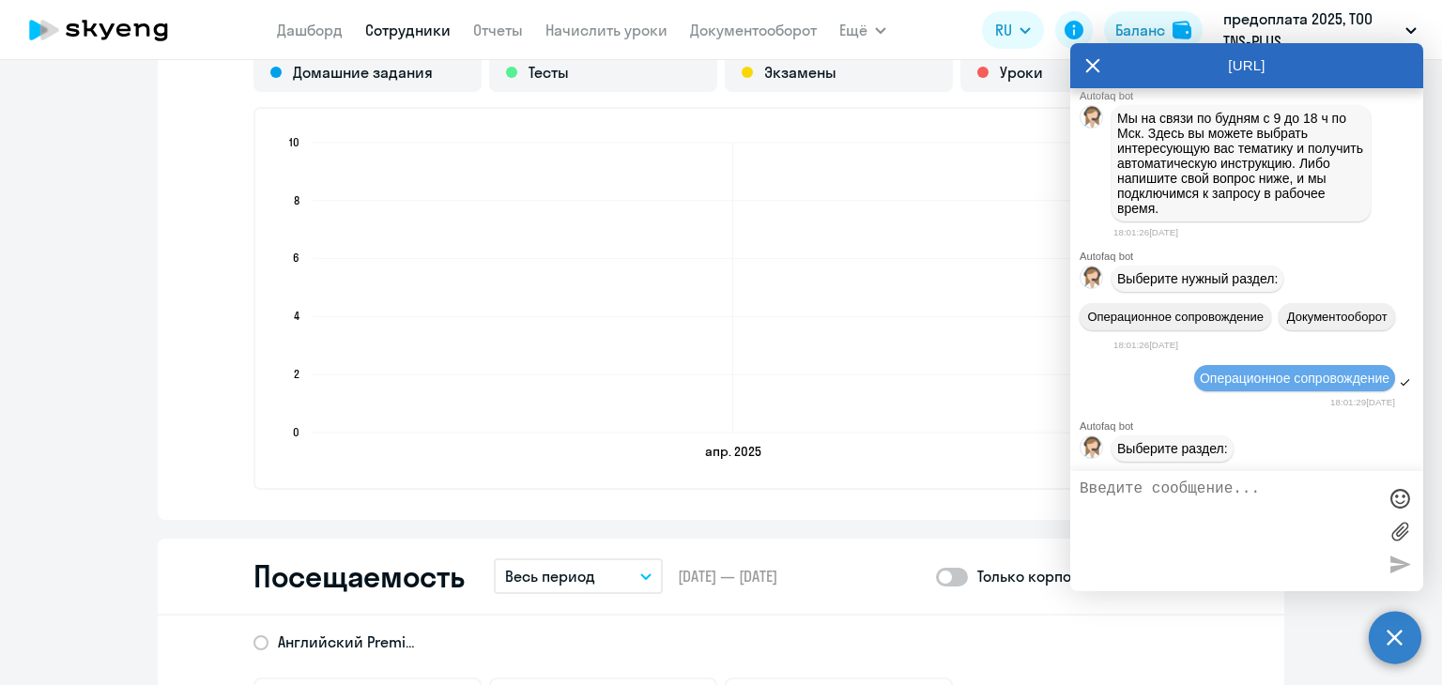
scroll to position [439, 0]
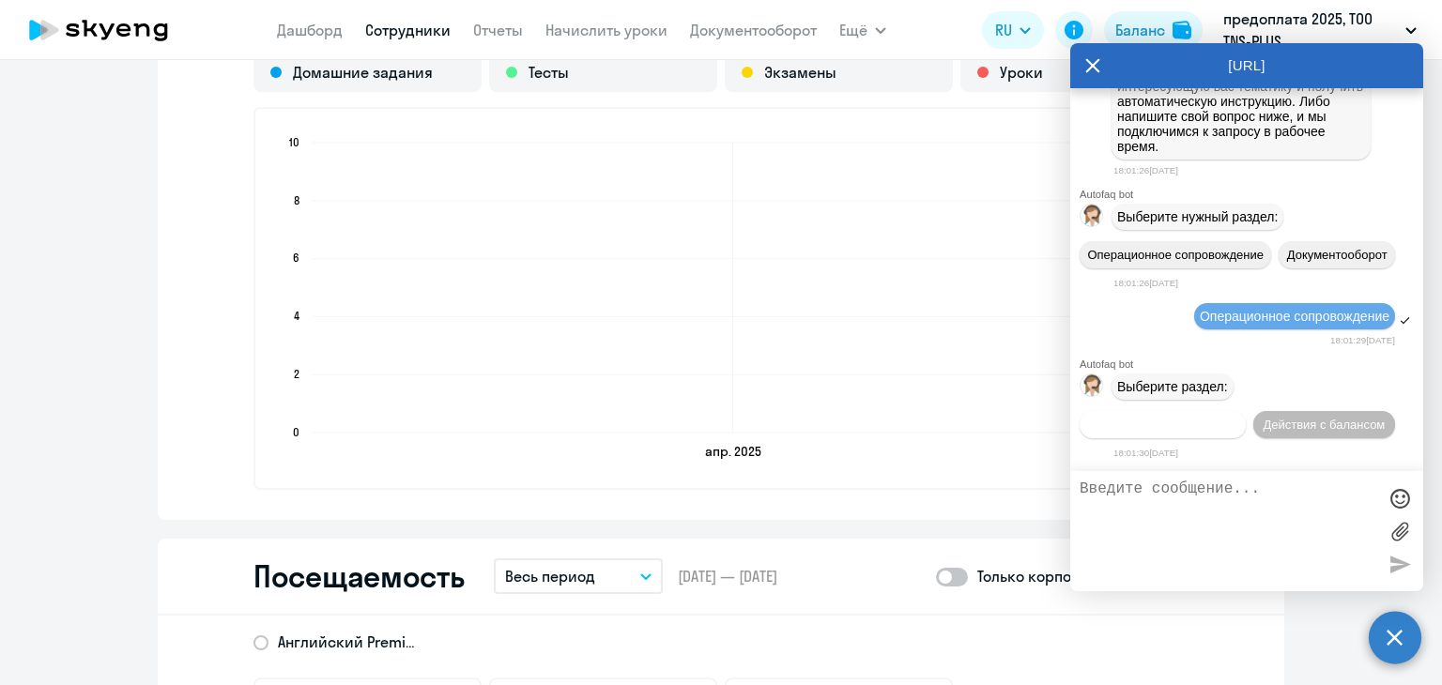
drag, startPoint x: 1236, startPoint y: 413, endPoint x: 1254, endPoint y: 391, distance: 28.0
click at [1254, 404] on div "Действия по сотрудникам Действия с балансом" at bounding box center [1246, 425] width 353 height 42
click at [1235, 418] on span "Действия по сотрудникам" at bounding box center [1162, 425] width 145 height 14
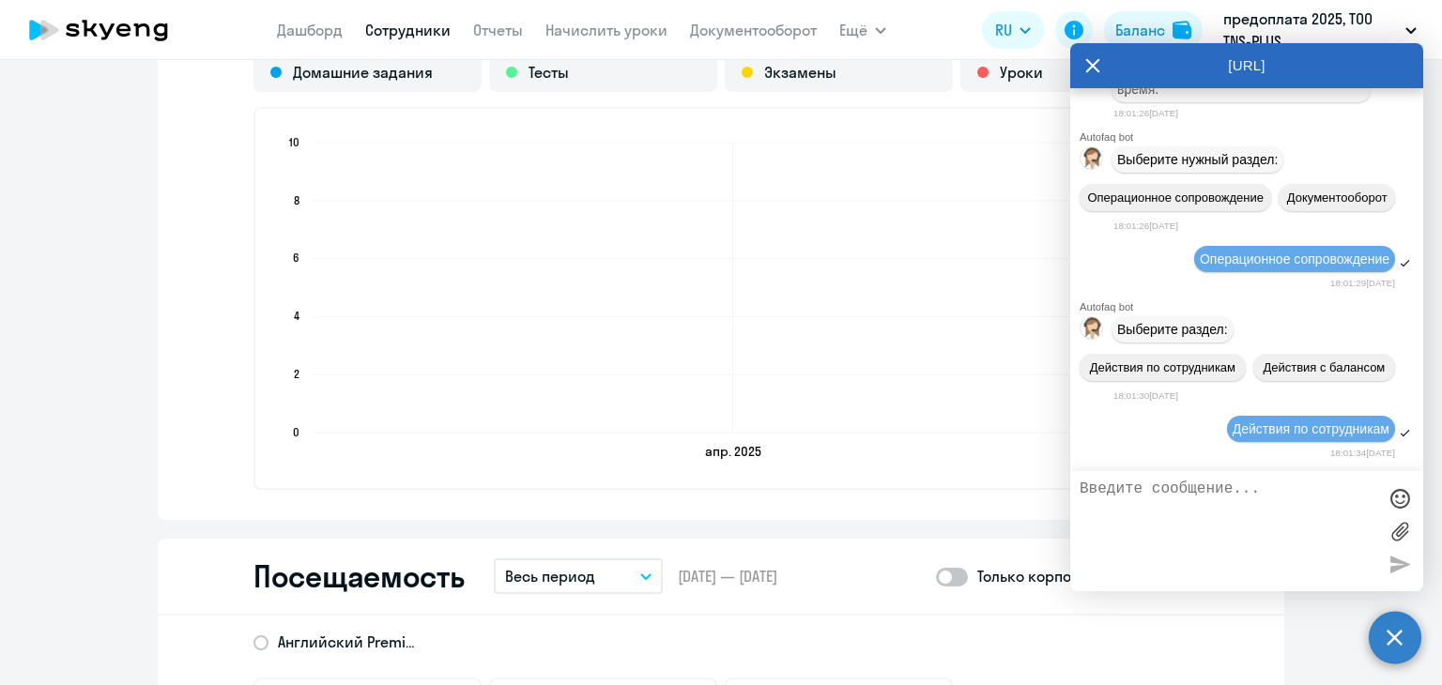
scroll to position [720, 0]
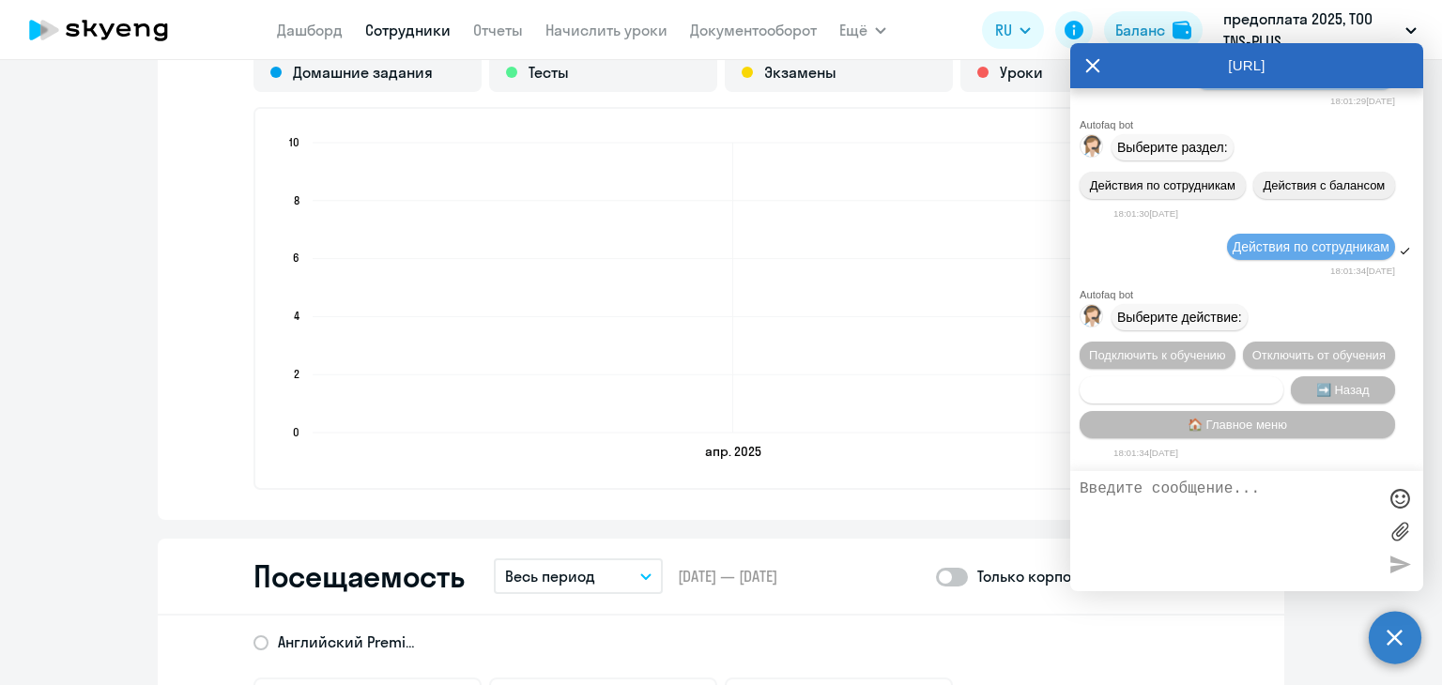
click at [1200, 384] on span "Сотруднику нужна помощь" at bounding box center [1181, 390] width 152 height 14
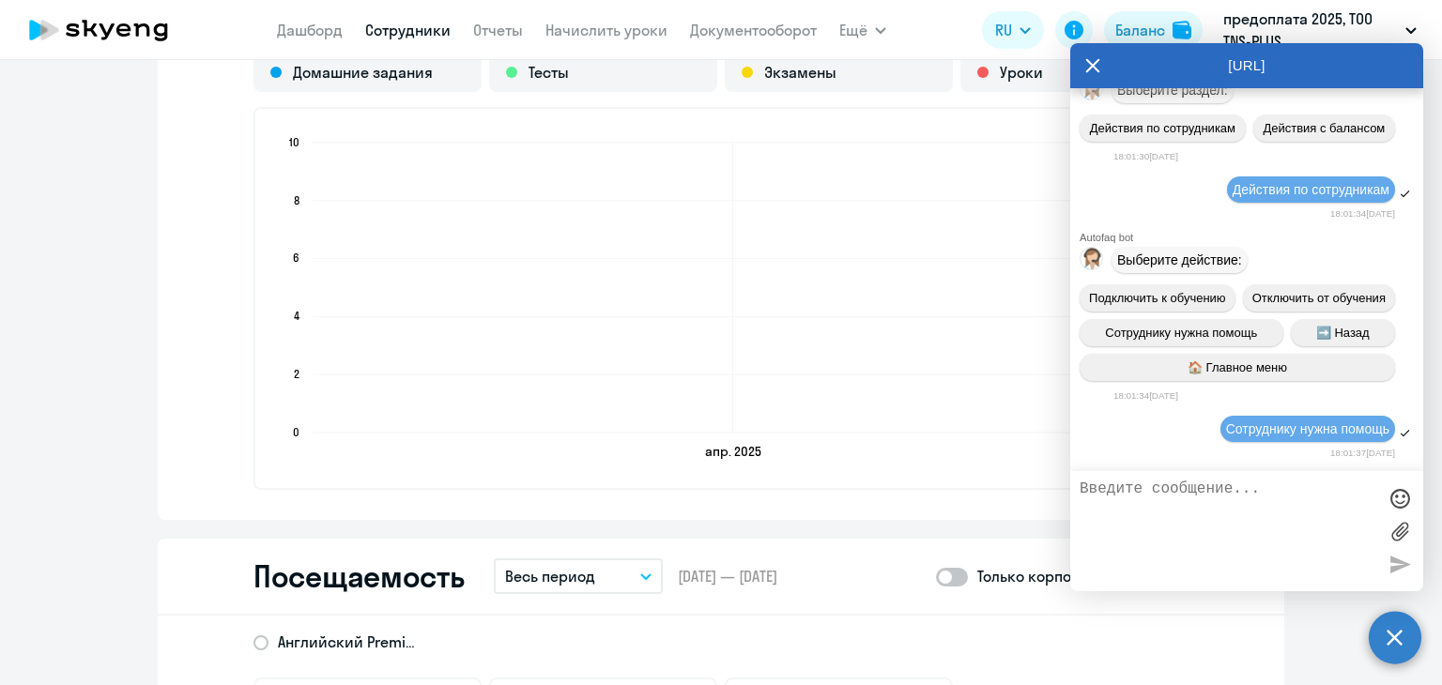
scroll to position [1391, 0]
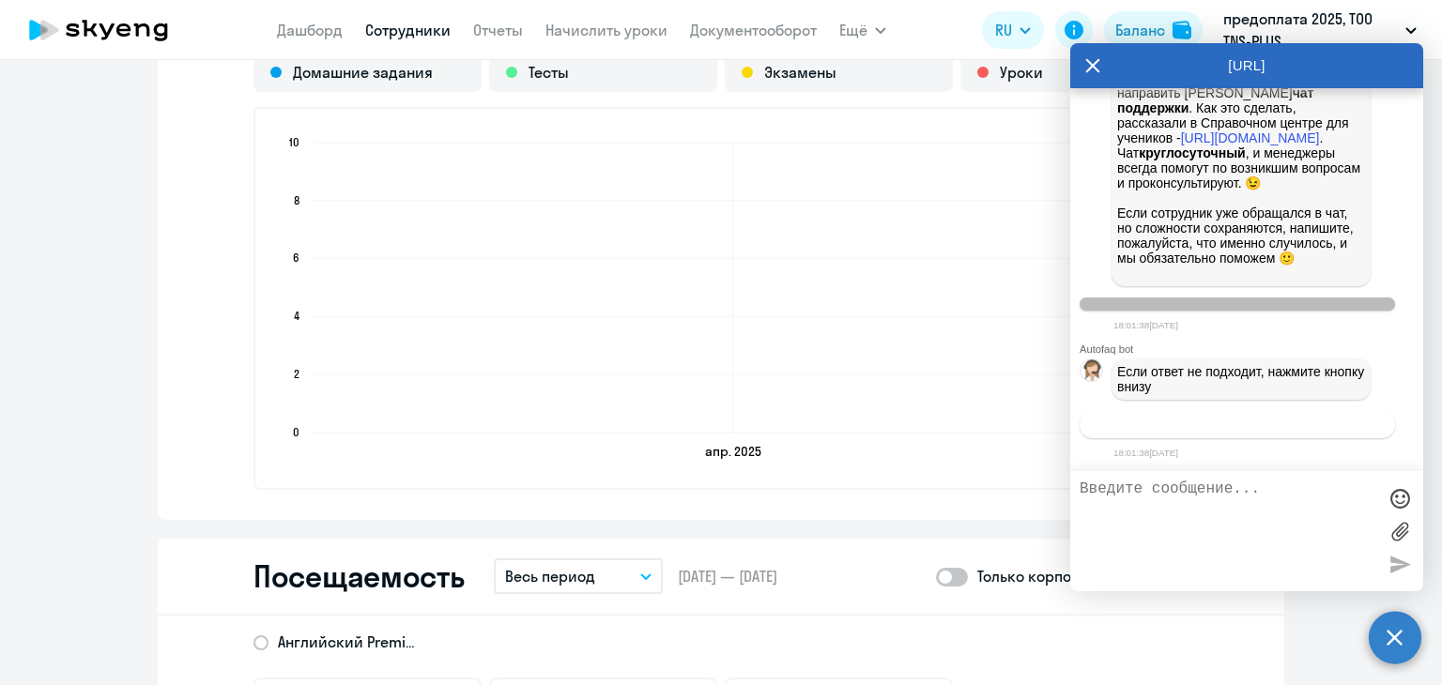
click at [1213, 432] on button "Связаться с менеджером" at bounding box center [1236, 424] width 315 height 27
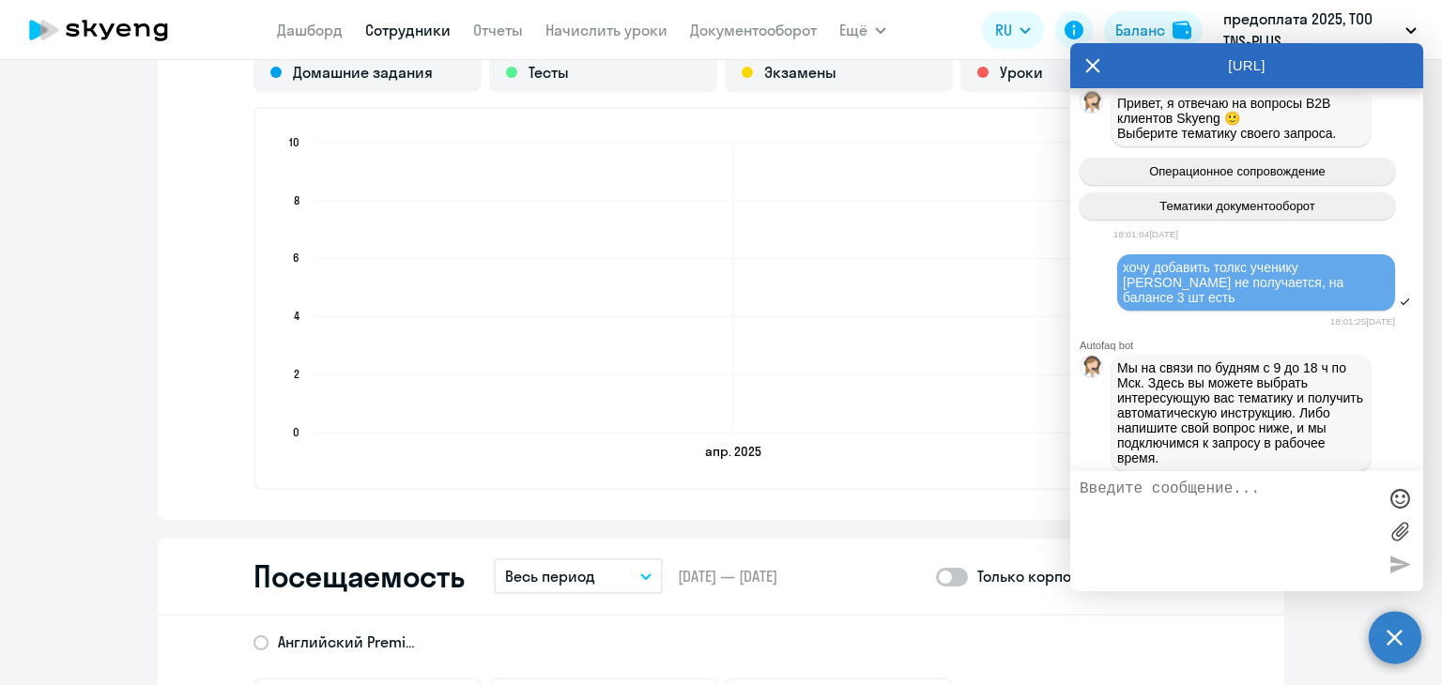
scroll to position [0, 0]
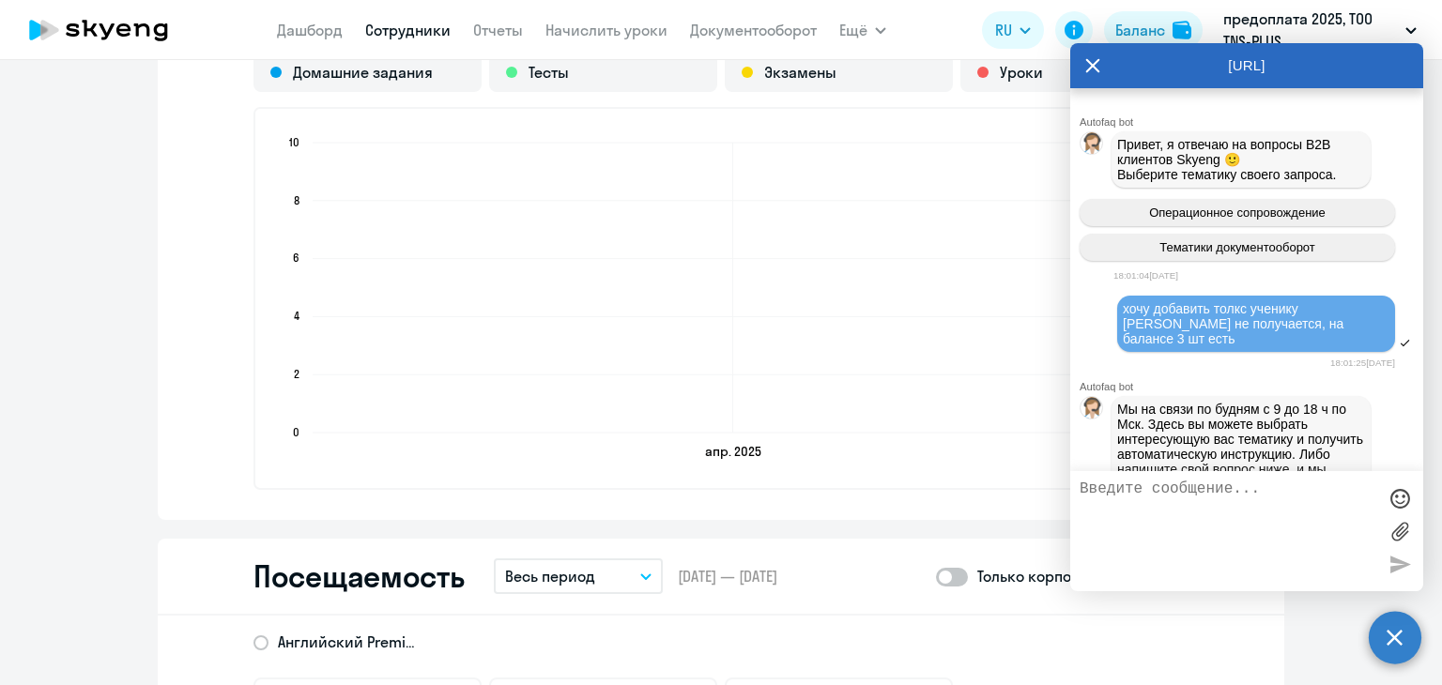
drag, startPoint x: 1151, startPoint y: 317, endPoint x: 1224, endPoint y: 349, distance: 79.9
click at [1224, 349] on div "хочу добавить толкс ученику [PERSON_NAME] не получается, на балансе 3 шт есть" at bounding box center [1246, 325] width 353 height 62
copy span "хочу добавить толкс ученику [PERSON_NAME] не получается, на балансе 3 шт есть"
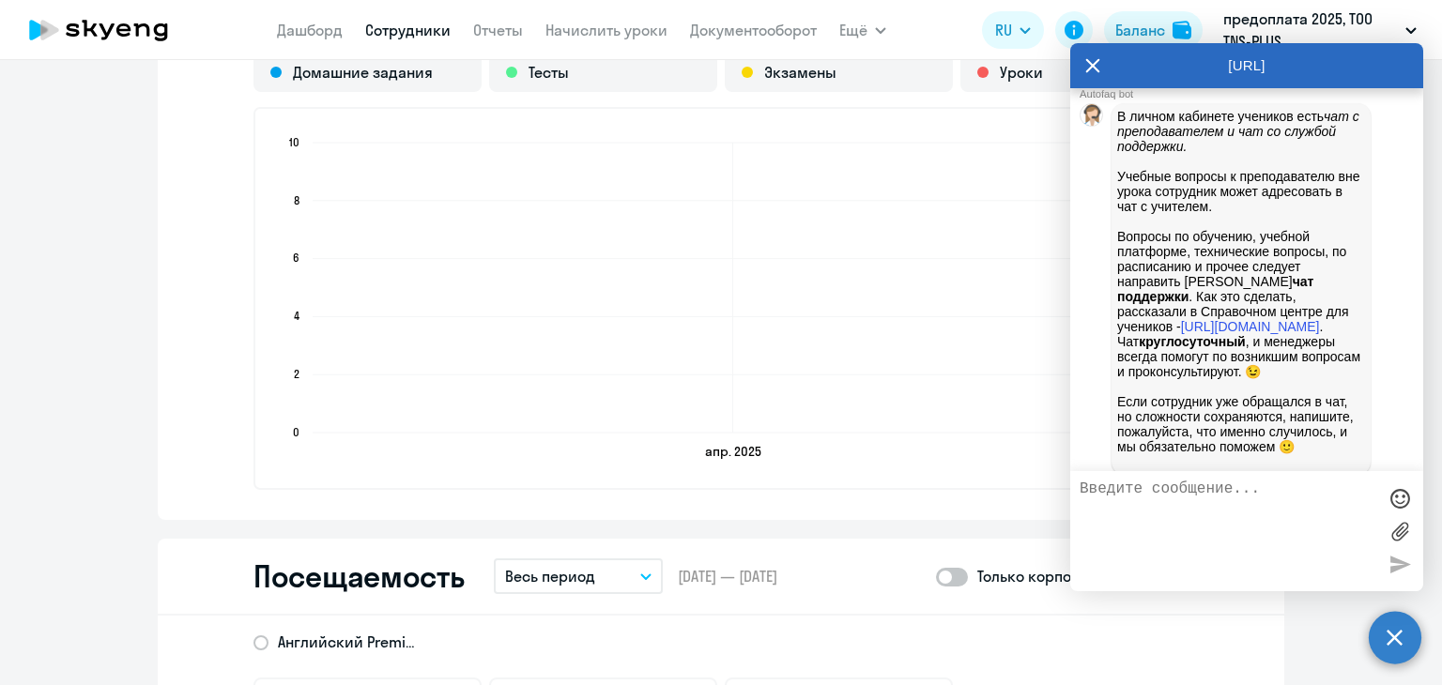
scroll to position [1449, 0]
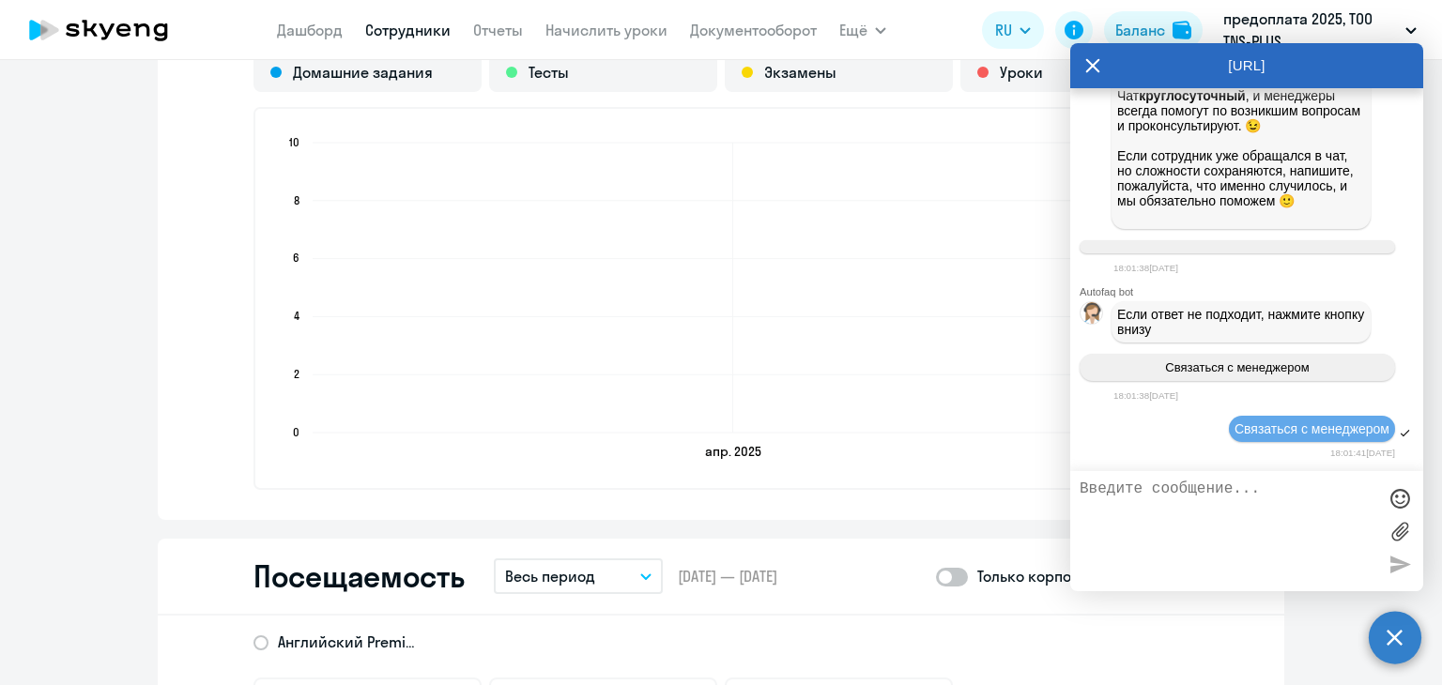
click at [1168, 502] on textarea at bounding box center [1227, 531] width 297 height 101
paste textarea "хочу добавить толкс ученику [PERSON_NAME] не получается, на балансе 3 шт есть"
type textarea "хочу добавить толкс ученику [PERSON_NAME] не получается, на балансе 3 шт есть"
click at [1398, 557] on div at bounding box center [1399, 564] width 28 height 28
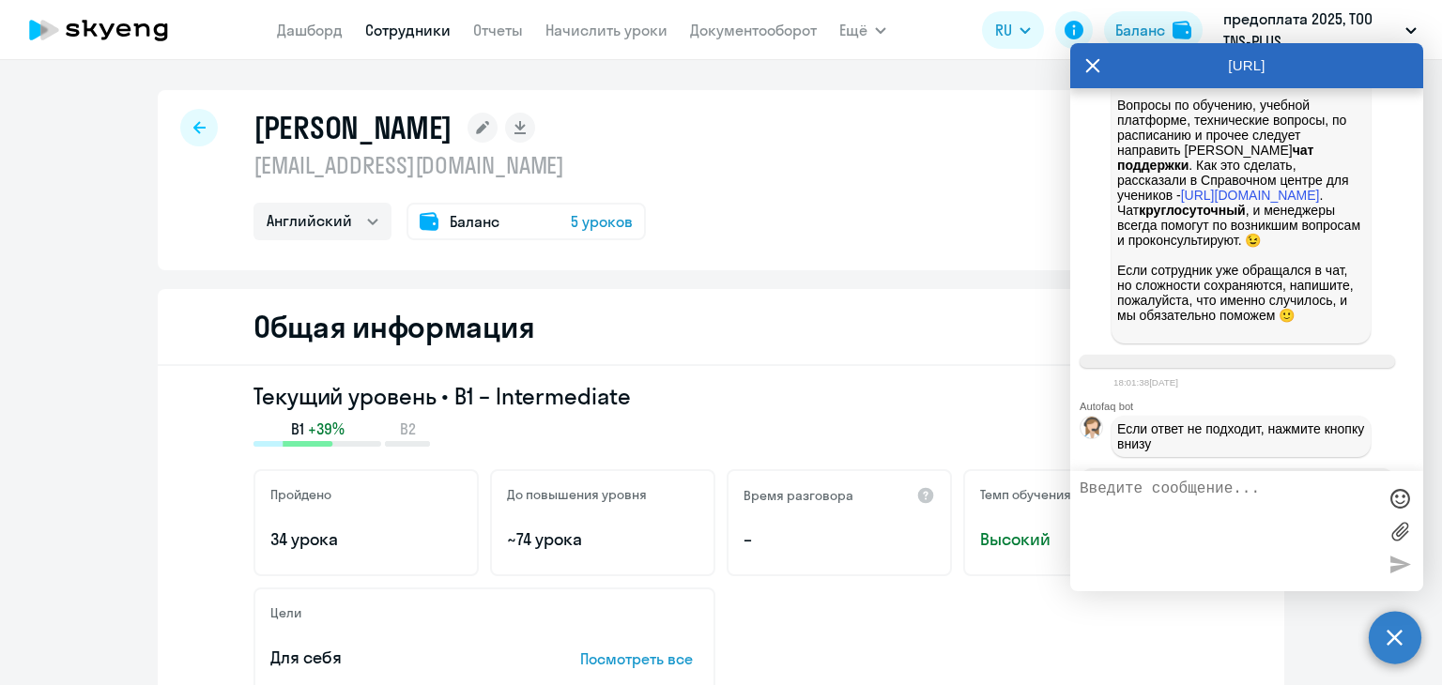
scroll to position [1539, 0]
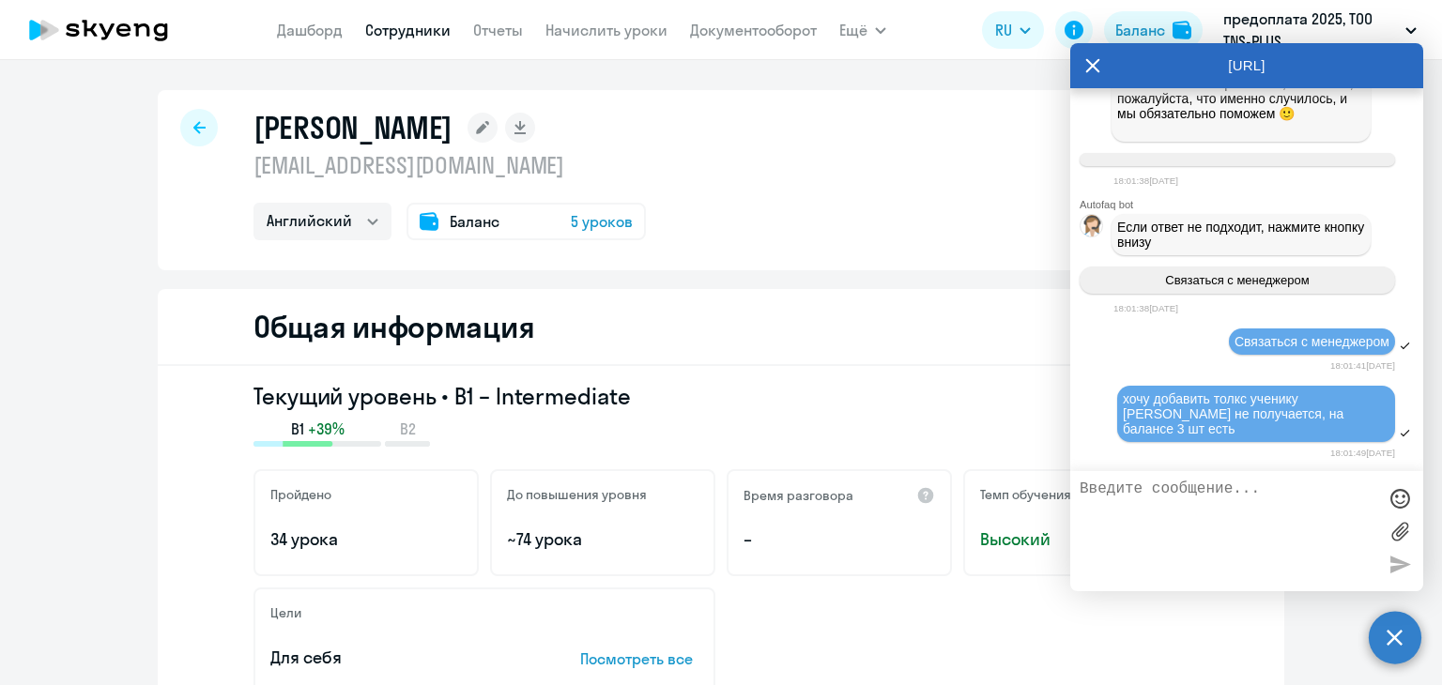
click at [1179, 528] on textarea at bounding box center [1227, 531] width 297 height 101
type textarea "ау"
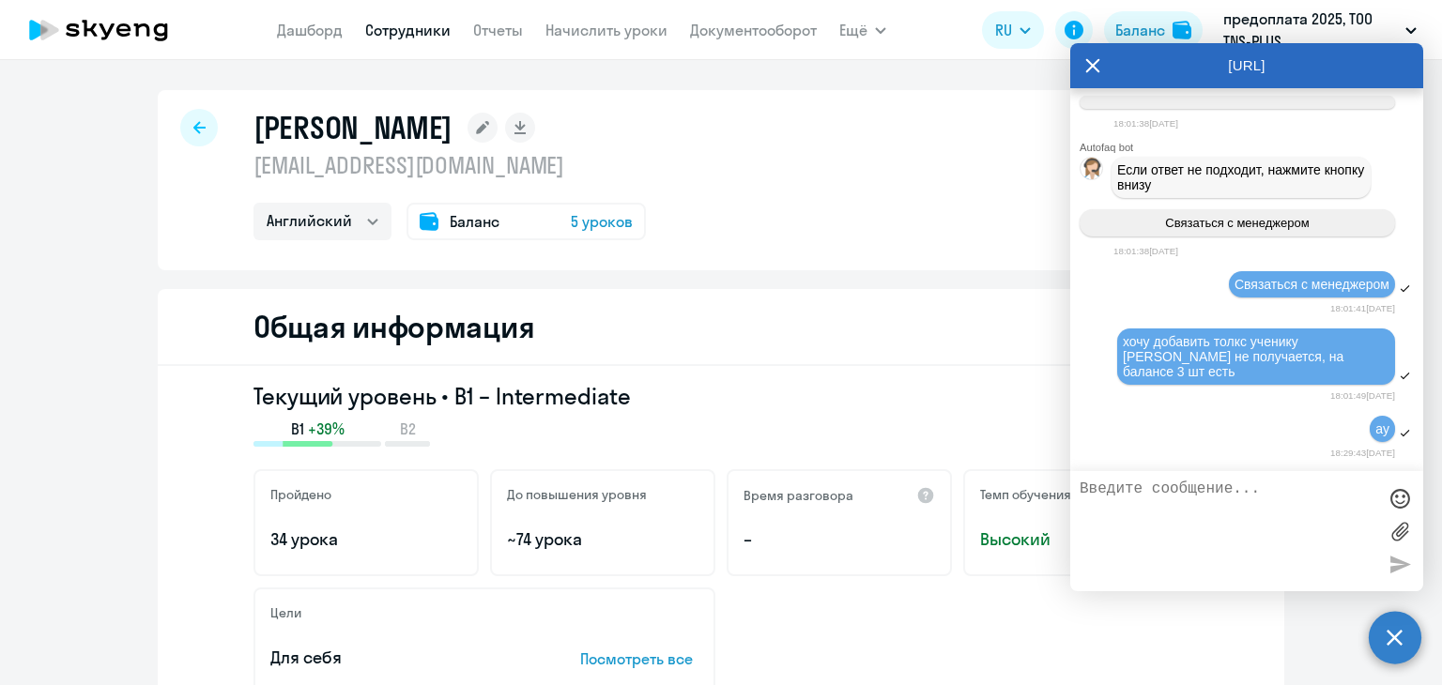
click at [1158, 451] on div "18:29:43[DATE]" at bounding box center [1254, 453] width 282 height 18
click at [1174, 420] on div "ау" at bounding box center [1246, 430] width 353 height 32
drag, startPoint x: 1198, startPoint y: 73, endPoint x: 1281, endPoint y: 260, distance: 204.6
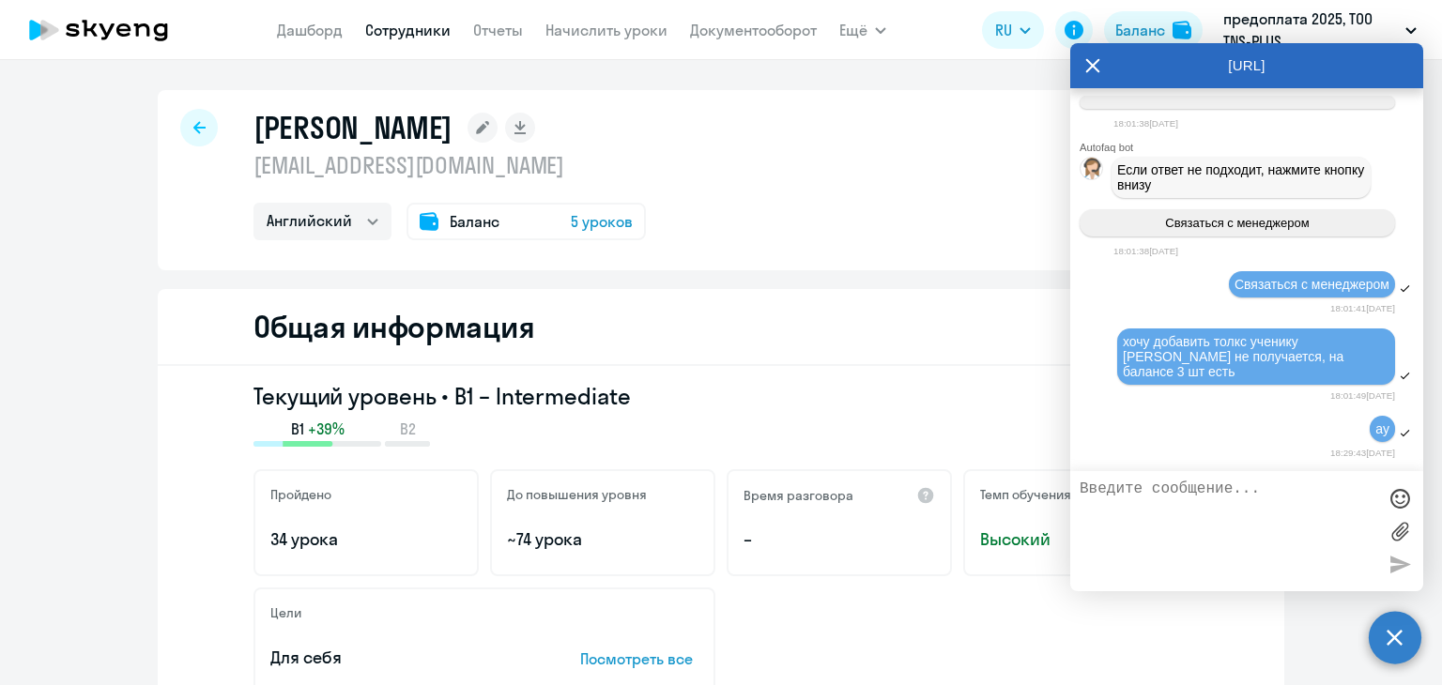
click at [1281, 260] on div "[URL] Autofaq bot Привет, я отвечаю на вопросы B2B клиентов Skyeng 🙂 Выберите т…" at bounding box center [1246, 317] width 353 height 548
drag, startPoint x: 881, startPoint y: 375, endPoint x: 965, endPoint y: 7, distance: 378.2
click at [881, 358] on div "Общая информация Текущий уровень • B1 – Intermediate B1 +39% B2 Пройдено 34 уро…" at bounding box center [721, 689] width 1126 height 800
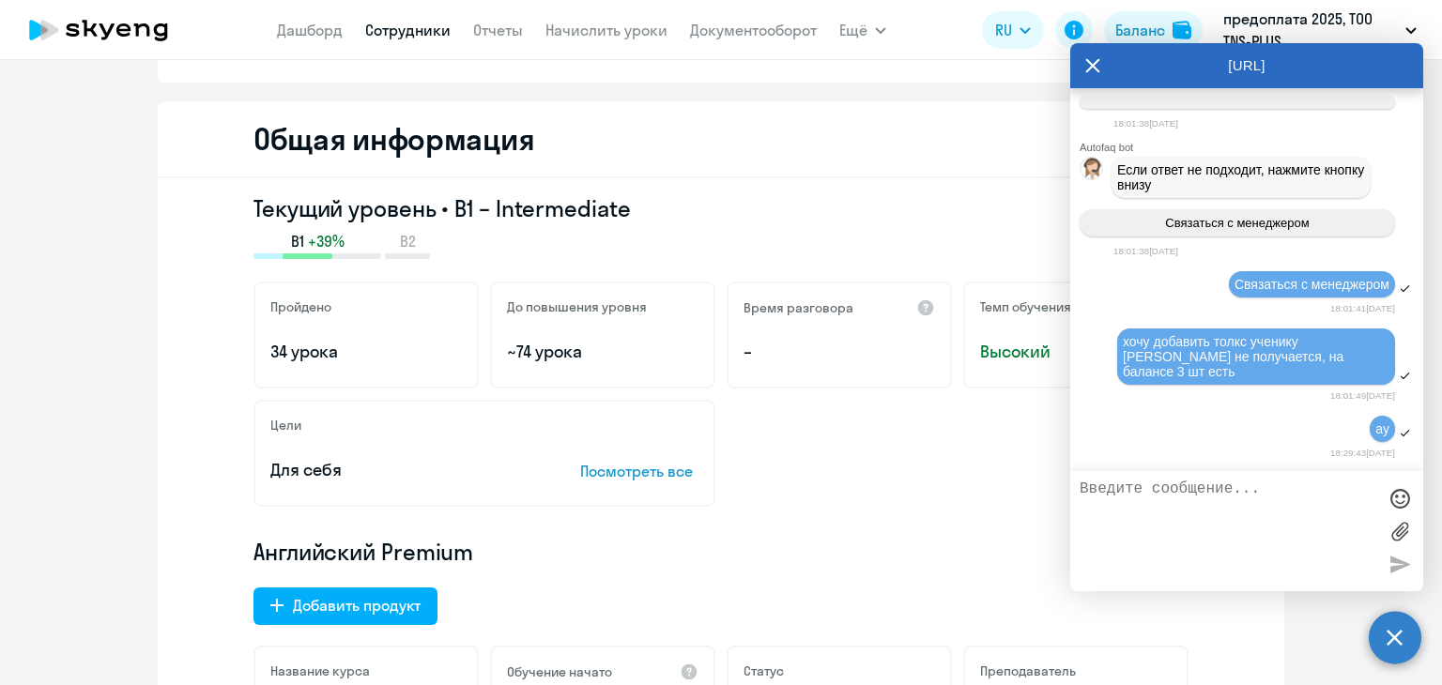
click at [766, 295] on div "Время разговора –" at bounding box center [838, 335] width 225 height 107
click at [785, 191] on div "Текущий уровень • B1 – Intermediate B1 +39% B2 Пройдено 34 урока До повышения у…" at bounding box center [721, 539] width 1126 height 723
